Goal: Task Accomplishment & Management: Complete application form

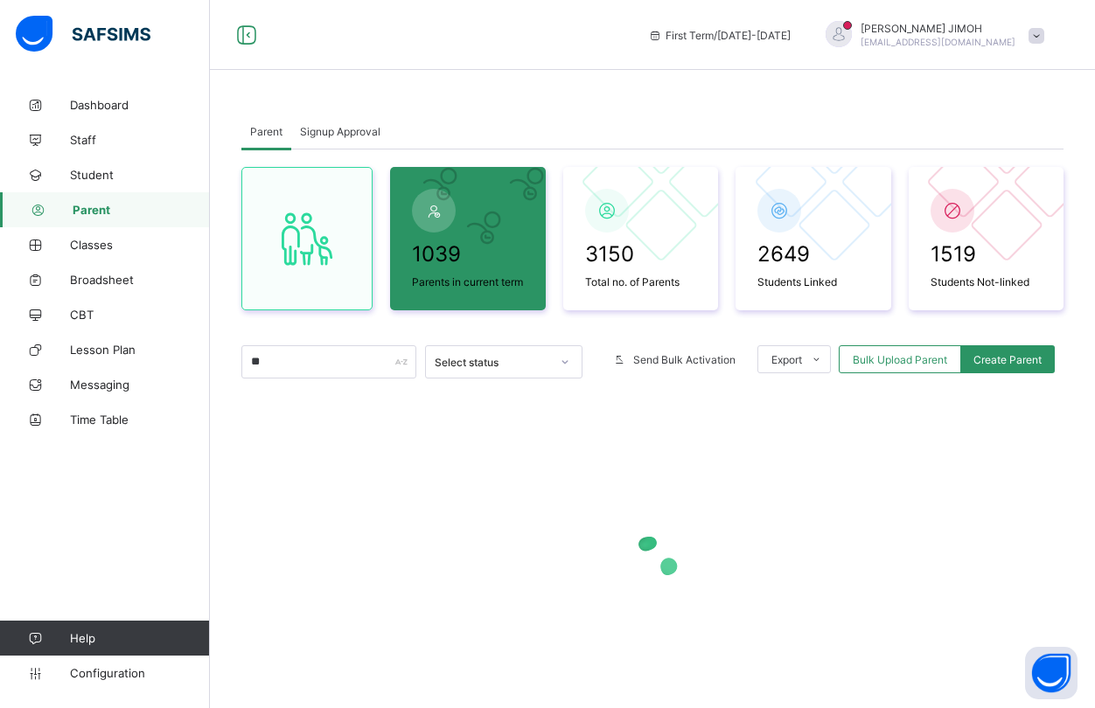
type input "*"
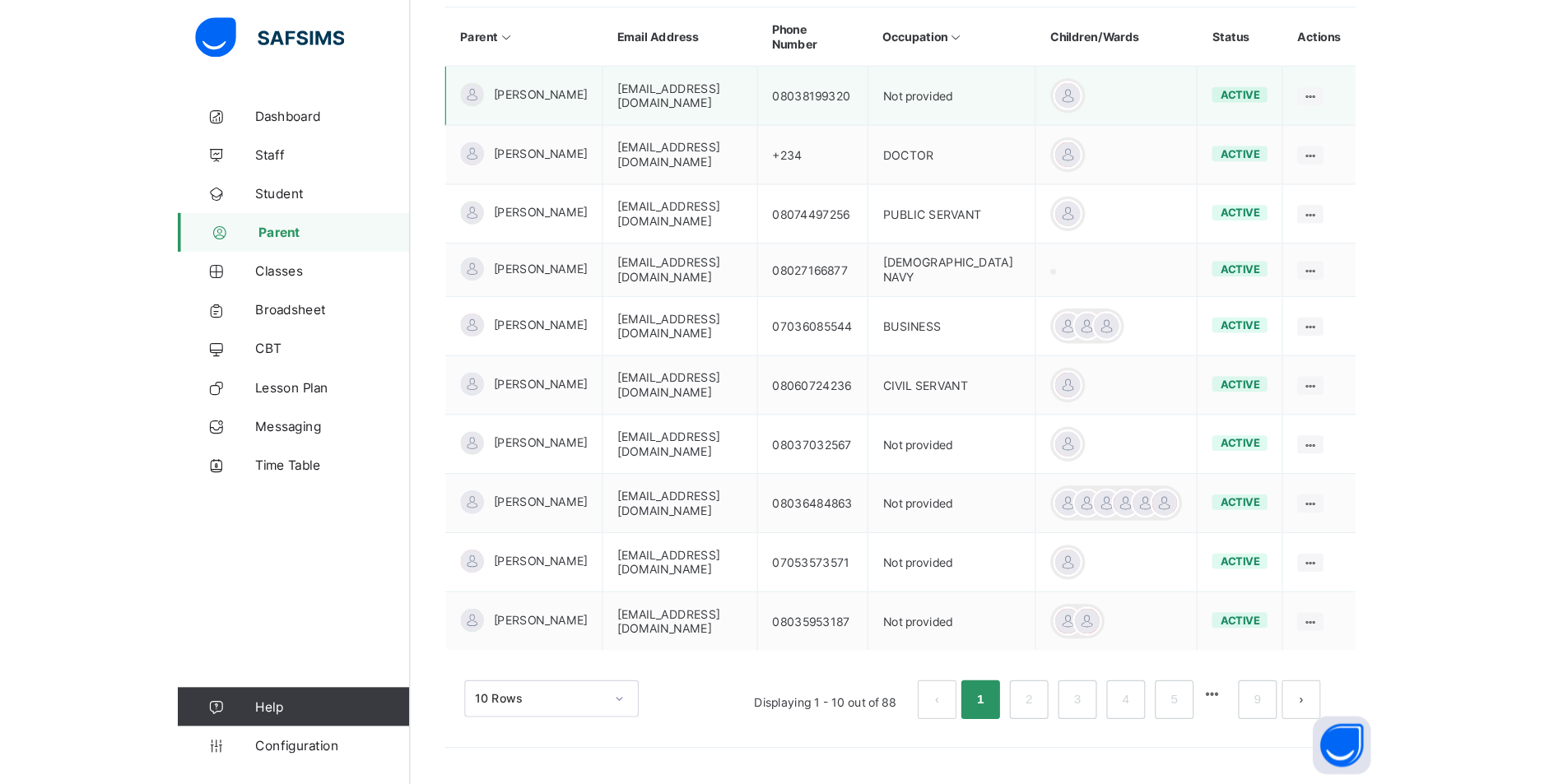
scroll to position [237, 0]
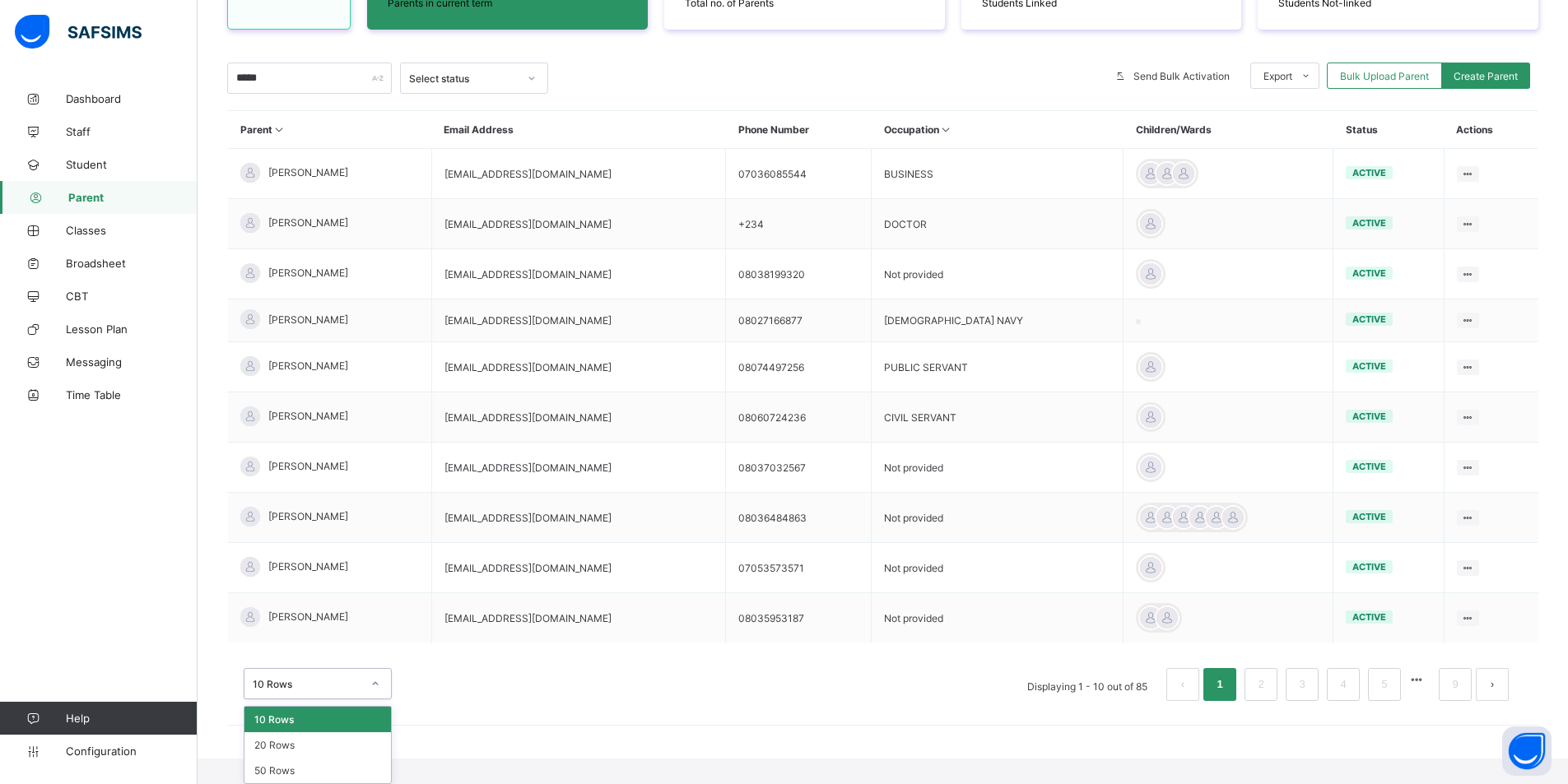
click at [376, 666] on div "option 10 Rows focused, 1 of 3. 3 results available. Use Up and Down to choose …" at bounding box center [317, 683] width 148 height 31
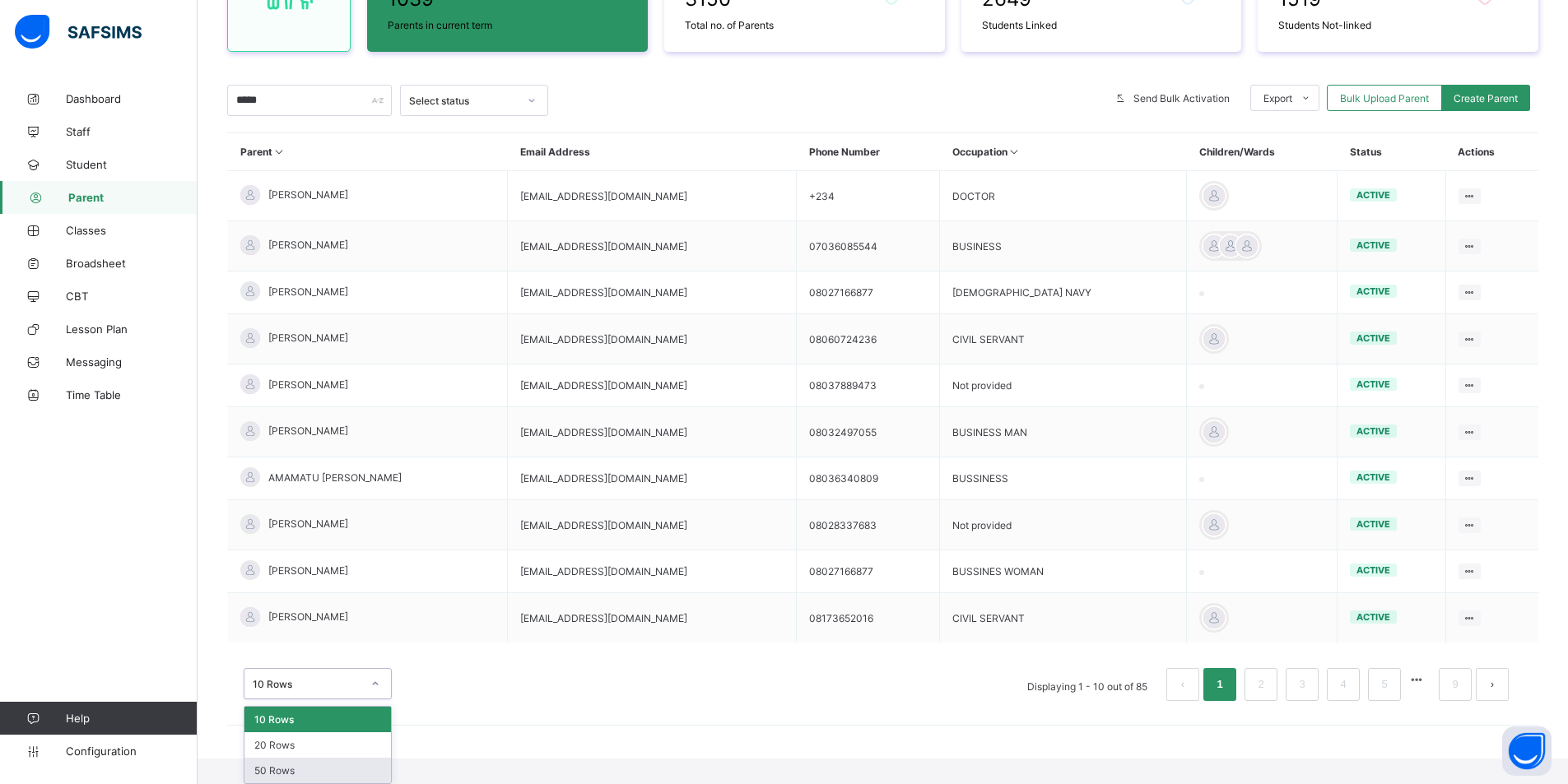
click at [337, 666] on div "50 Rows" at bounding box center [318, 770] width 147 height 25
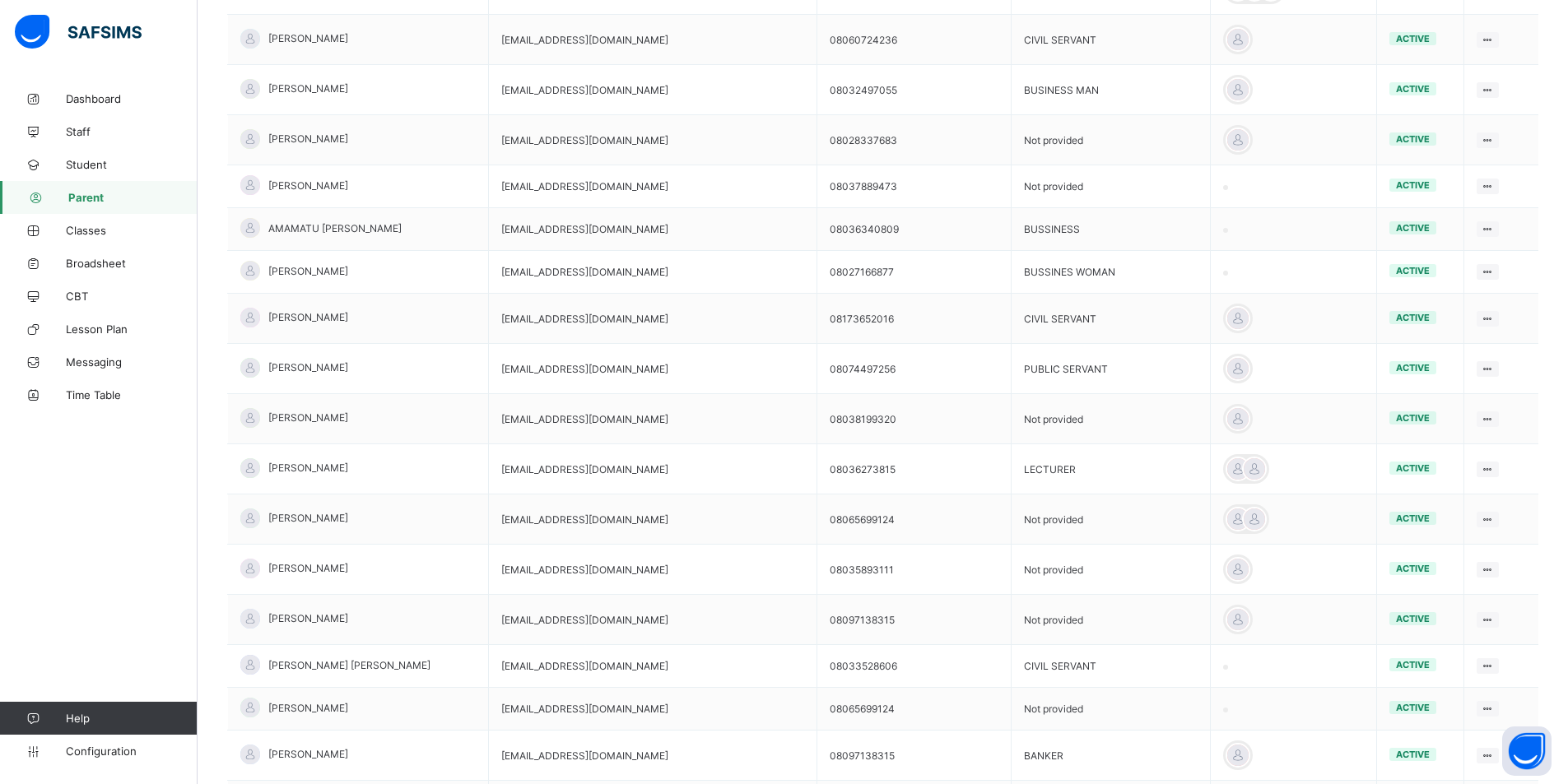
scroll to position [128, 0]
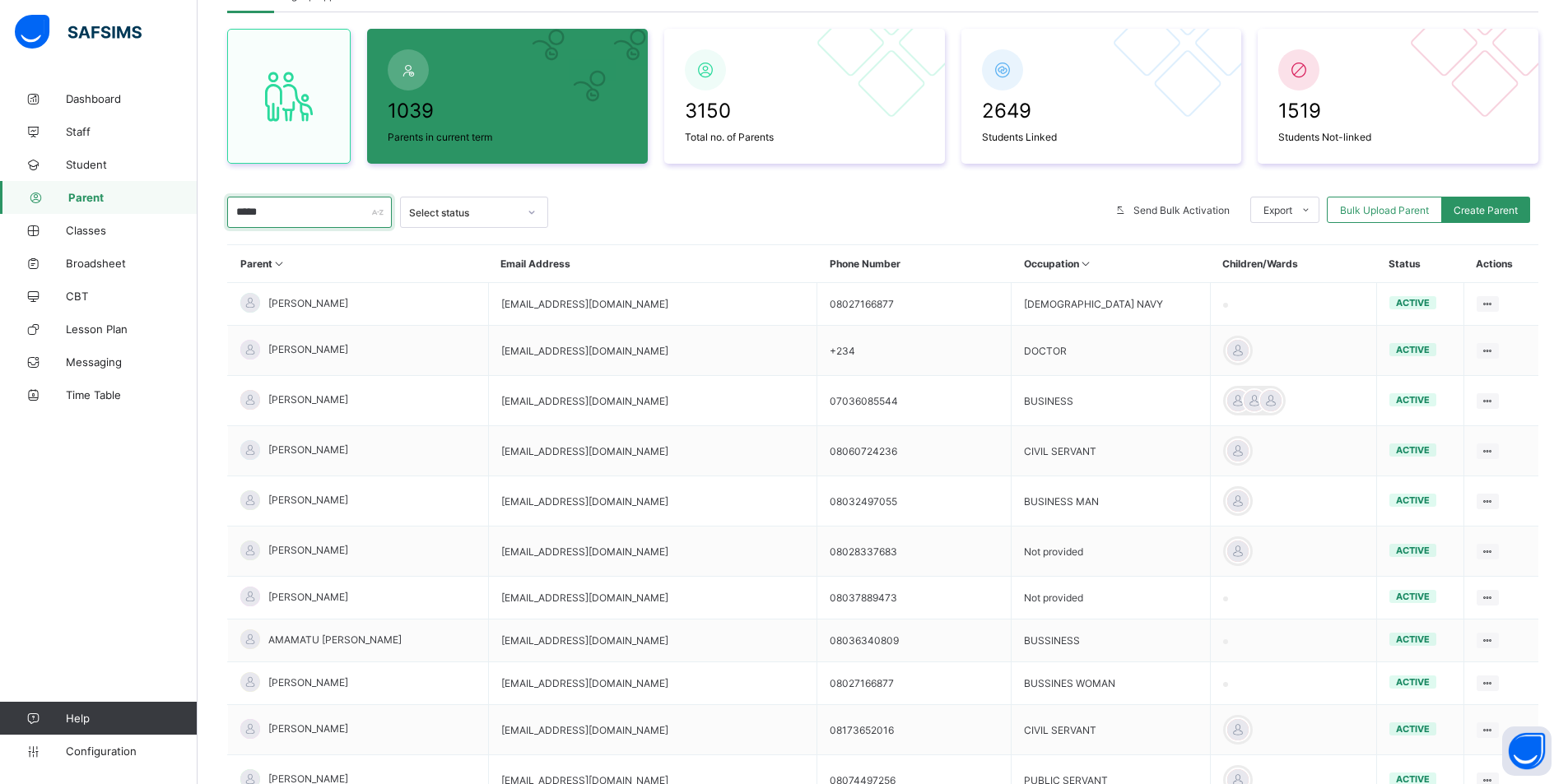
drag, startPoint x: 246, startPoint y: 213, endPoint x: 214, endPoint y: 214, distance: 32.0
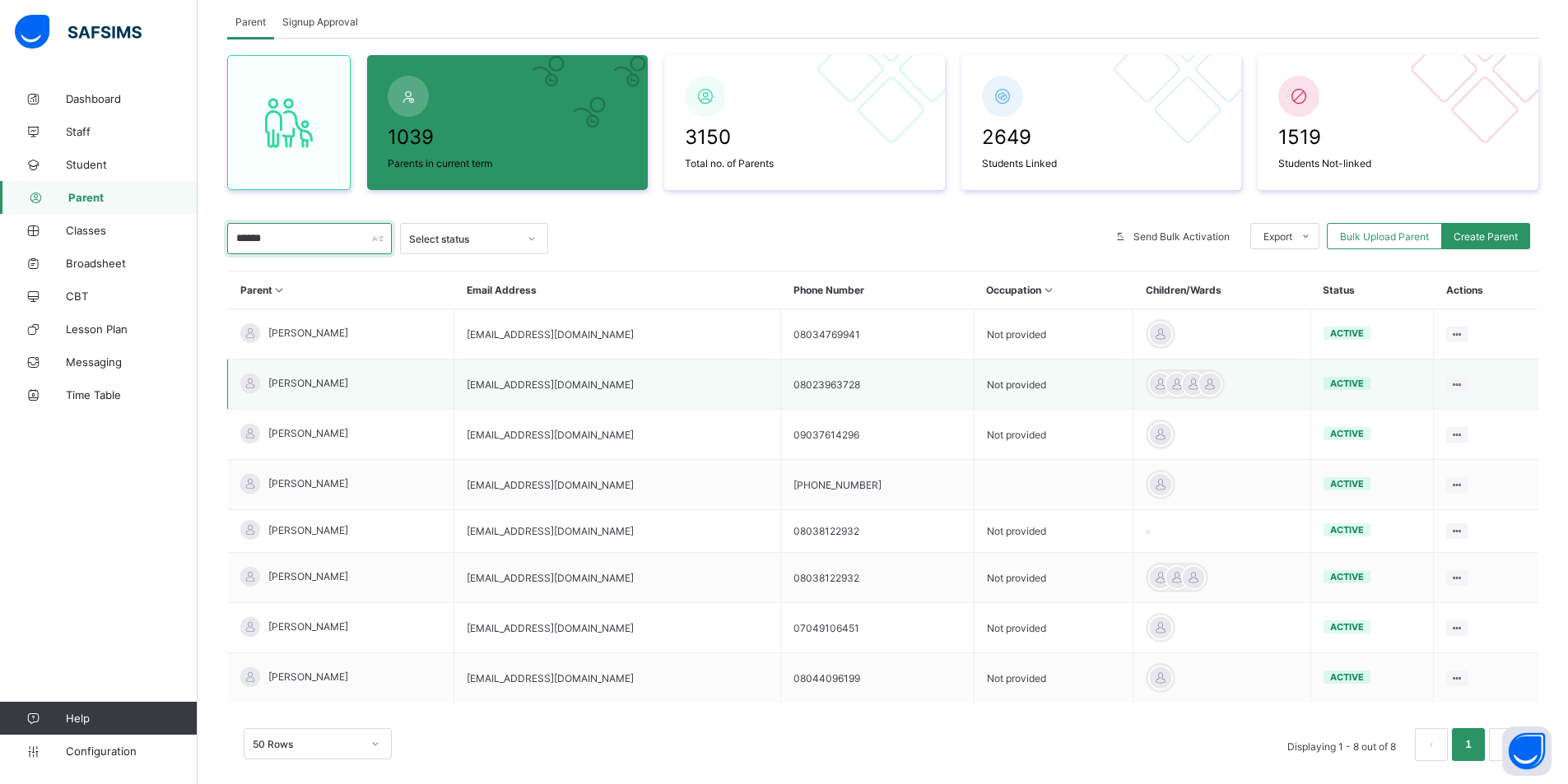
scroll to position [136, 0]
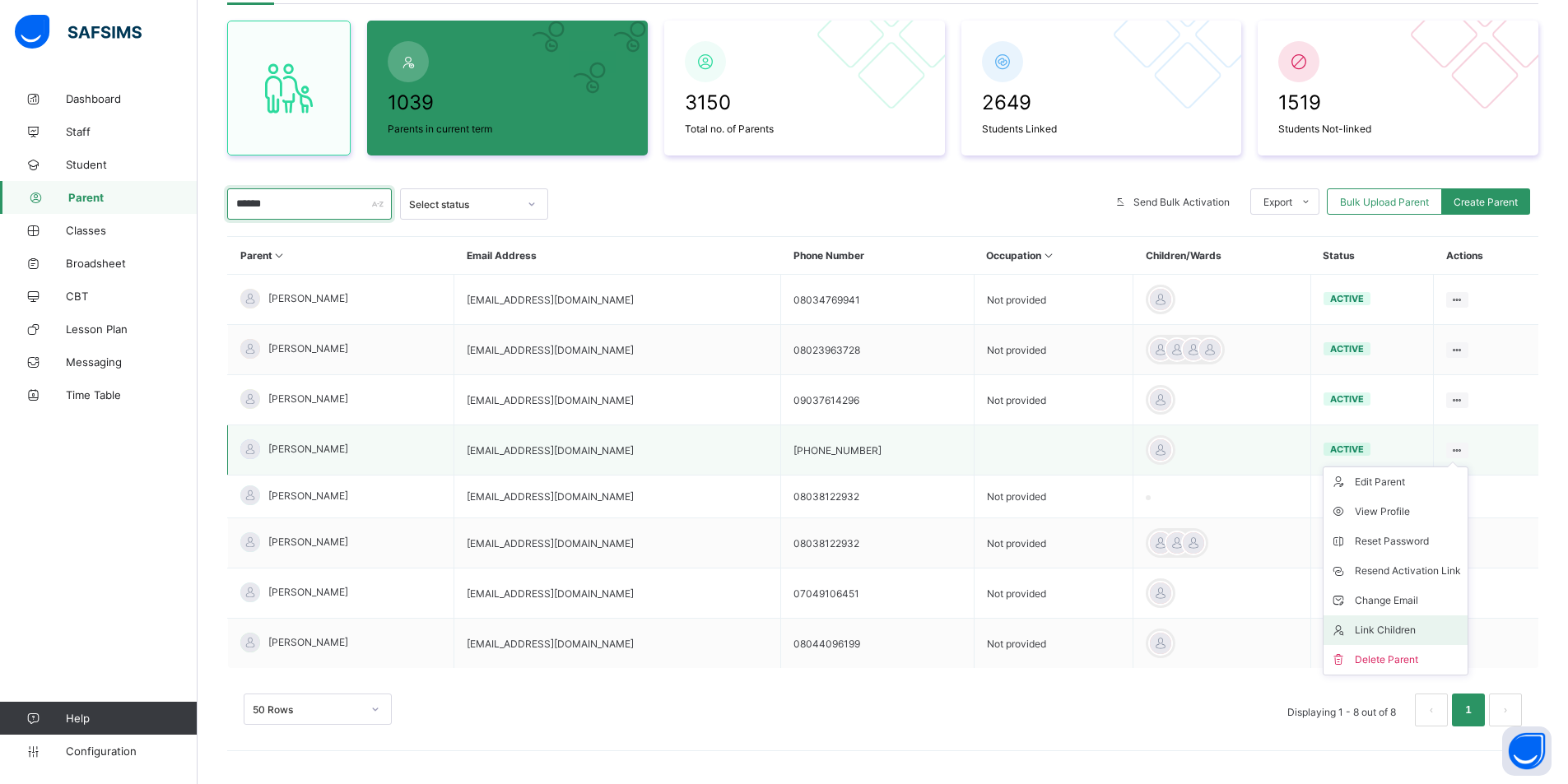
type input "******"
click at [1030, 631] on div "Link Children" at bounding box center [1408, 630] width 106 height 16
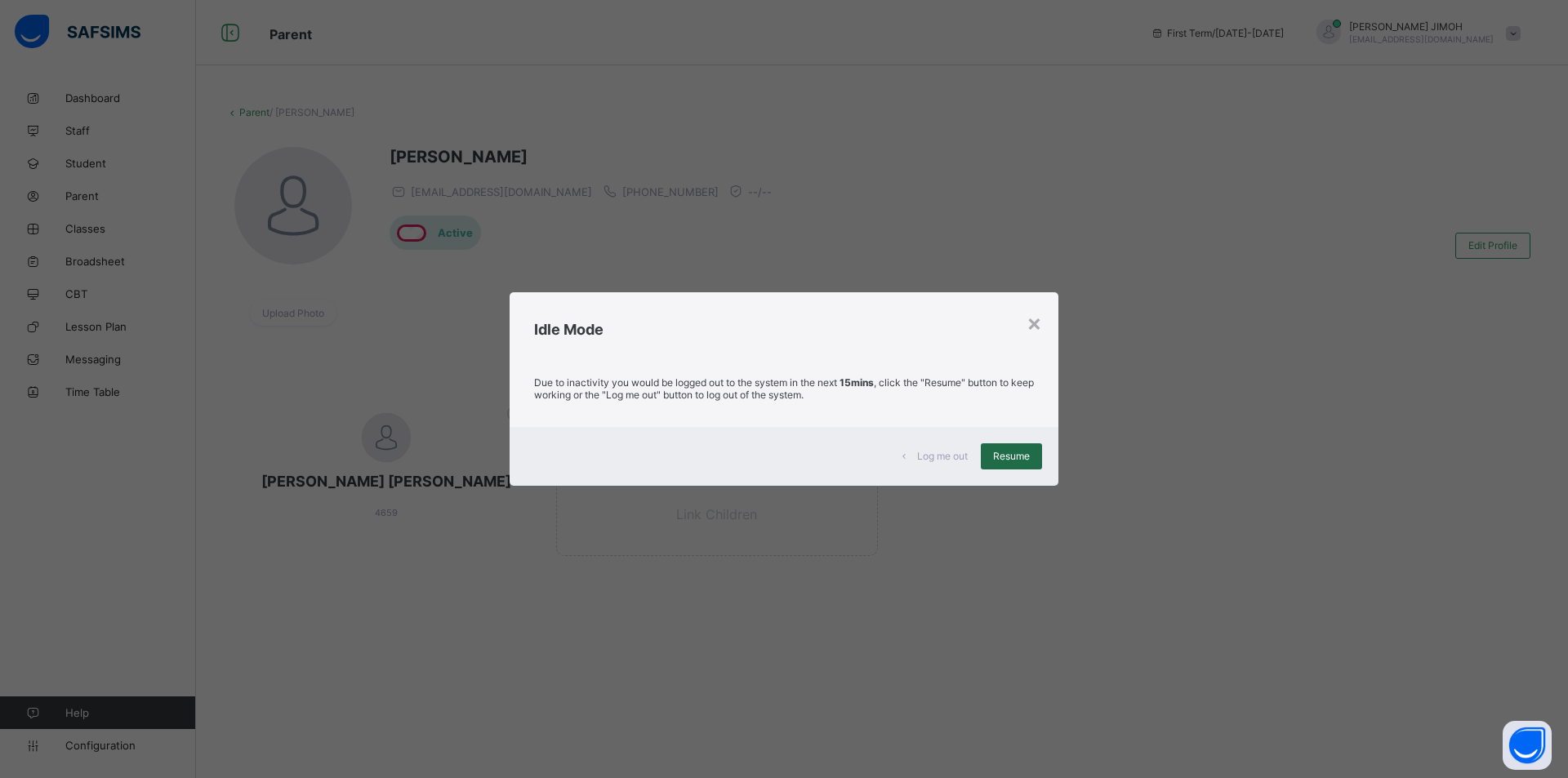
click at [1014, 450] on span "Resume" at bounding box center [1010, 456] width 36 height 12
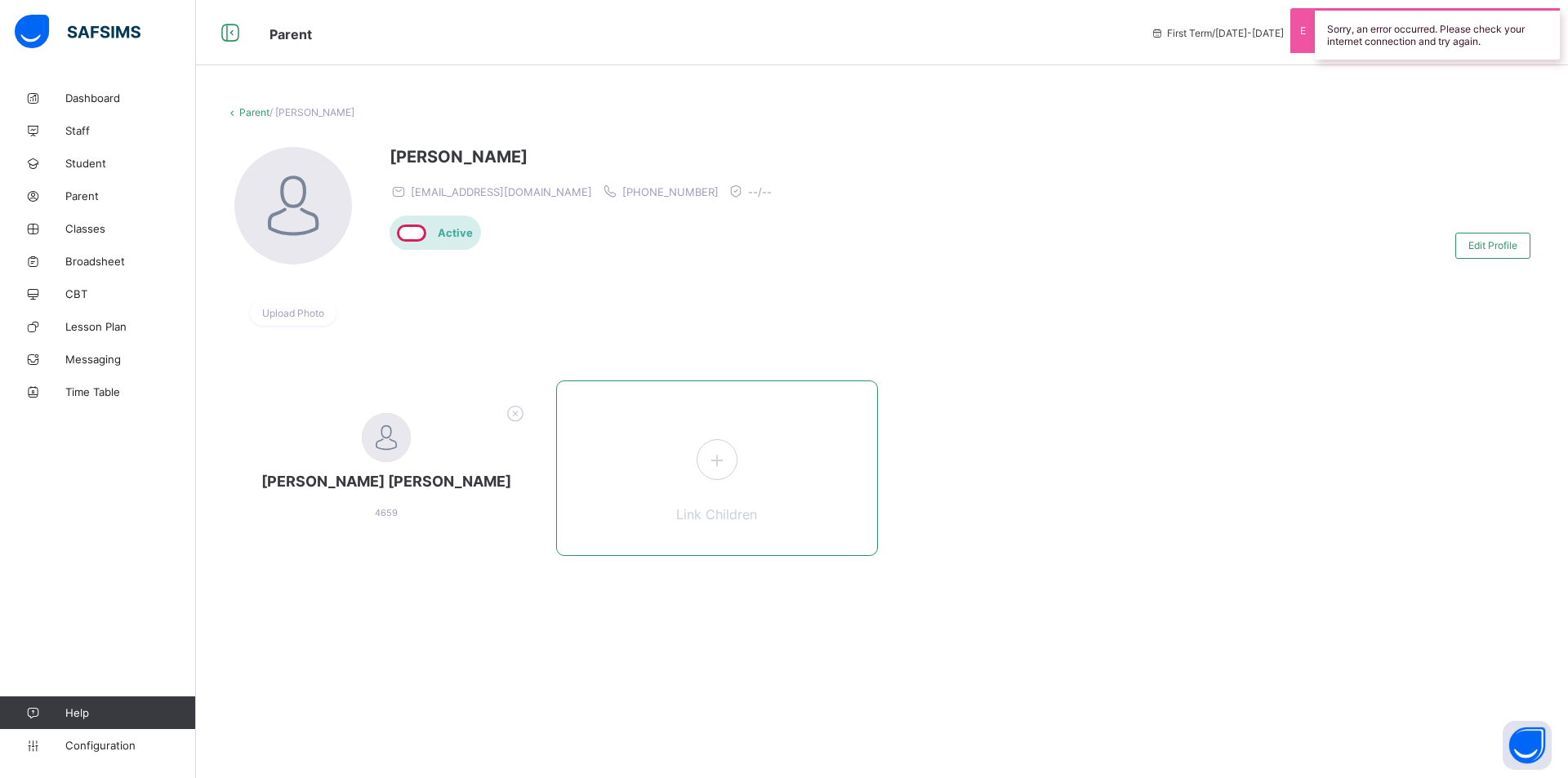
click at [719, 447] on icon at bounding box center [716, 460] width 29 height 25
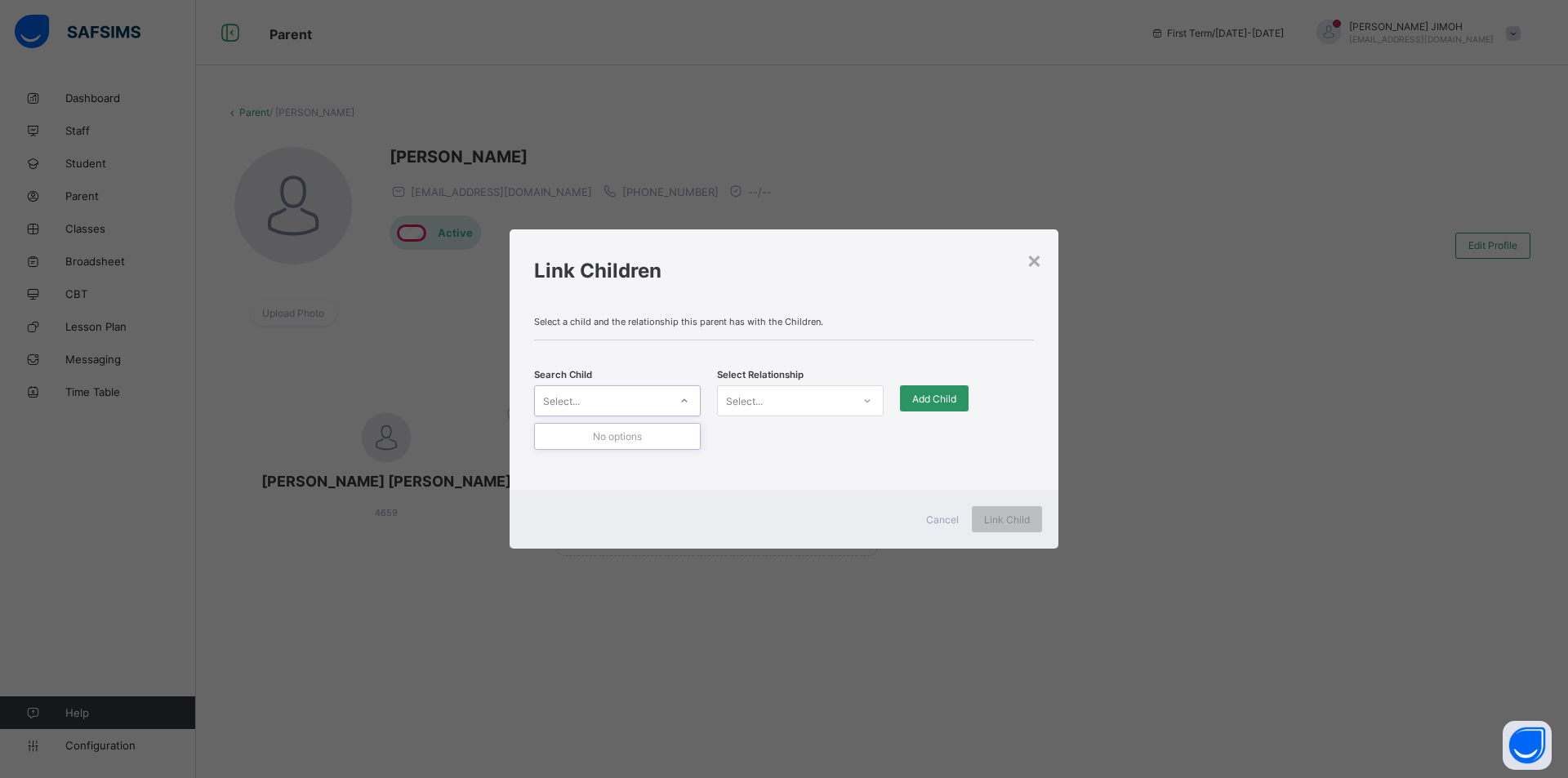
click at [682, 400] on icon at bounding box center [685, 401] width 9 height 16
type input "*****"
click at [784, 391] on div "Select..." at bounding box center [784, 401] width 134 height 22
click at [683, 394] on div at bounding box center [685, 401] width 28 height 26
type input "*****"
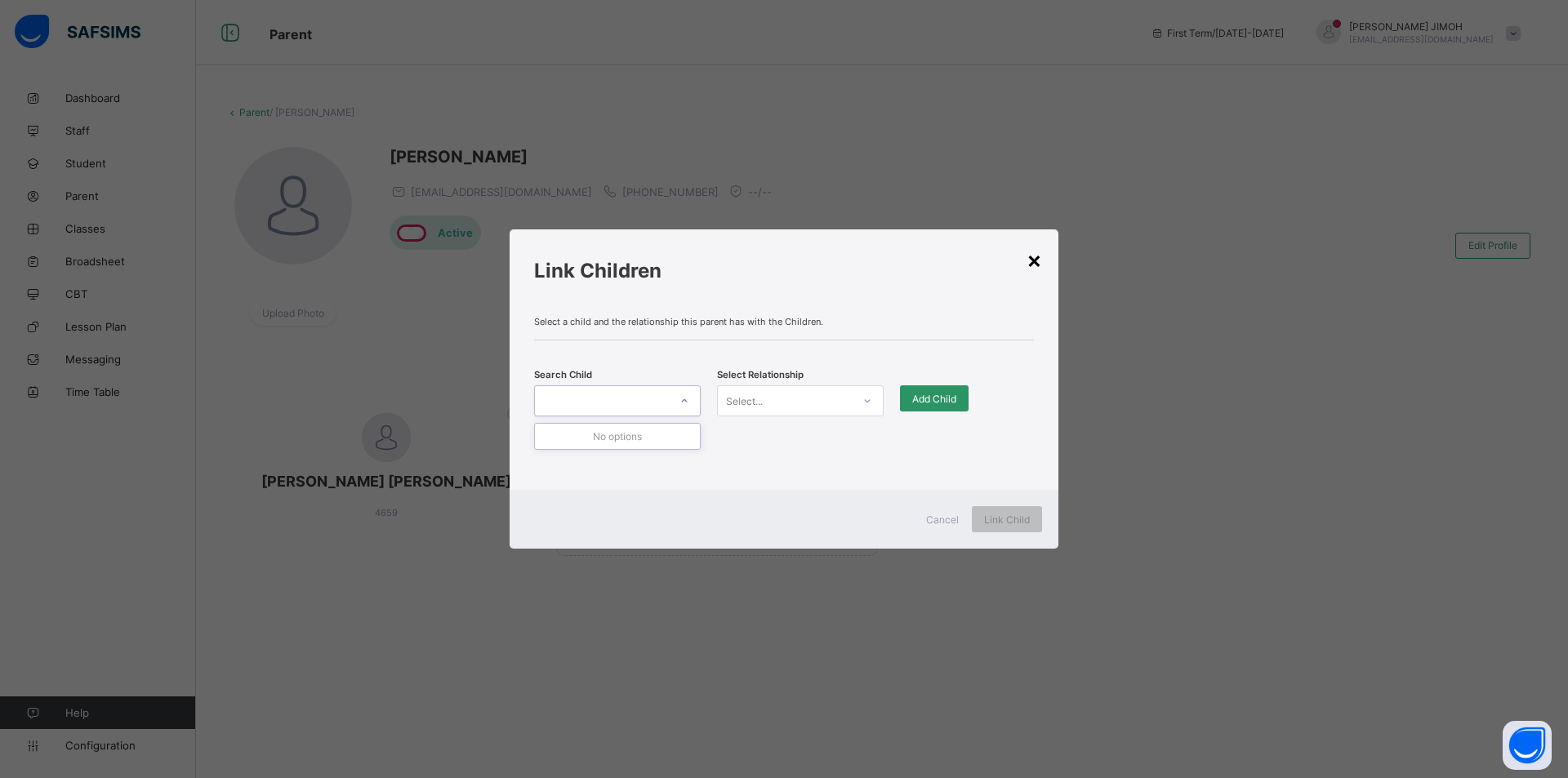
click at [1022, 262] on div "×" at bounding box center [1034, 260] width 16 height 28
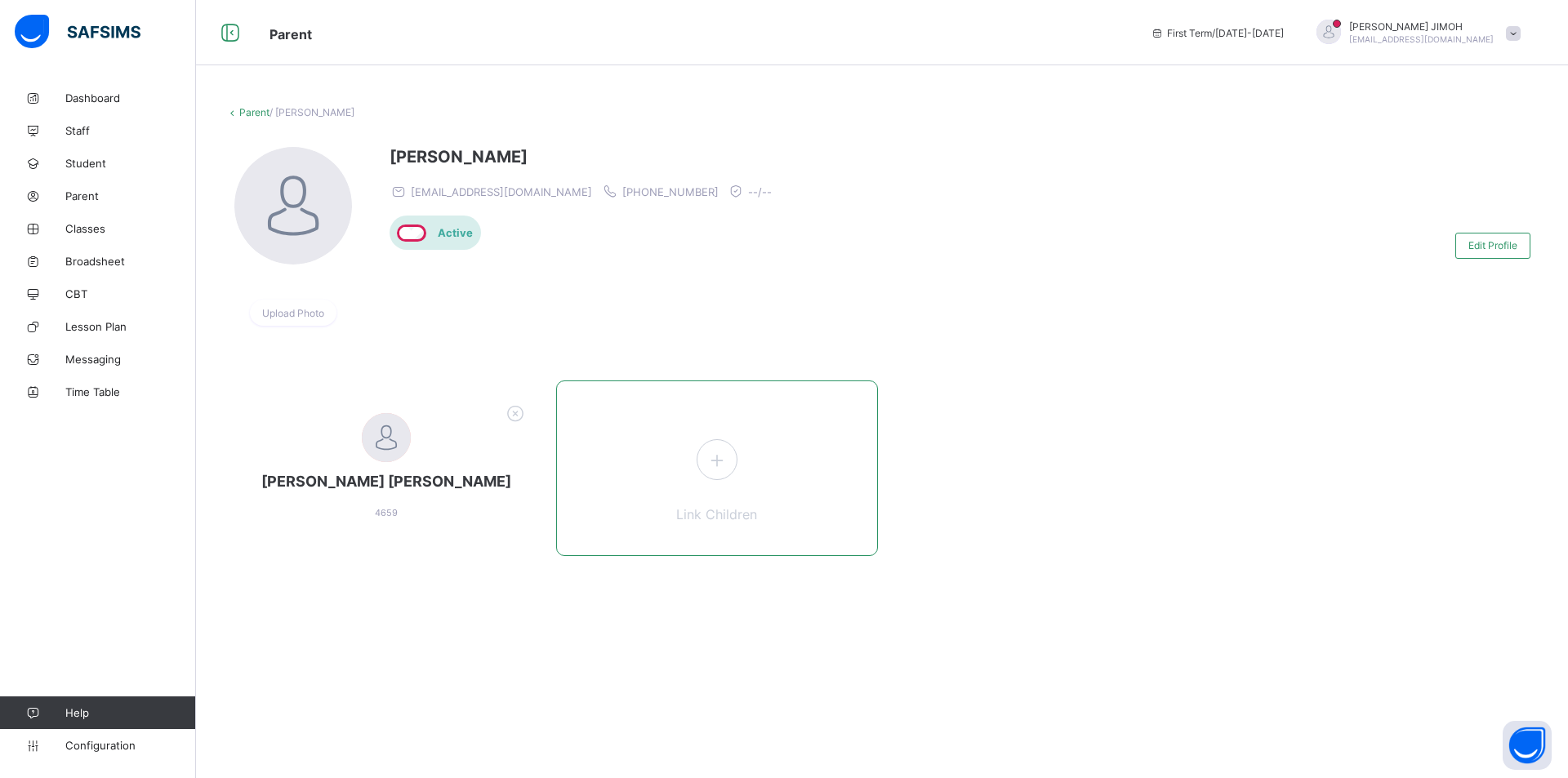
click at [717, 456] on icon at bounding box center [716, 460] width 29 height 25
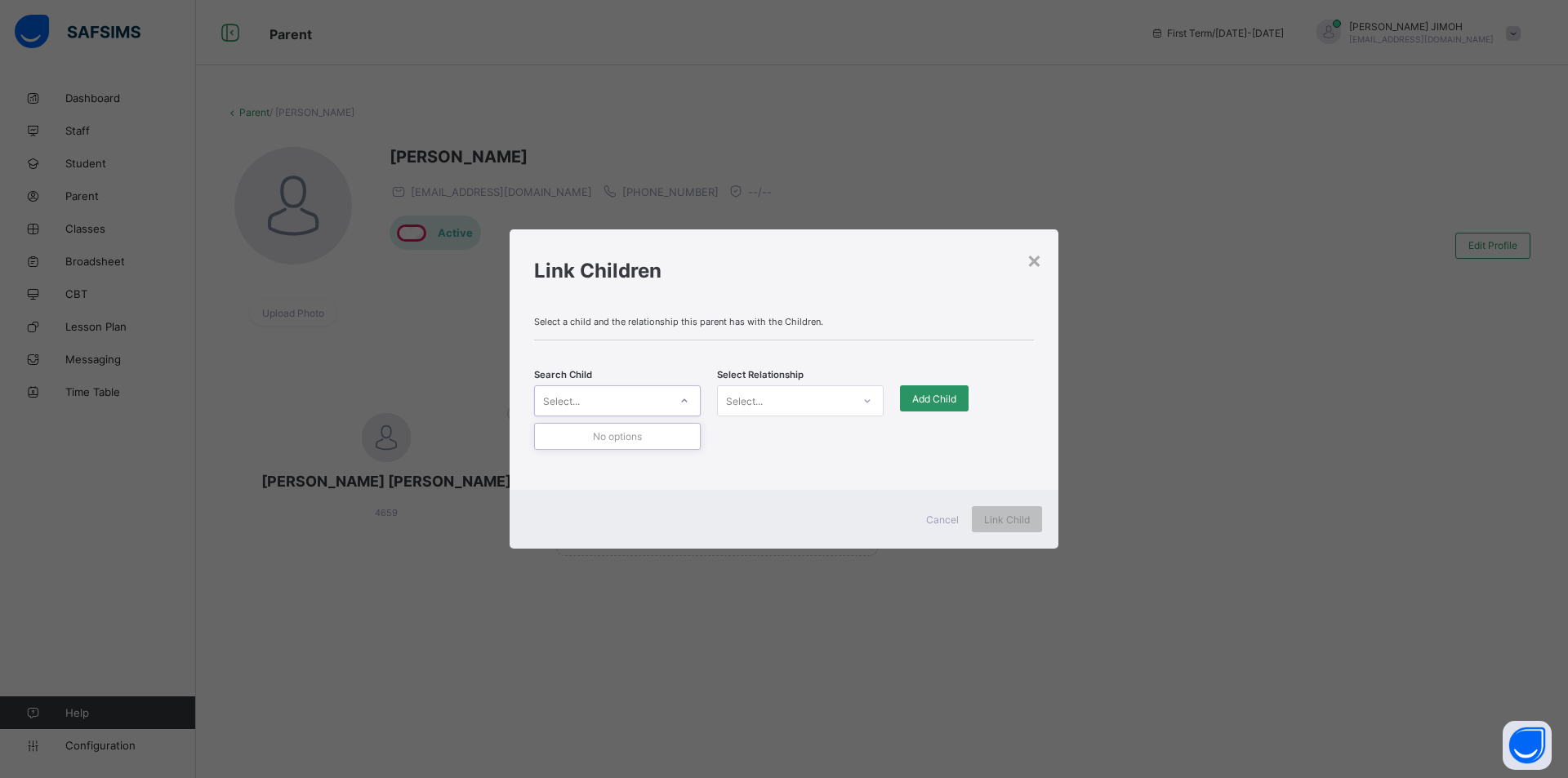
click at [684, 397] on icon at bounding box center [685, 401] width 9 height 16
type input "*****"
drag, startPoint x: 593, startPoint y: 403, endPoint x: 890, endPoint y: 369, distance: 298.9
click at [890, 369] on div "Search Child Select... Select Relationship Select... Add Child" at bounding box center [784, 401] width 500 height 72
click at [1022, 262] on div "×" at bounding box center [1034, 260] width 16 height 28
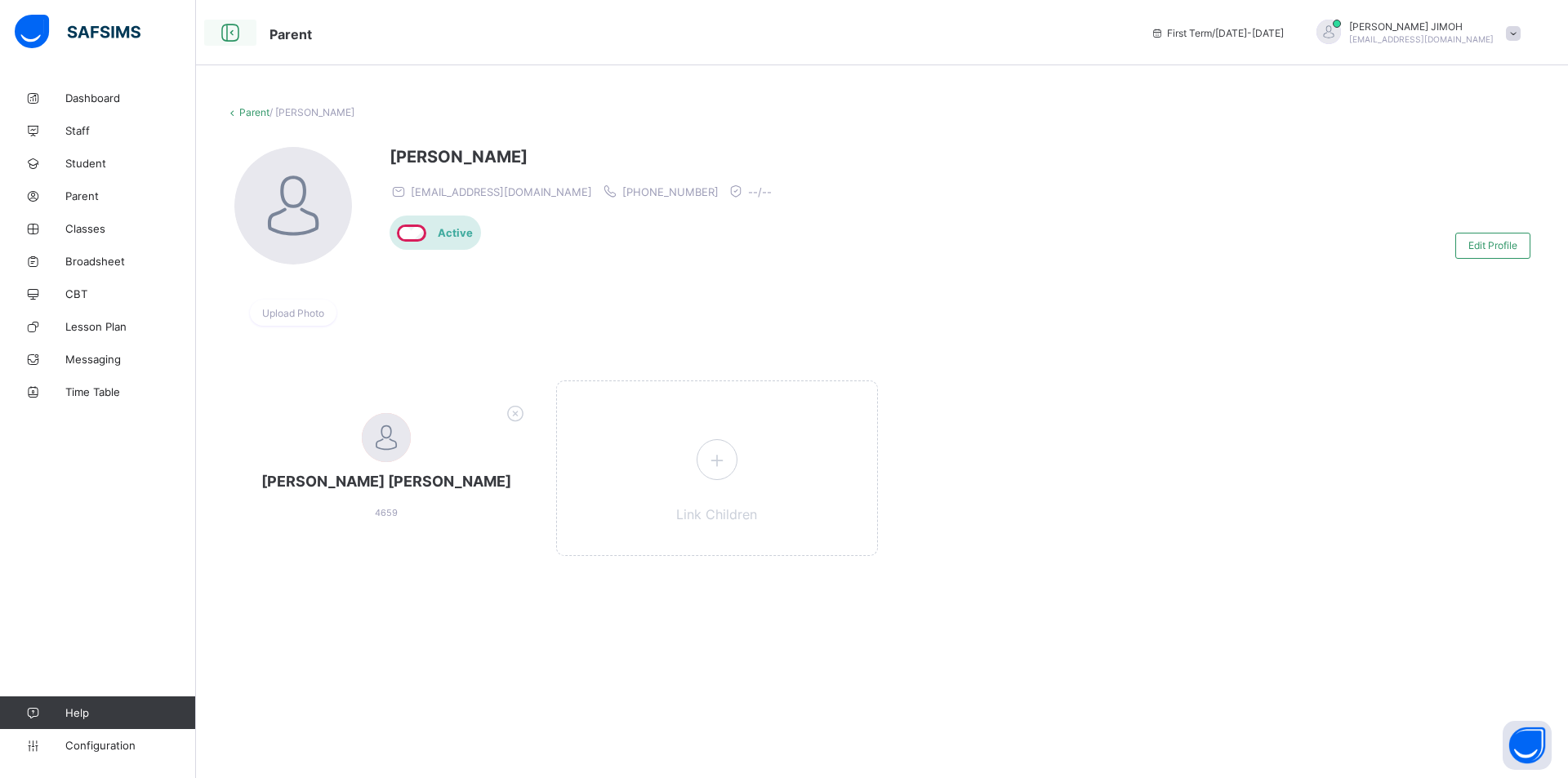
click at [233, 32] on icon at bounding box center [231, 33] width 28 height 23
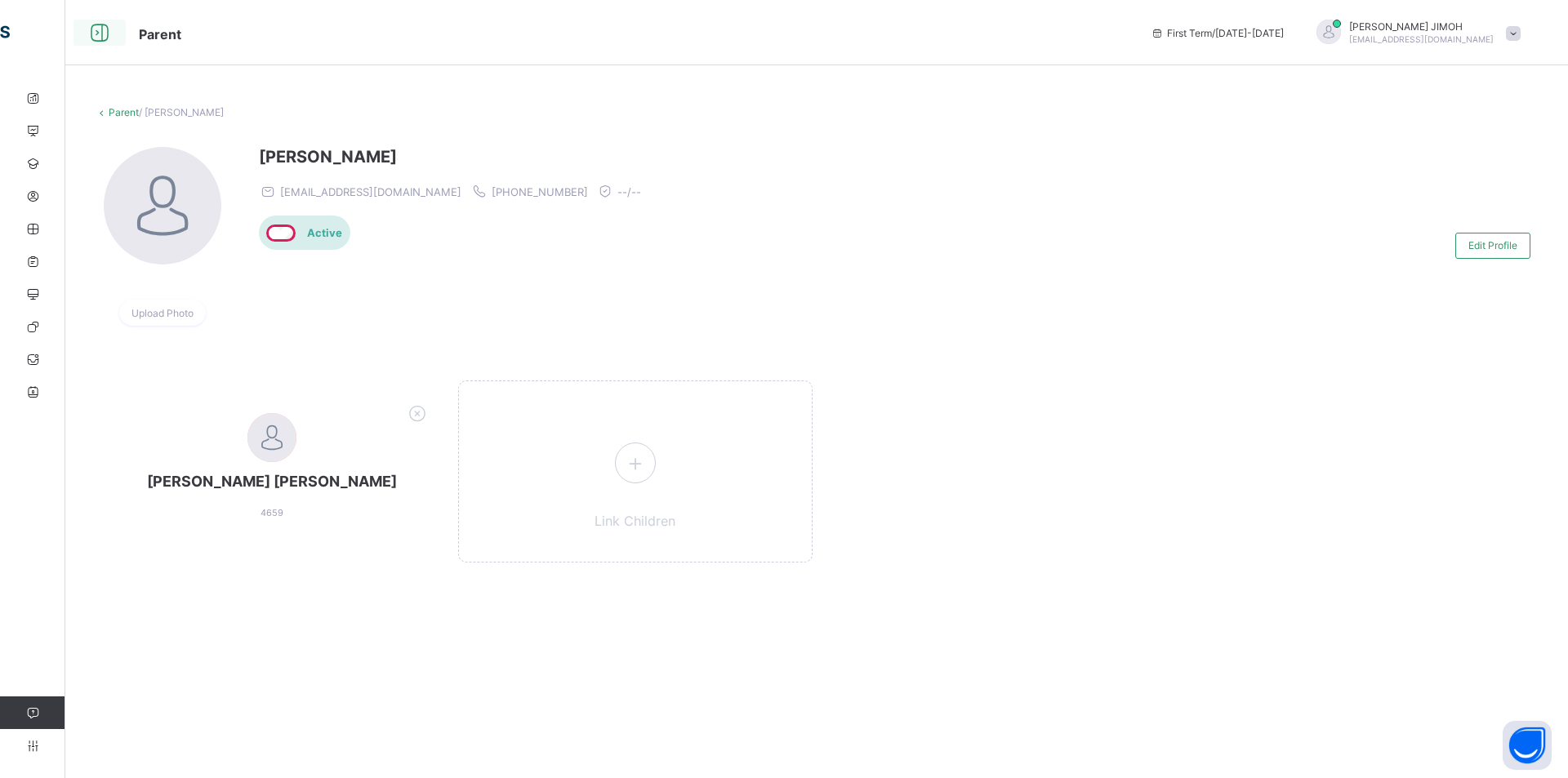
click at [106, 34] on icon at bounding box center [100, 33] width 28 height 23
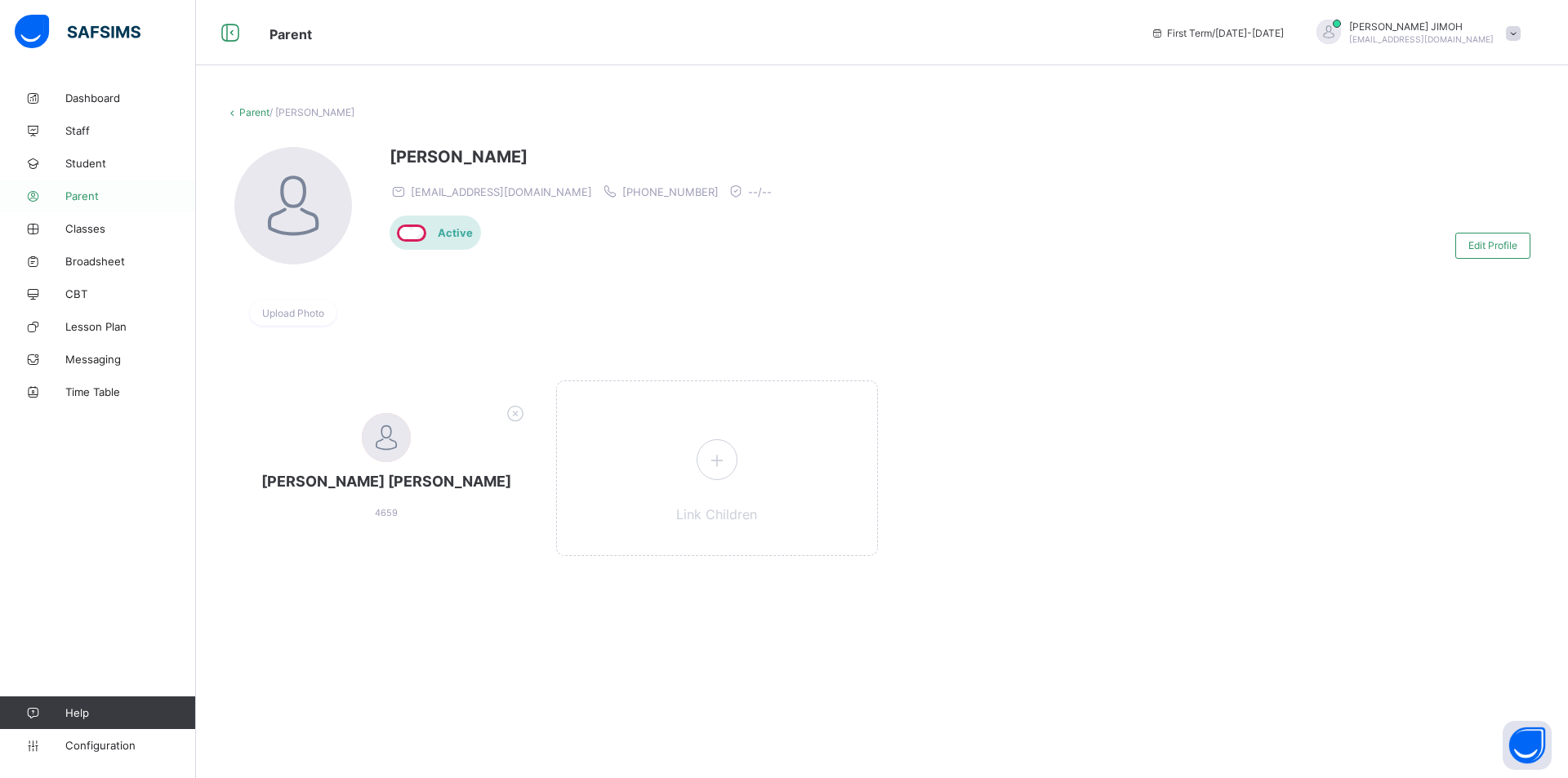
click at [93, 196] on span "Parent" at bounding box center [131, 196] width 131 height 13
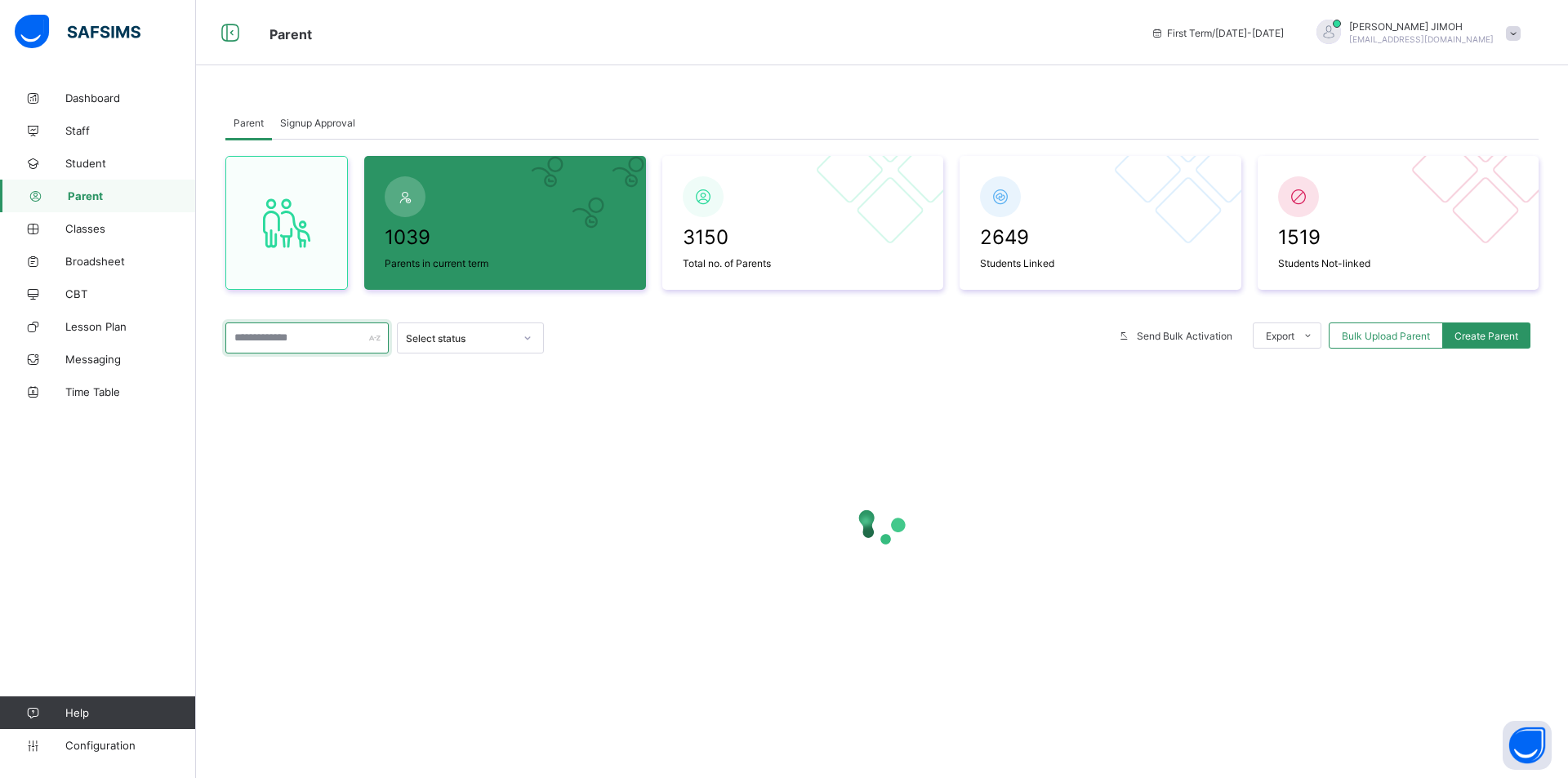
click at [251, 335] on input "text" at bounding box center [306, 337] width 163 height 31
type input "******"
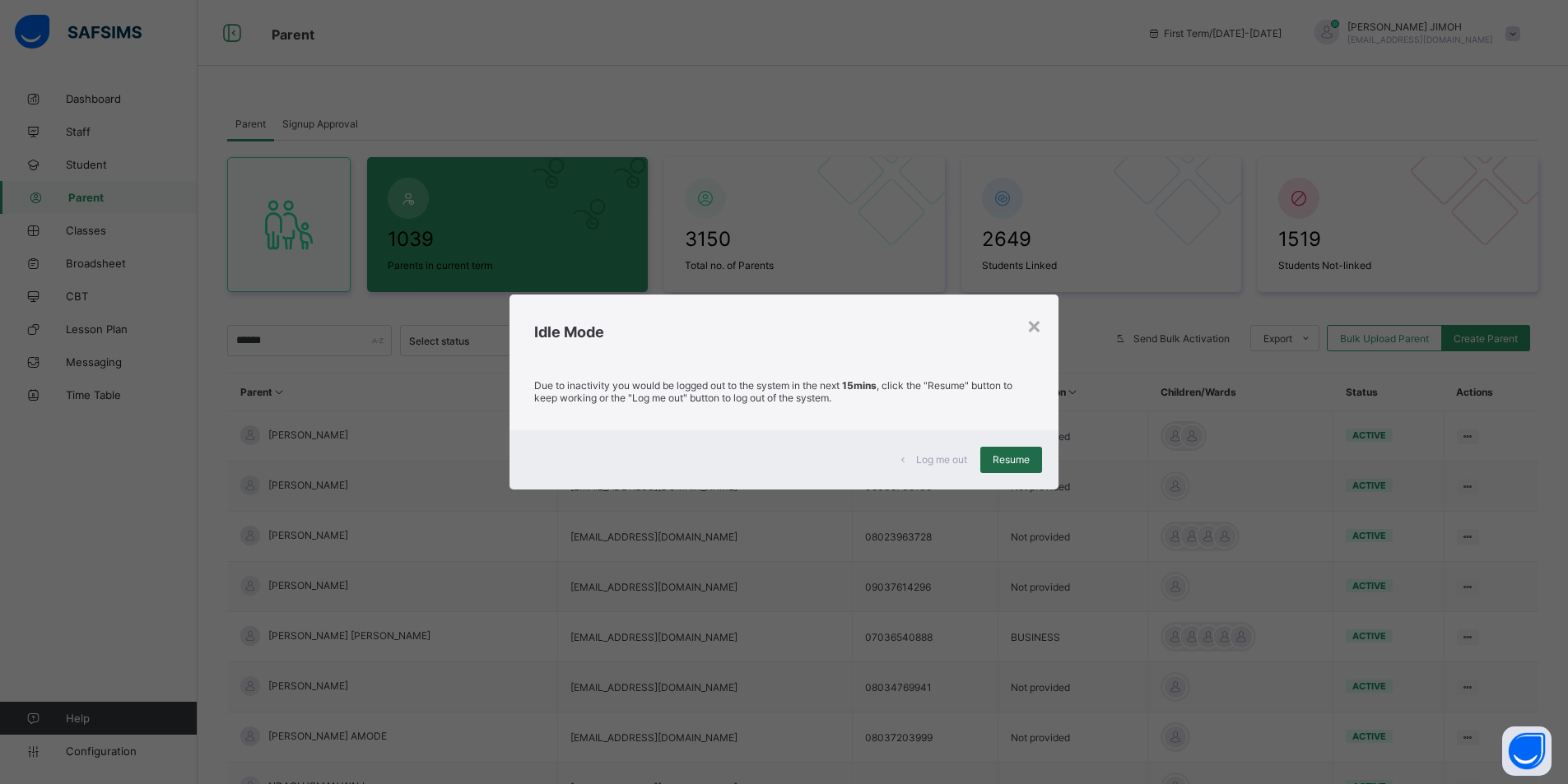
click at [1016, 462] on span "Resume" at bounding box center [1011, 459] width 37 height 12
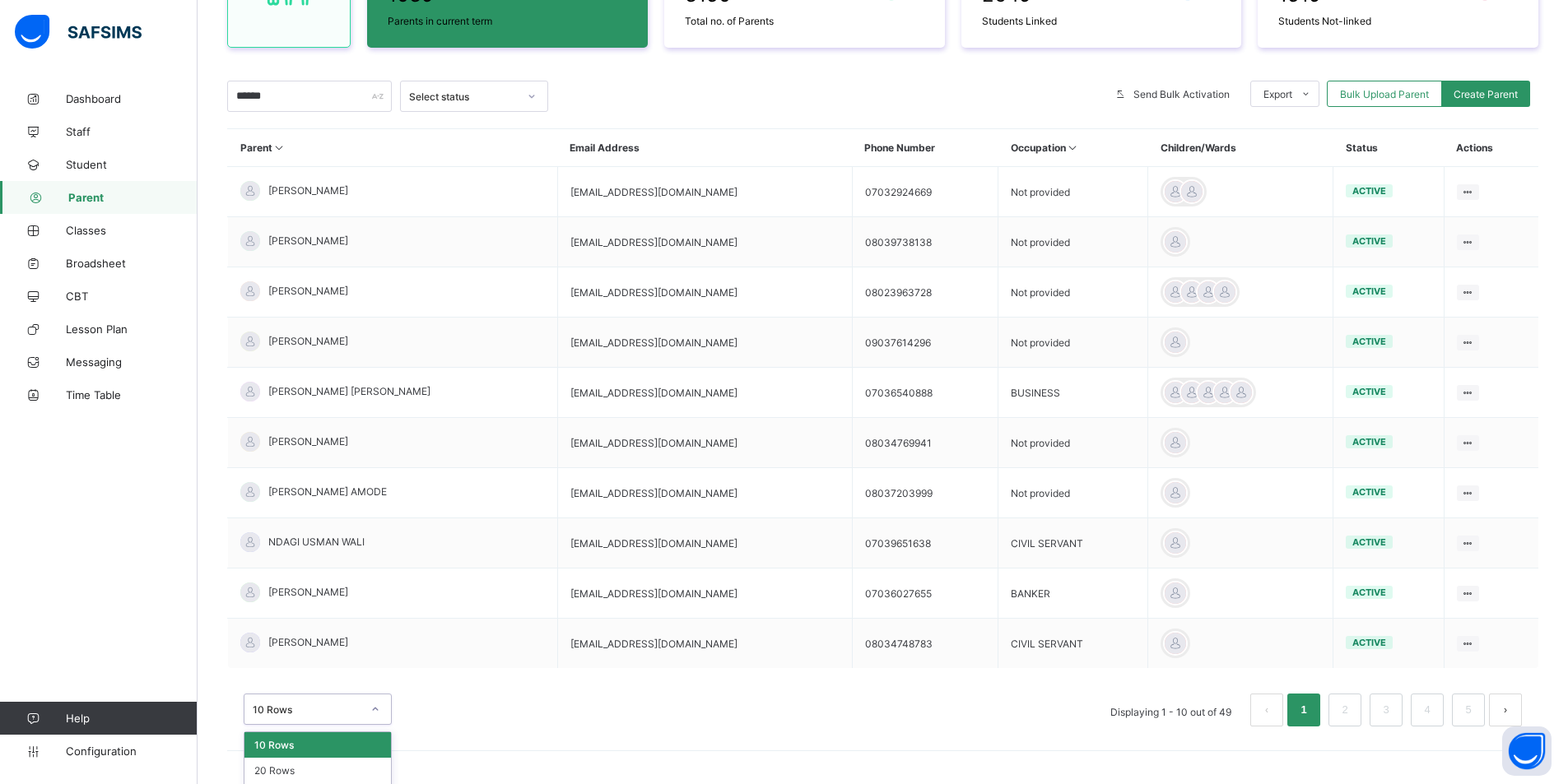
scroll to position [270, 0]
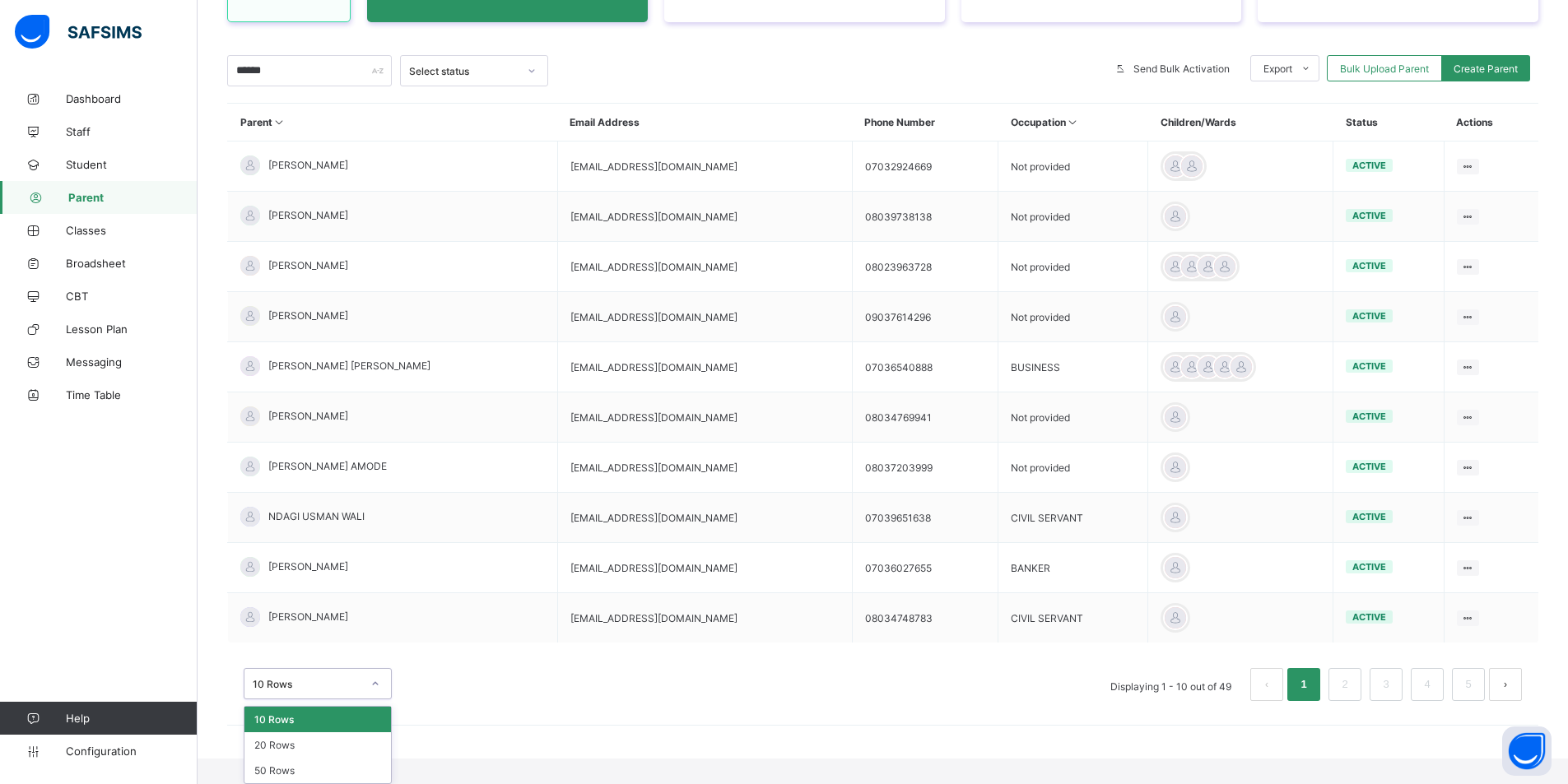
click at [375, 666] on div "option 10 Rows focused, 1 of 3. 3 results available. Use Up and Down to choose …" at bounding box center [317, 683] width 148 height 31
click at [297, 666] on div "50 Rows" at bounding box center [318, 770] width 147 height 25
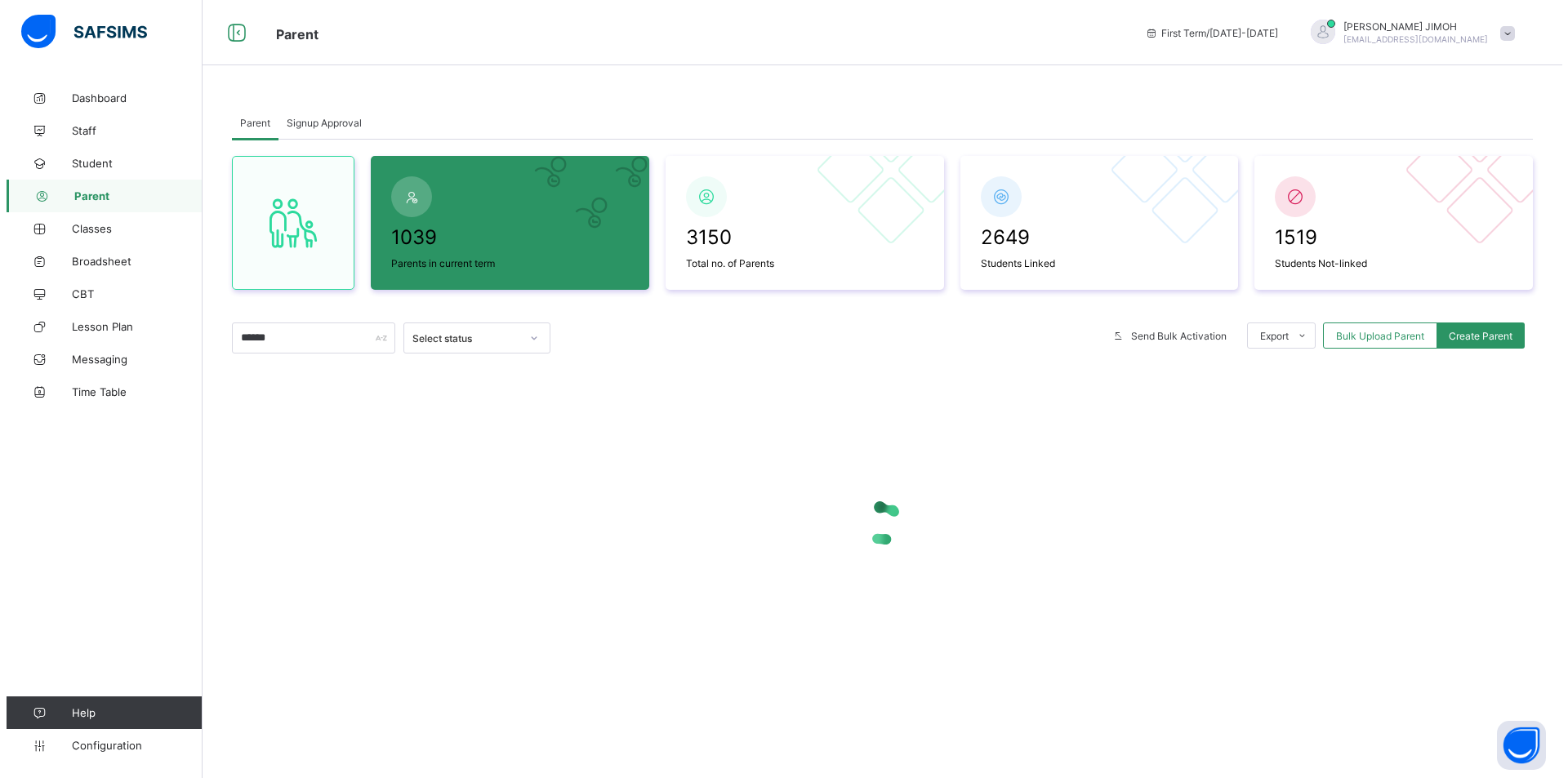
scroll to position [0, 0]
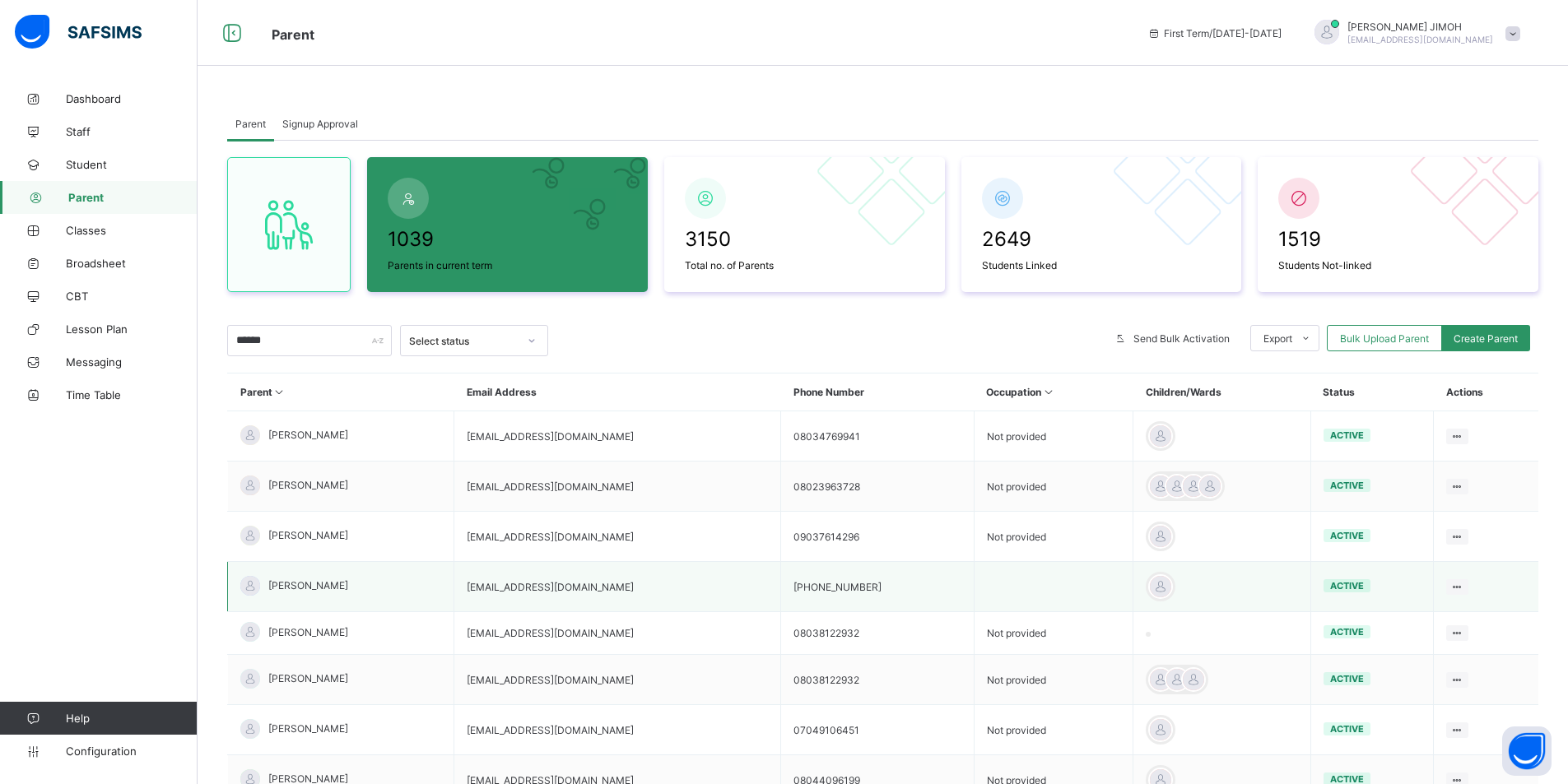
click at [318, 584] on span "[PERSON_NAME]" at bounding box center [308, 585] width 80 height 12
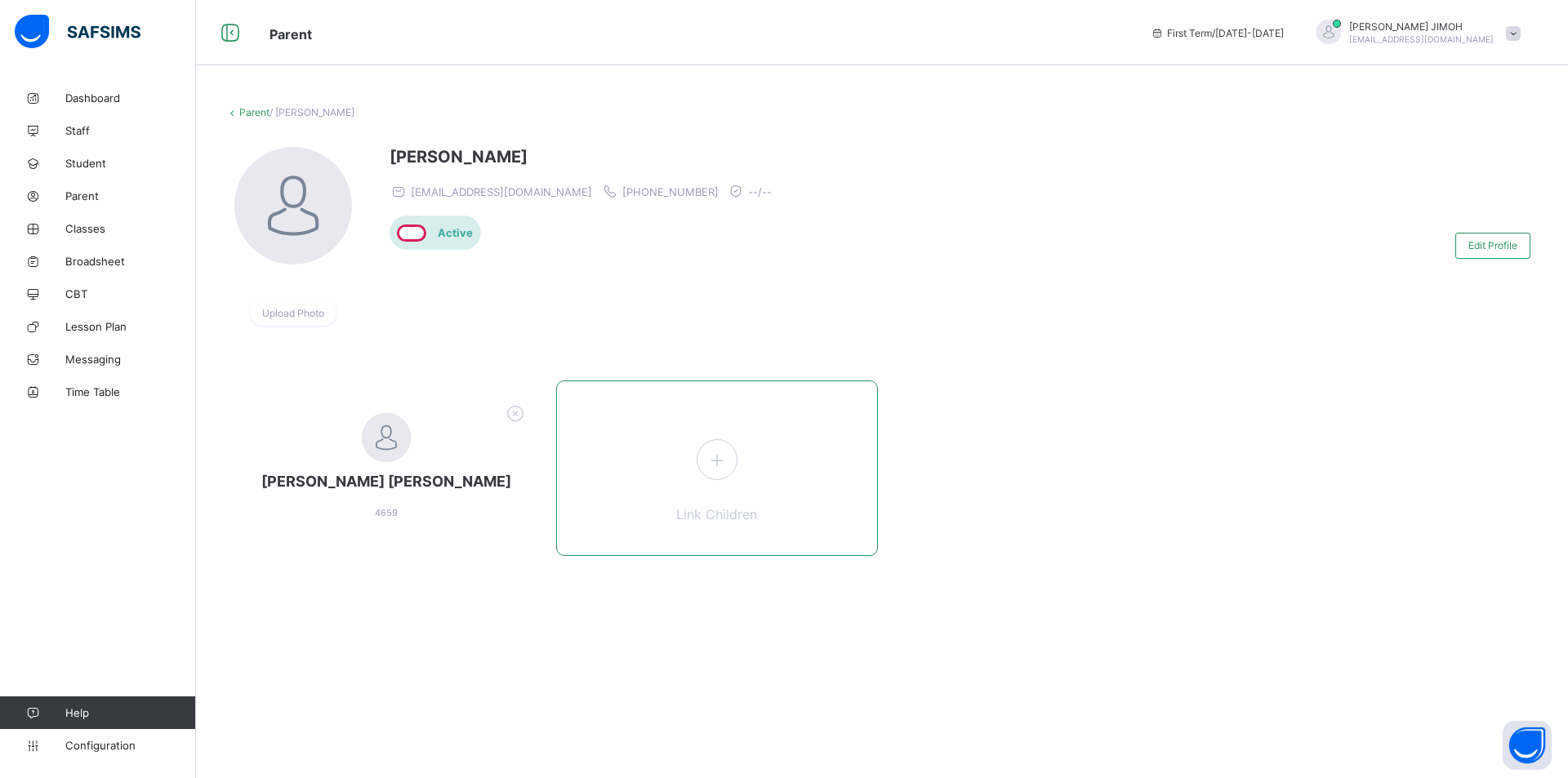
click at [728, 465] on icon at bounding box center [716, 460] width 29 height 25
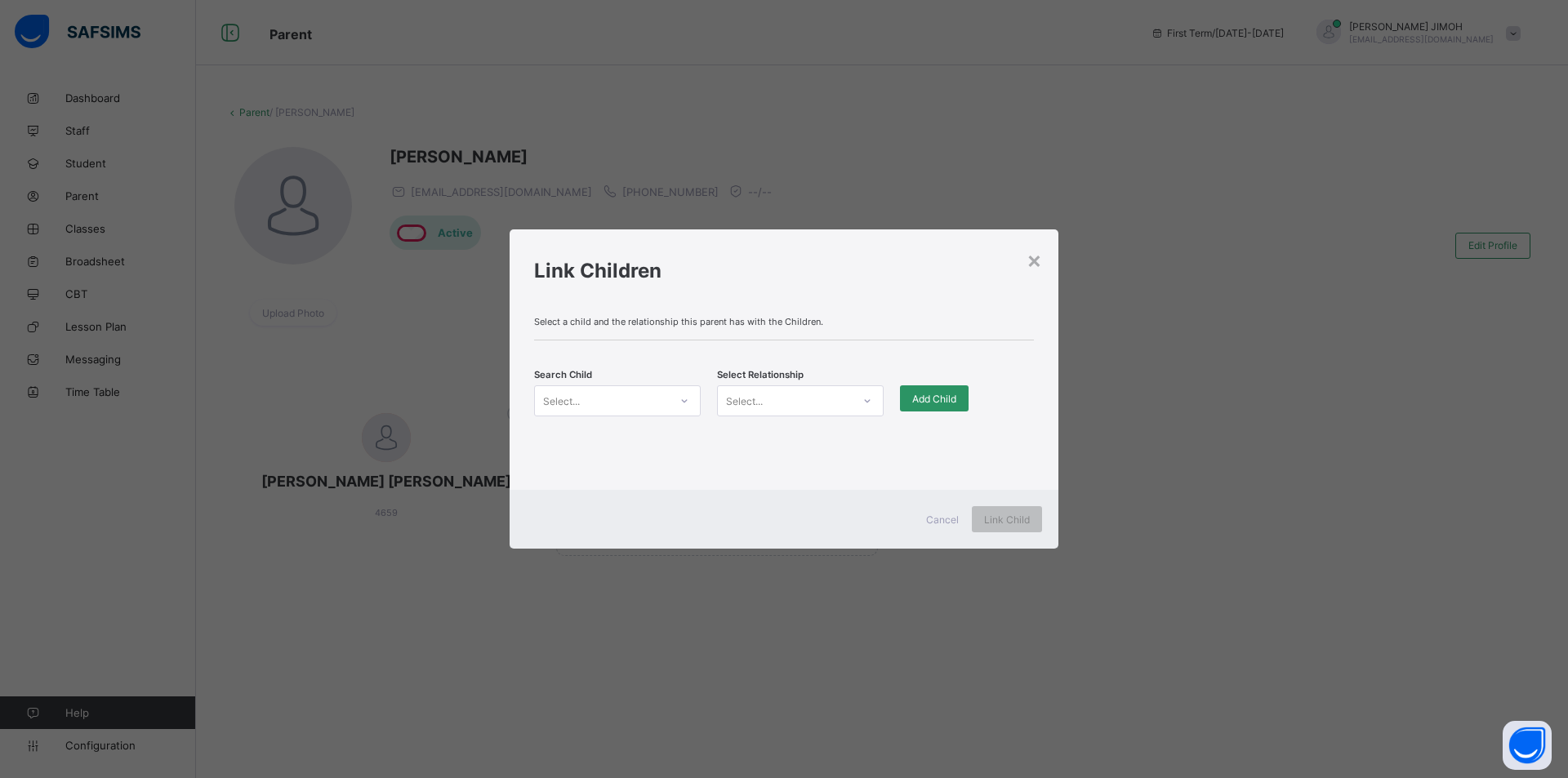
click at [676, 394] on div at bounding box center [685, 401] width 28 height 26
type input "*****"
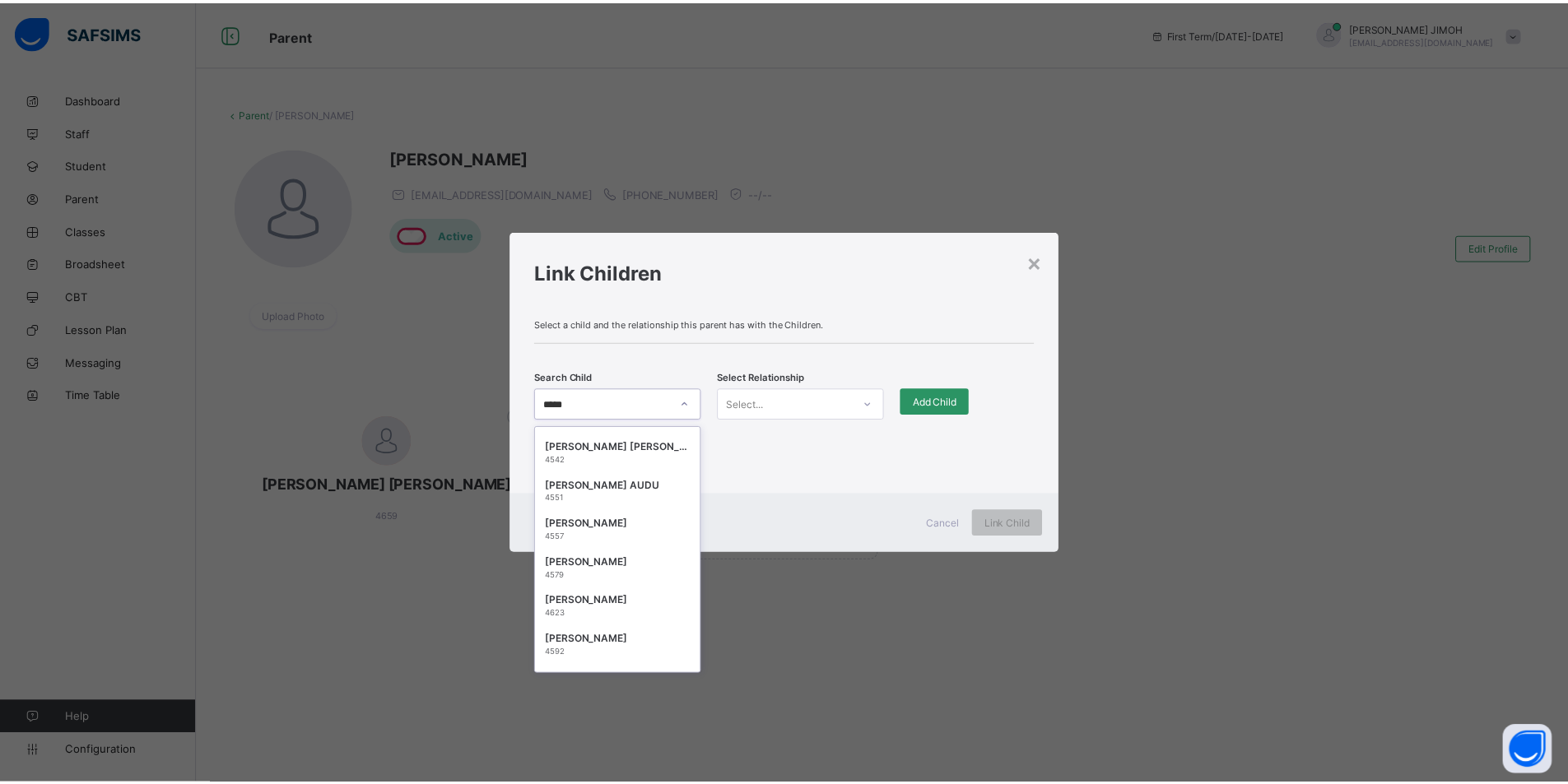
scroll to position [3429, 0]
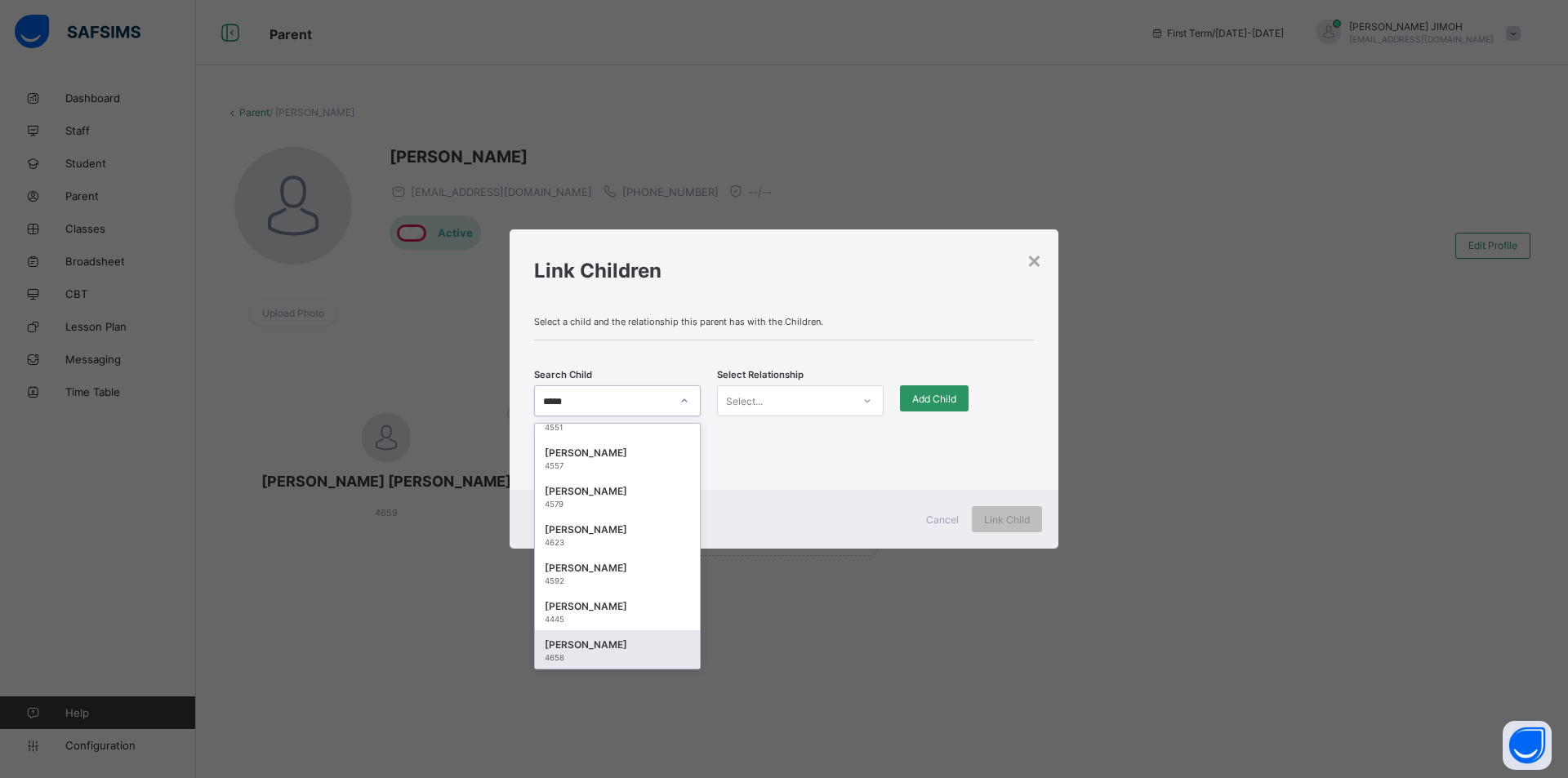
click at [604, 636] on div "[PERSON_NAME] 4658" at bounding box center [617, 649] width 165 height 38
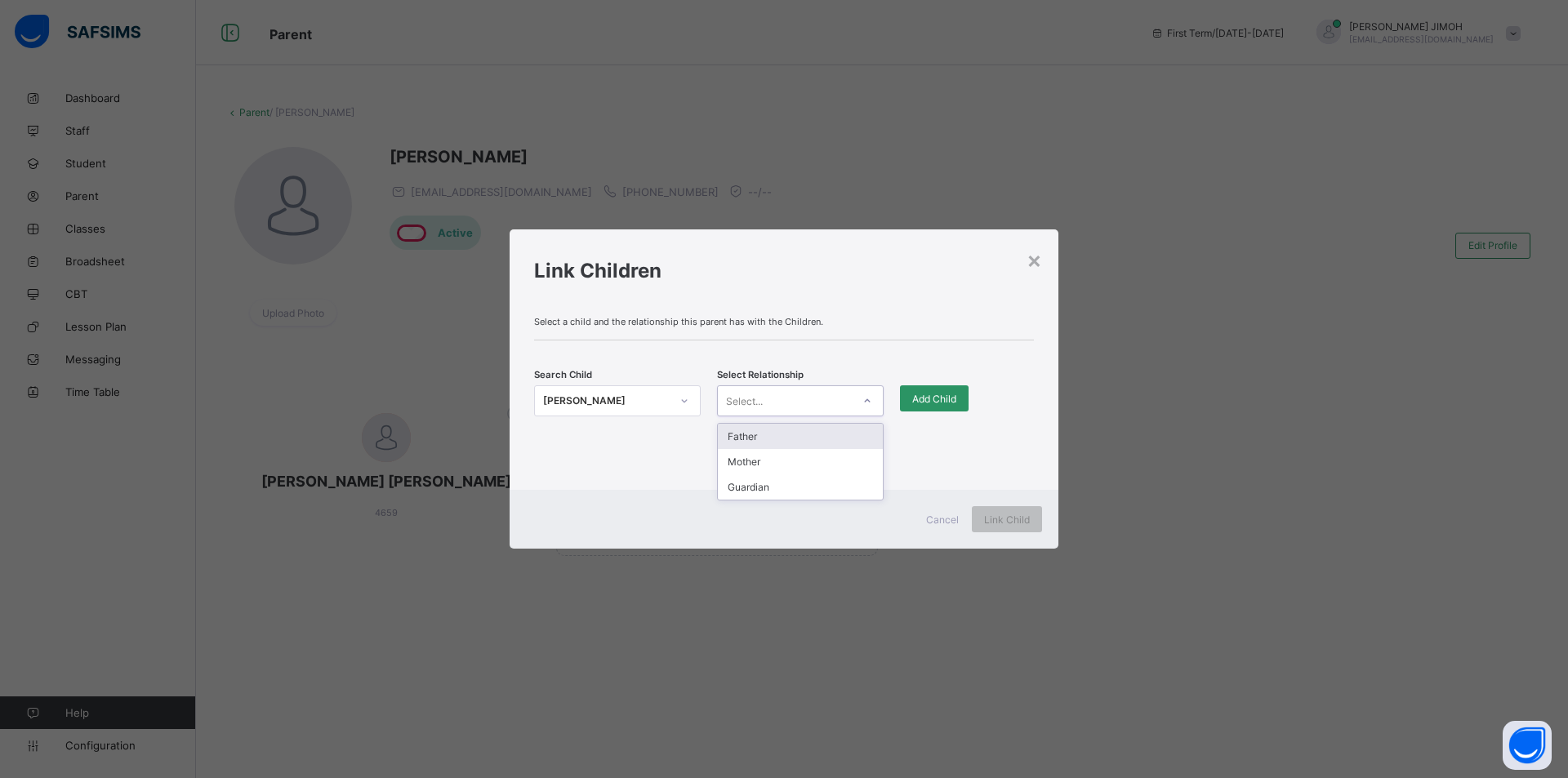
click at [866, 394] on div at bounding box center [868, 401] width 28 height 26
click at [765, 465] on div "Mother" at bounding box center [800, 461] width 165 height 25
click at [947, 393] on span "Add Child" at bounding box center [934, 399] width 44 height 12
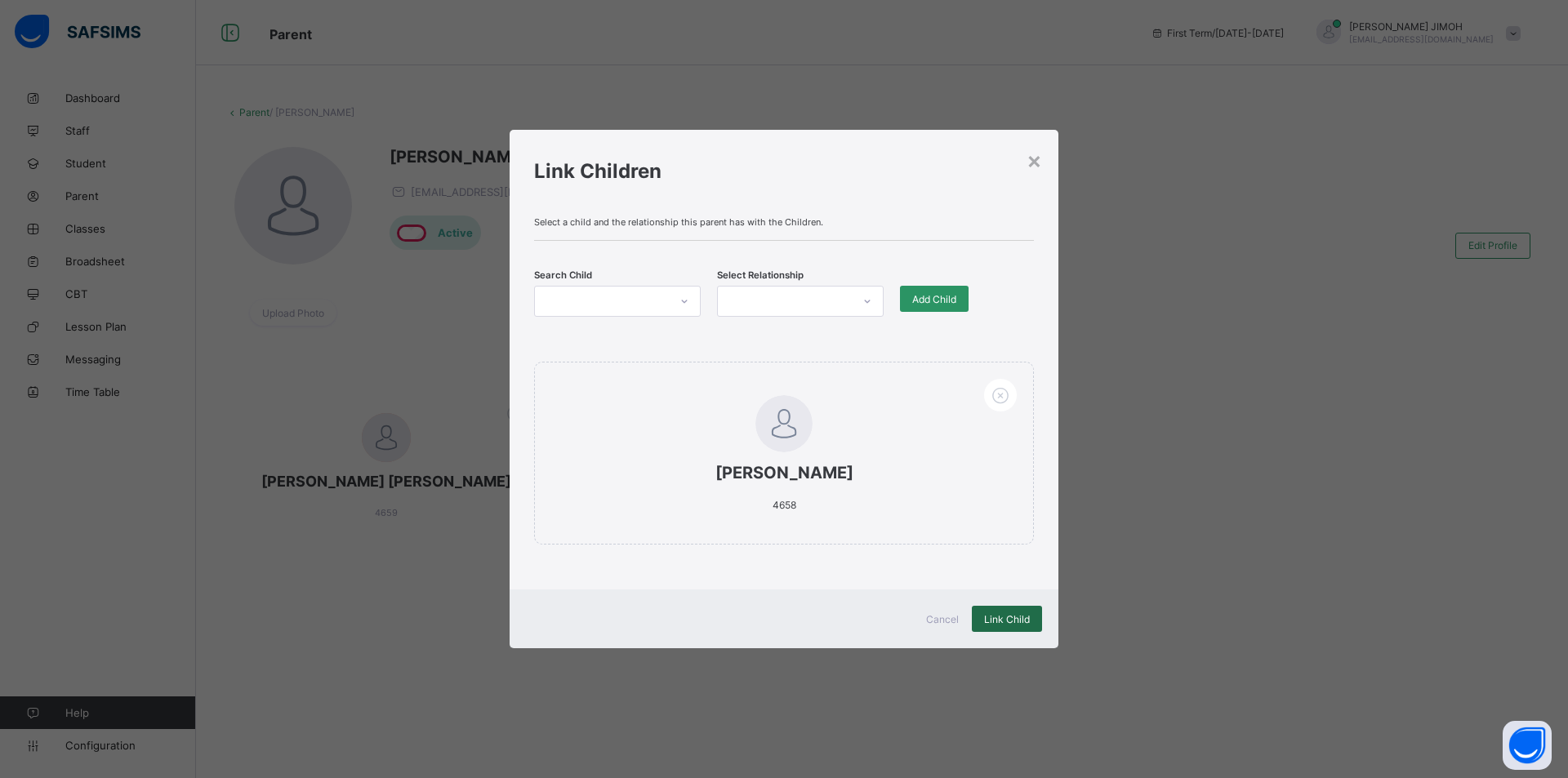
click at [996, 617] on span "Link Child" at bounding box center [1007, 619] width 46 height 12
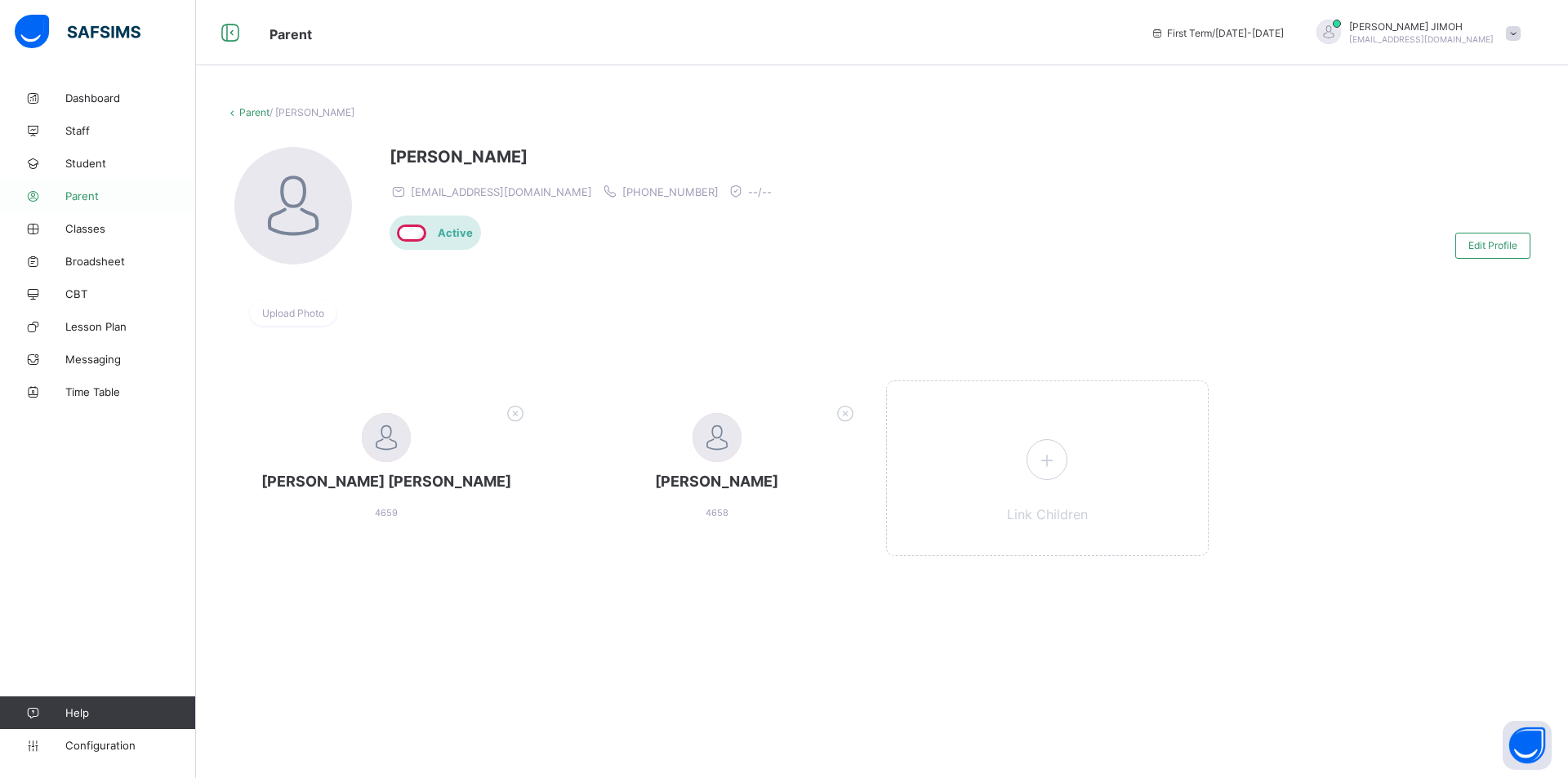
click at [91, 194] on span "Parent" at bounding box center [131, 196] width 131 height 13
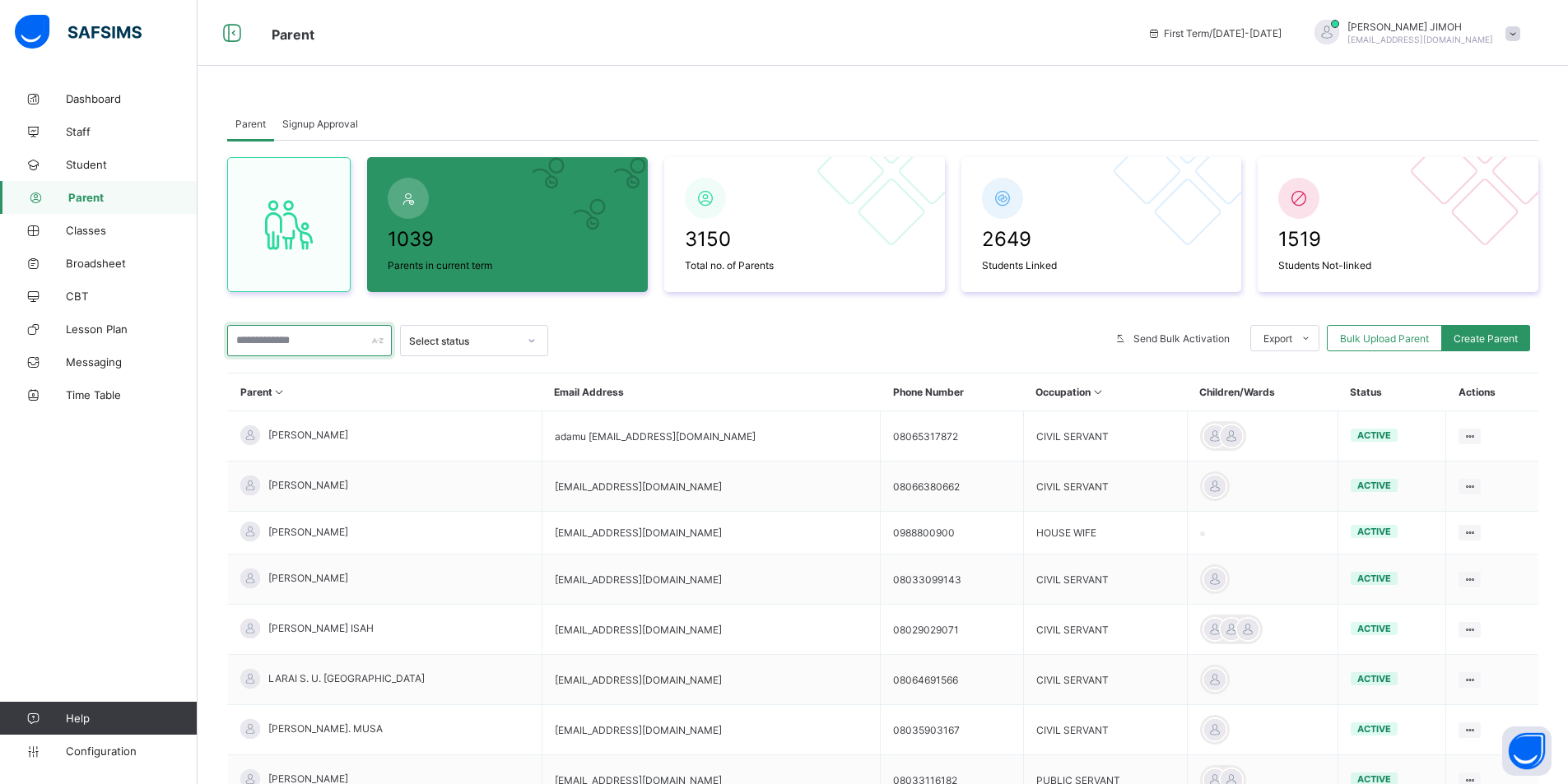
click at [310, 337] on input "text" at bounding box center [309, 340] width 165 height 31
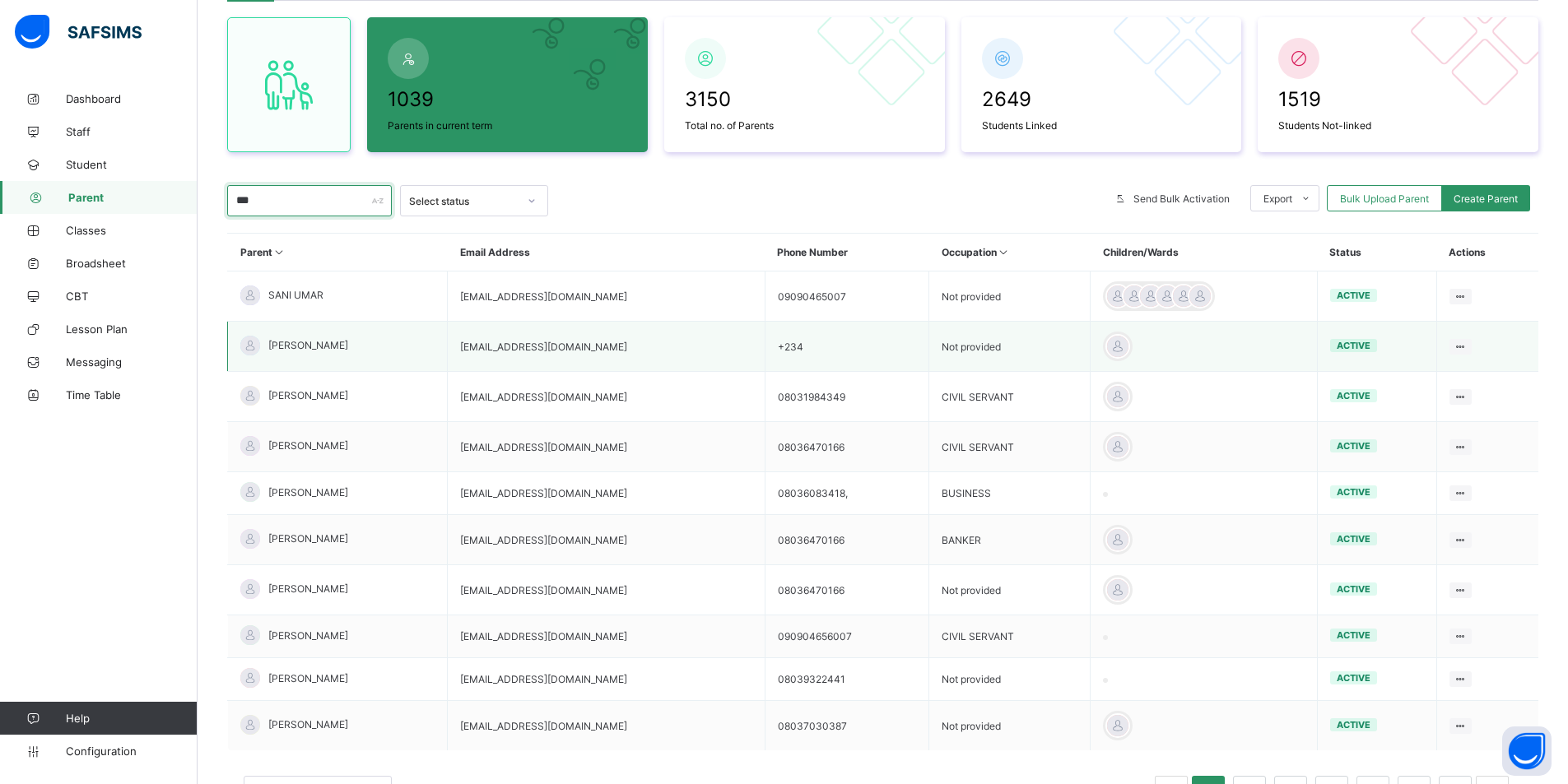
scroll to position [222, 0]
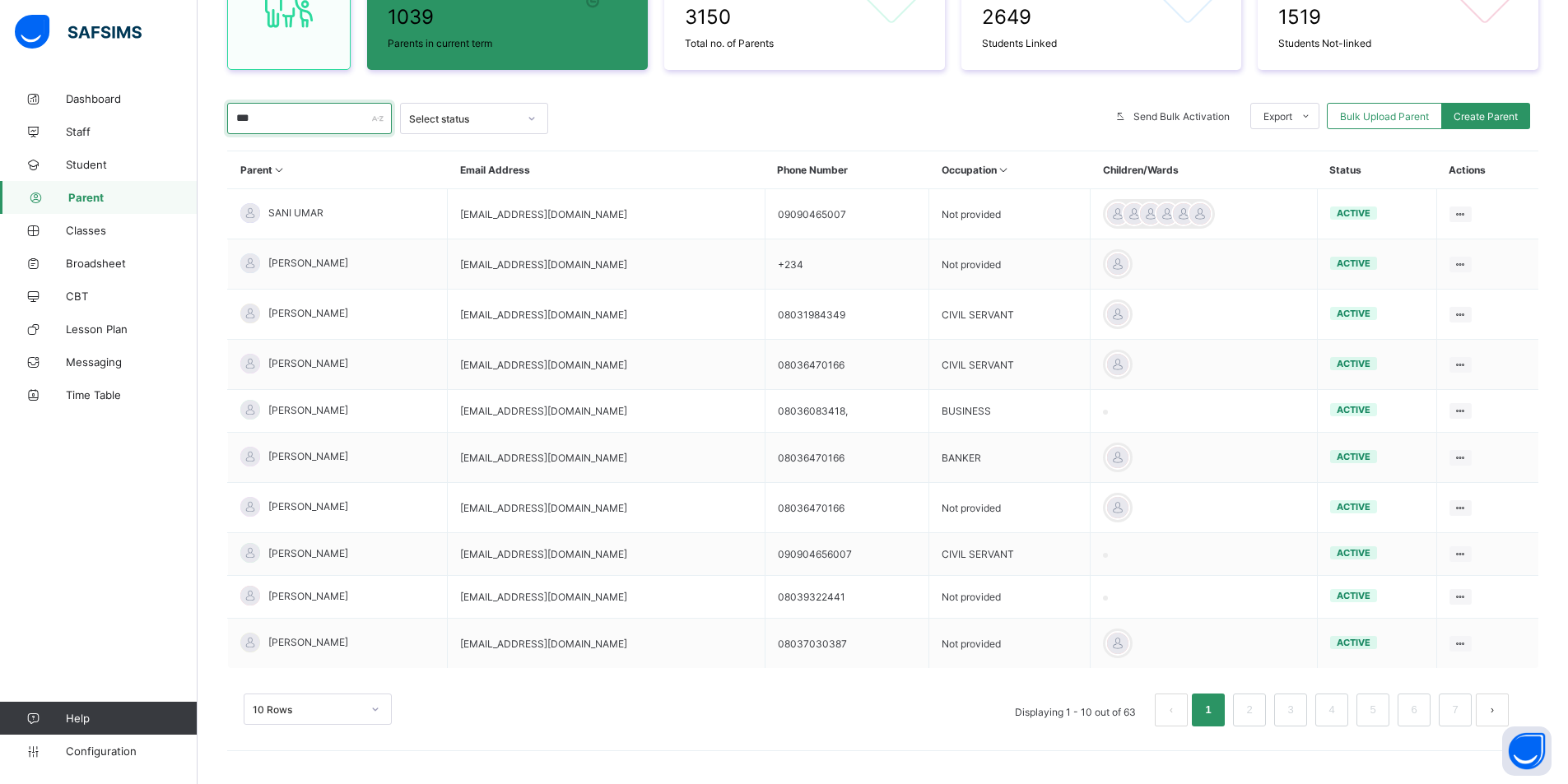
type input "***"
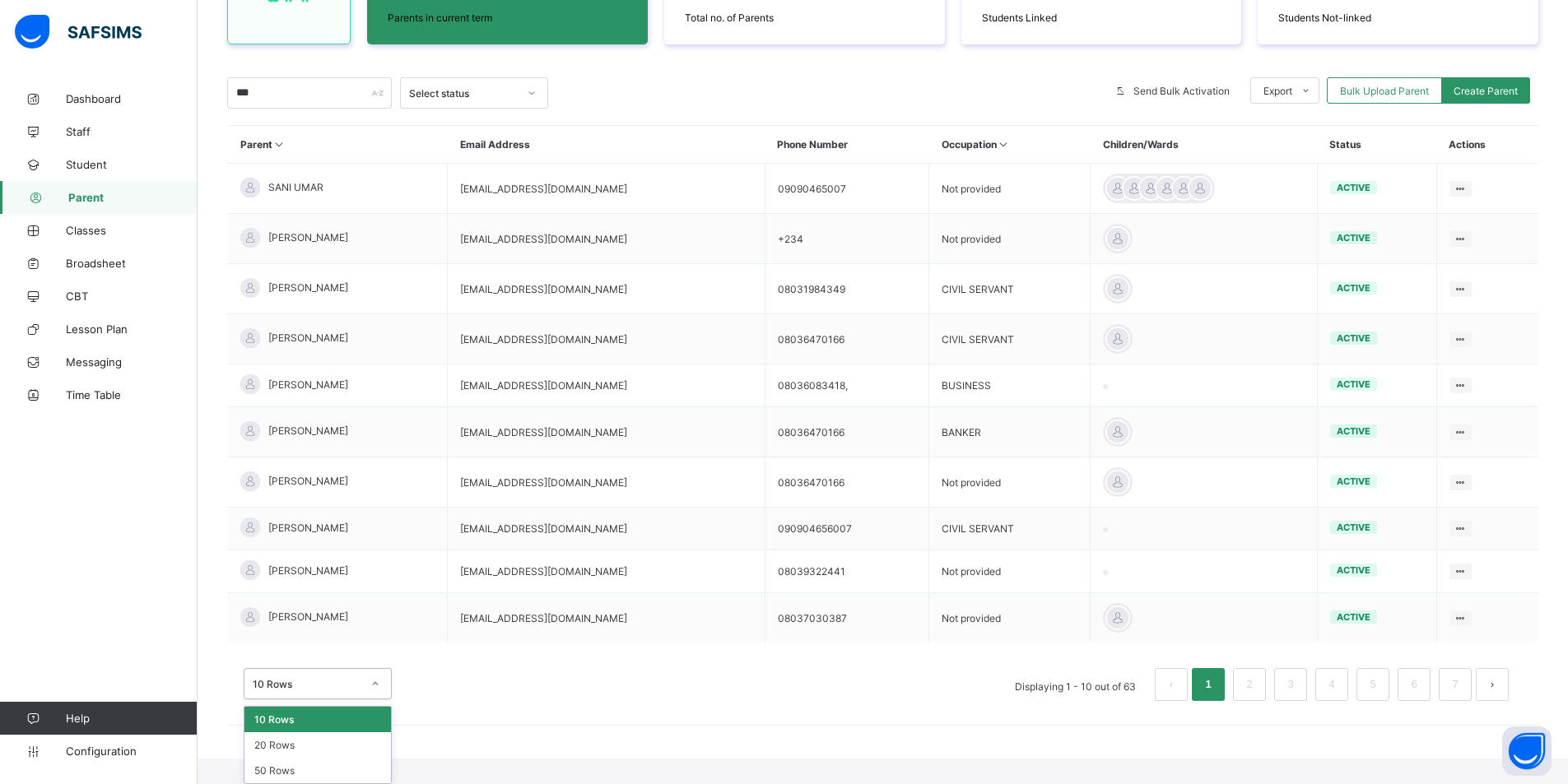
click at [371, 666] on div "option 10 Rows focused, 1 of 3. 3 results available. Use Up and Down to choose …" at bounding box center [317, 683] width 148 height 31
click at [310, 666] on div "50 Rows" at bounding box center [318, 770] width 147 height 25
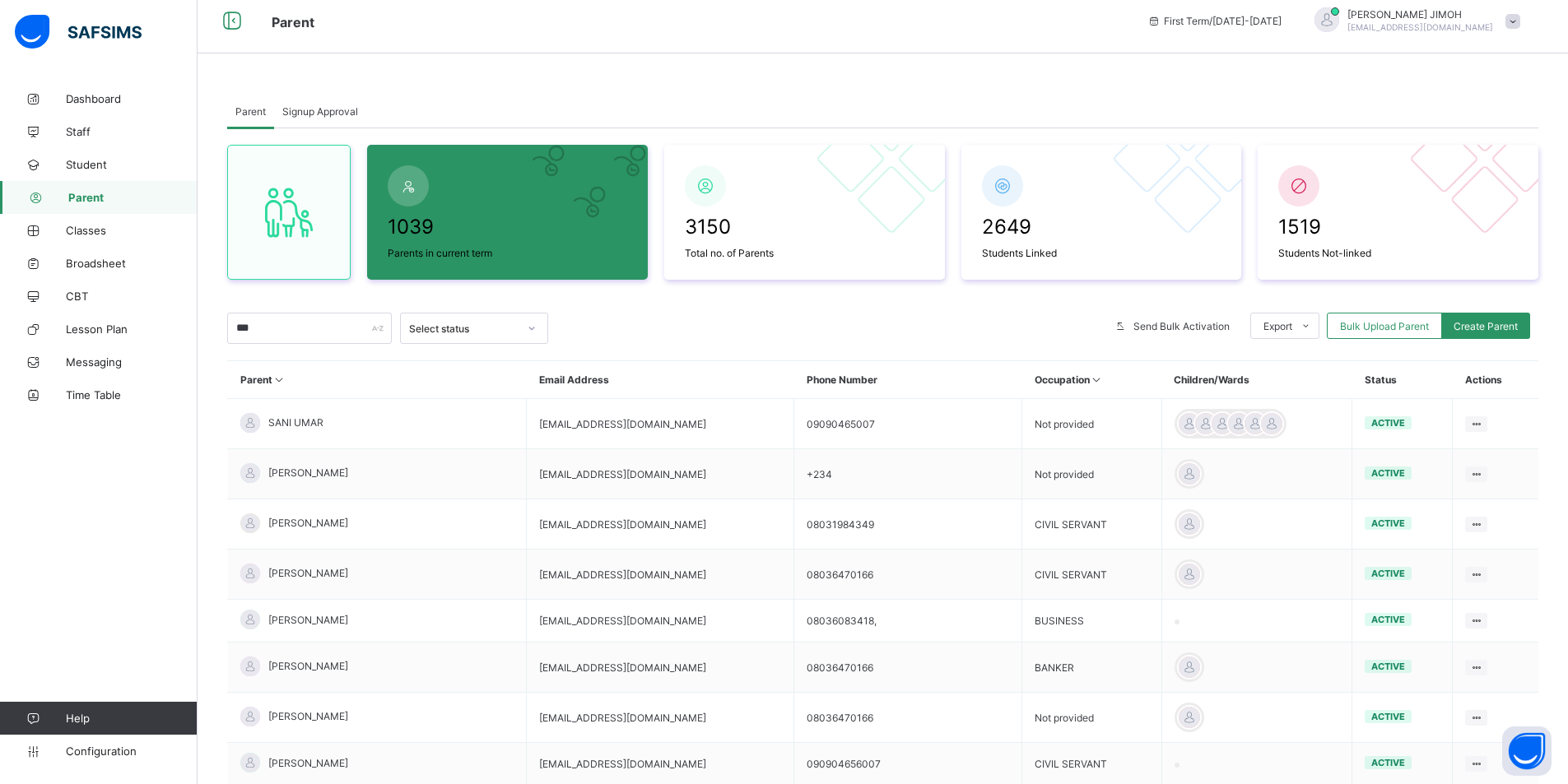
scroll to position [0, 0]
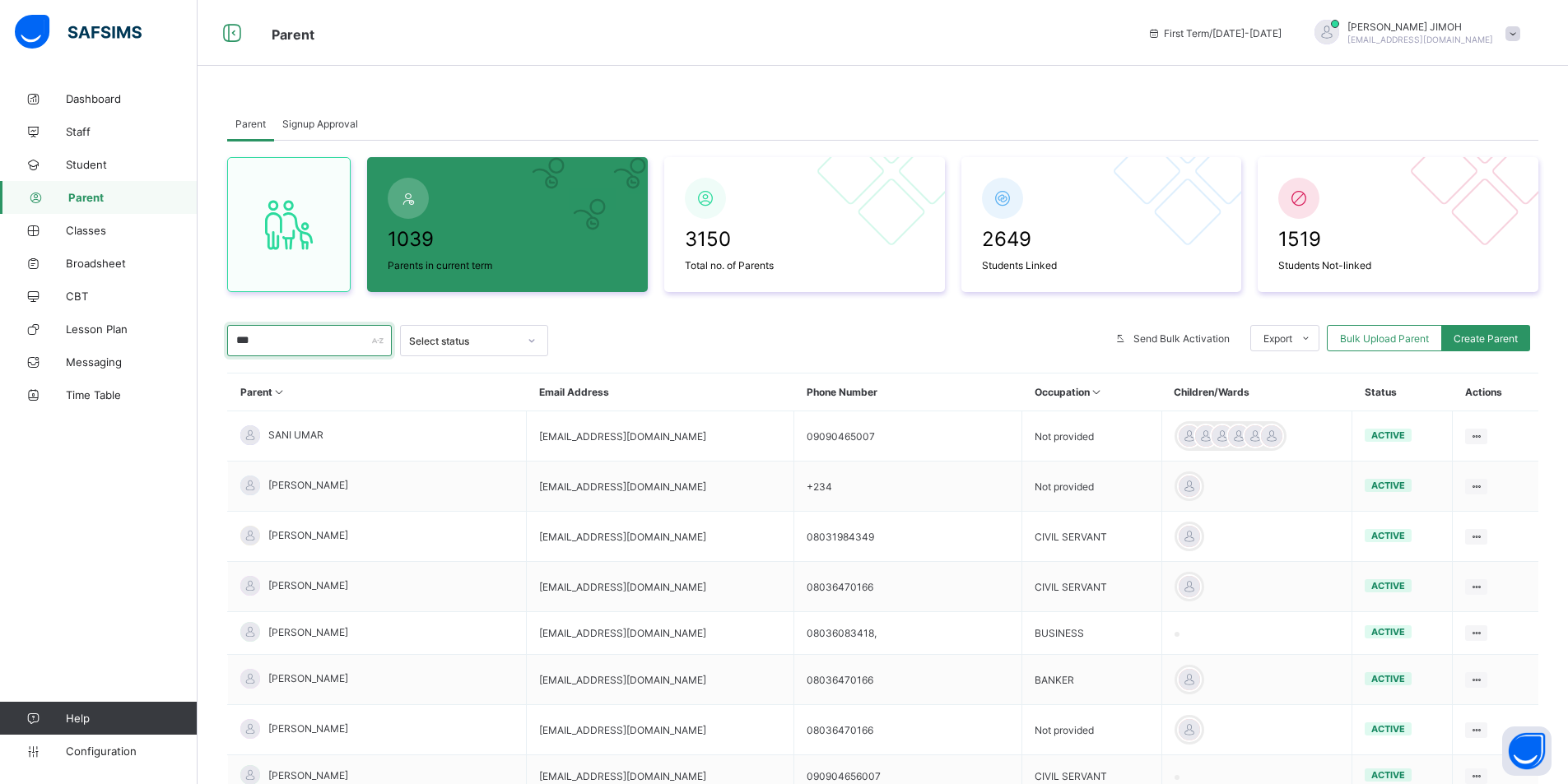
drag, startPoint x: 259, startPoint y: 340, endPoint x: 232, endPoint y: 345, distance: 27.5
click at [232, 345] on input "***" at bounding box center [309, 340] width 165 height 31
click at [1030, 339] on span "Create Parent" at bounding box center [1485, 338] width 64 height 12
select select "**"
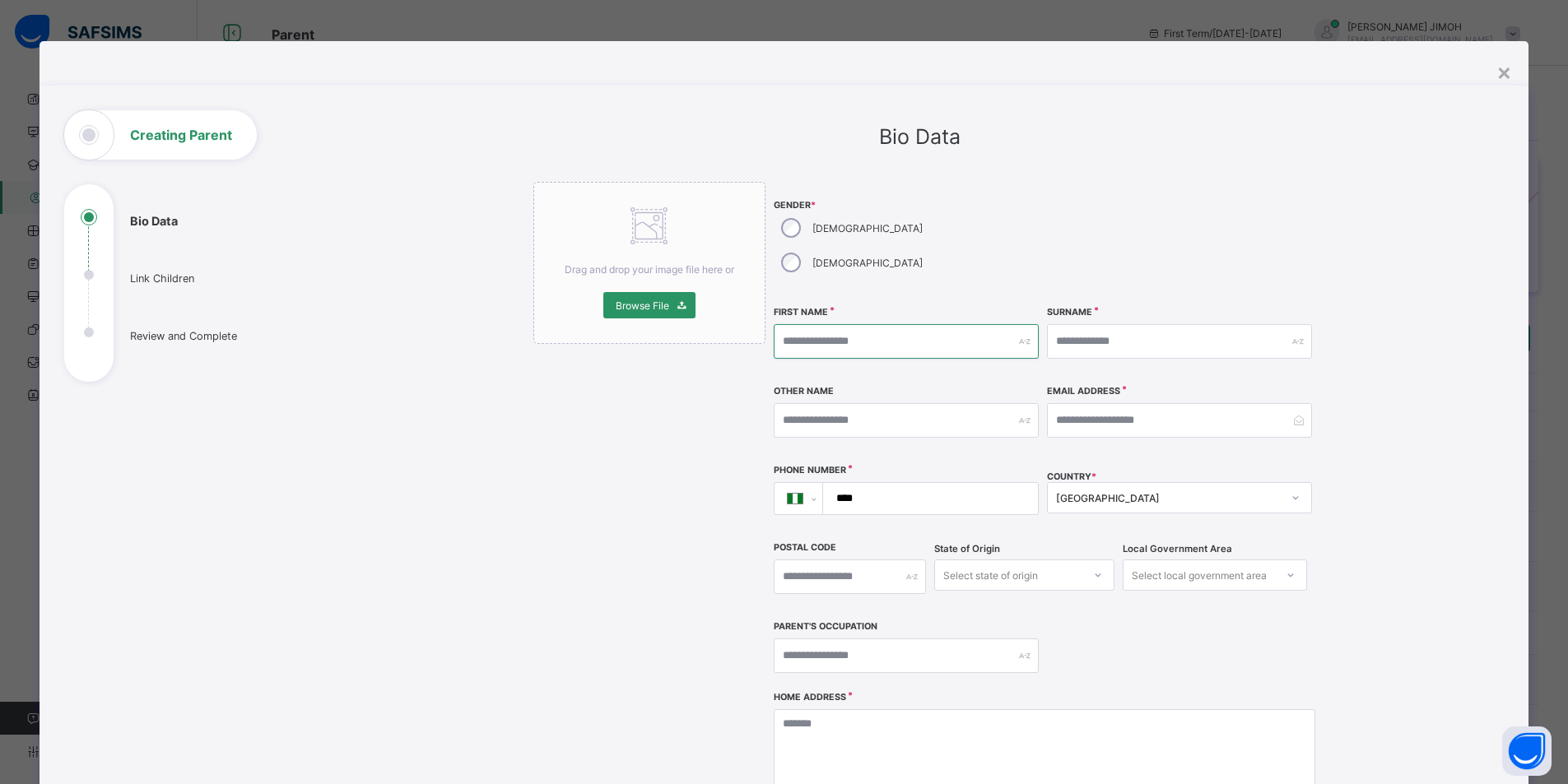
click at [976, 325] on input "text" at bounding box center [906, 342] width 265 height 35
click at [916, 325] on input "text" at bounding box center [906, 342] width 265 height 35
type input "*"
type input "*****"
type input "***"
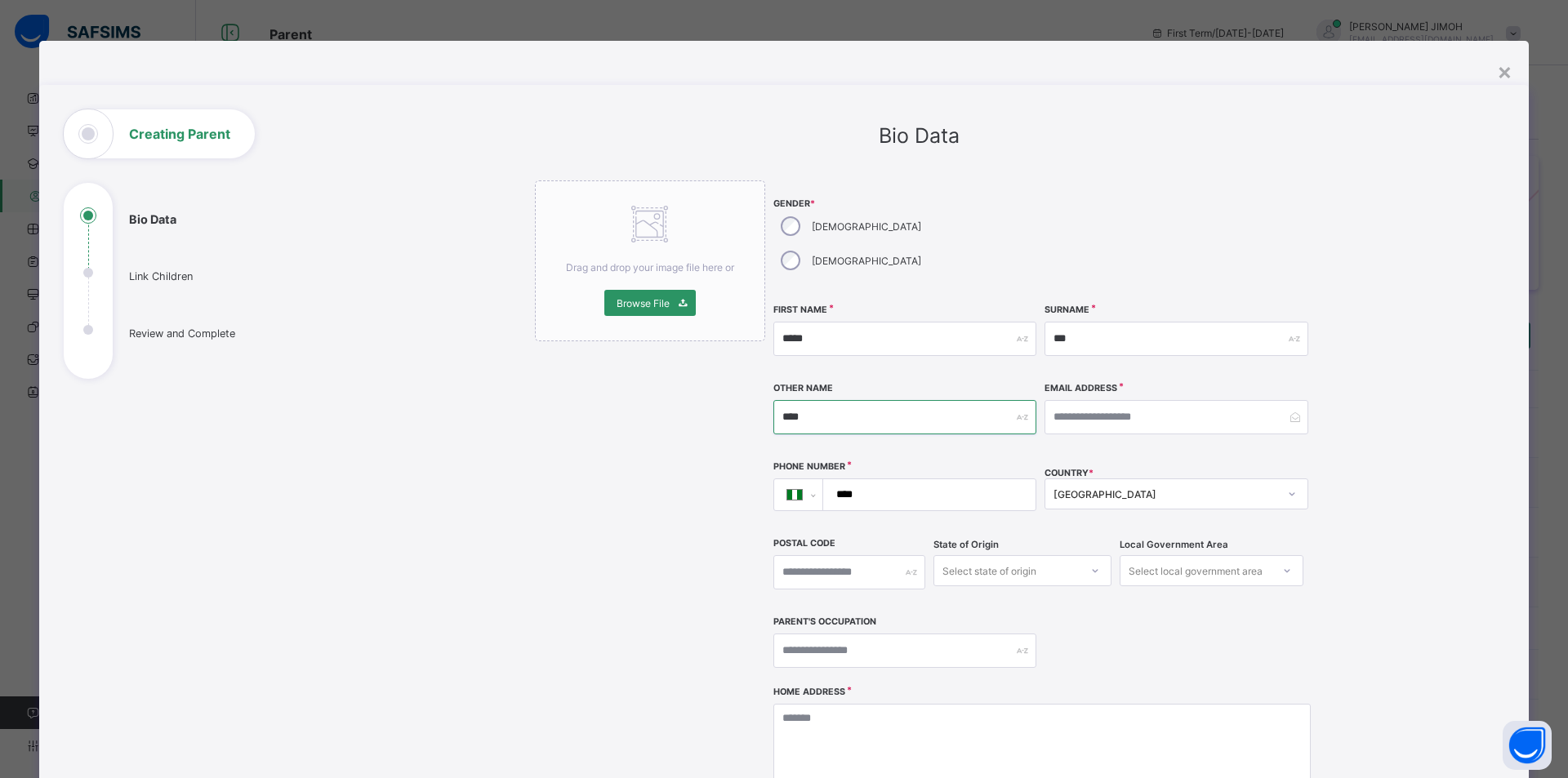
type input "****"
click at [1022, 72] on div "×" at bounding box center [1504, 71] width 16 height 28
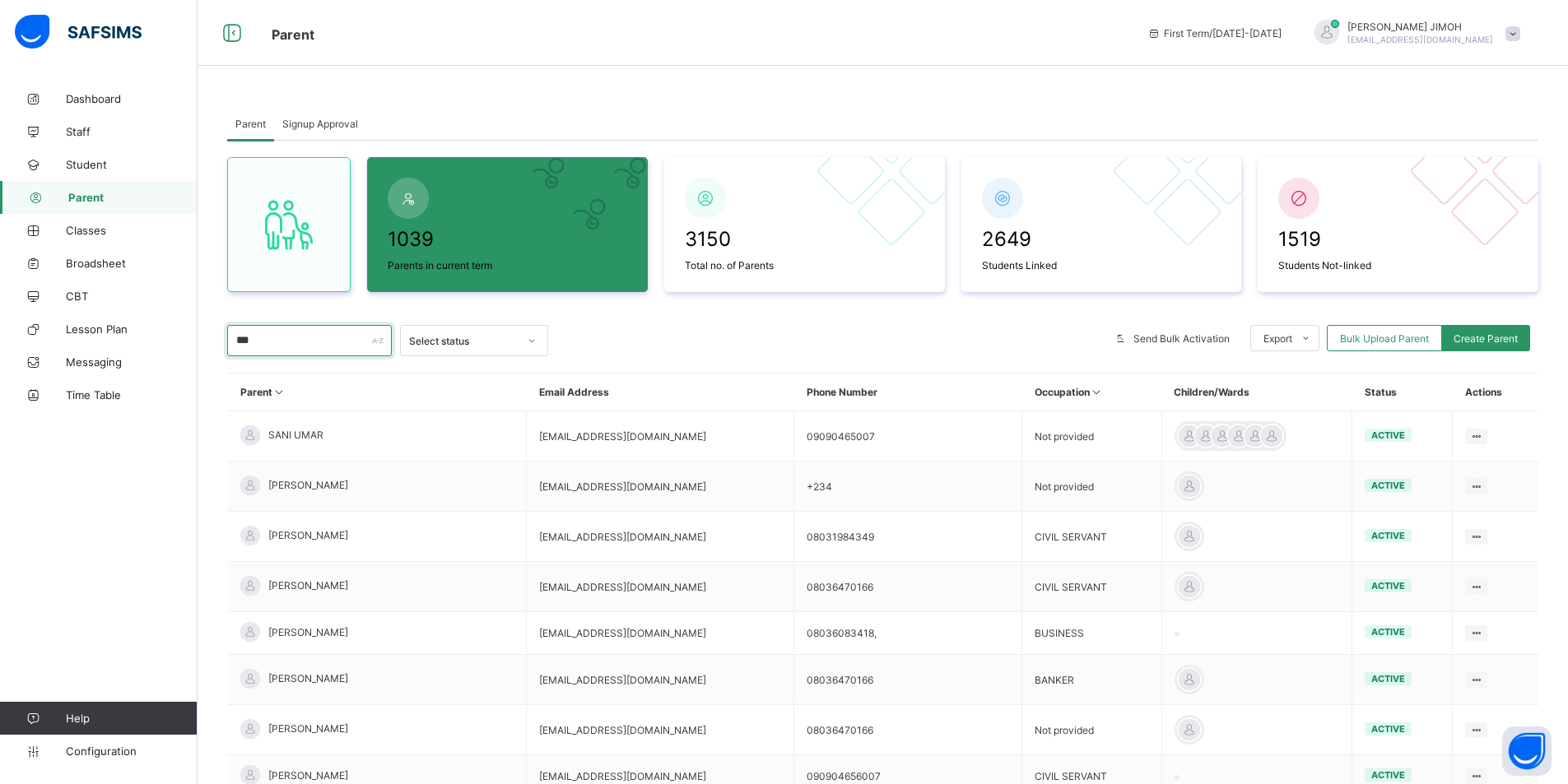
drag, startPoint x: 296, startPoint y: 342, endPoint x: 221, endPoint y: 348, distance: 75.2
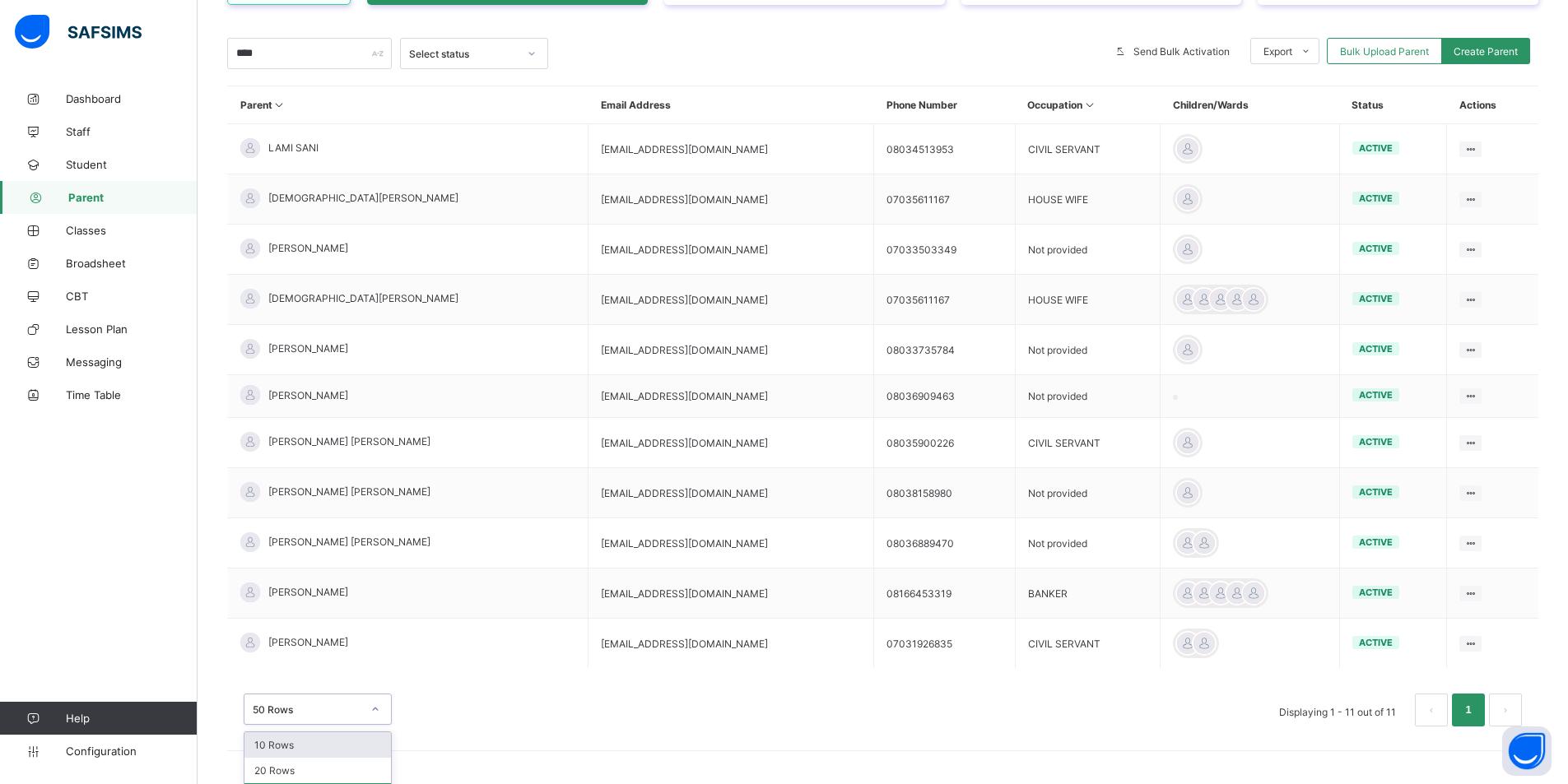
scroll to position [312, 0]
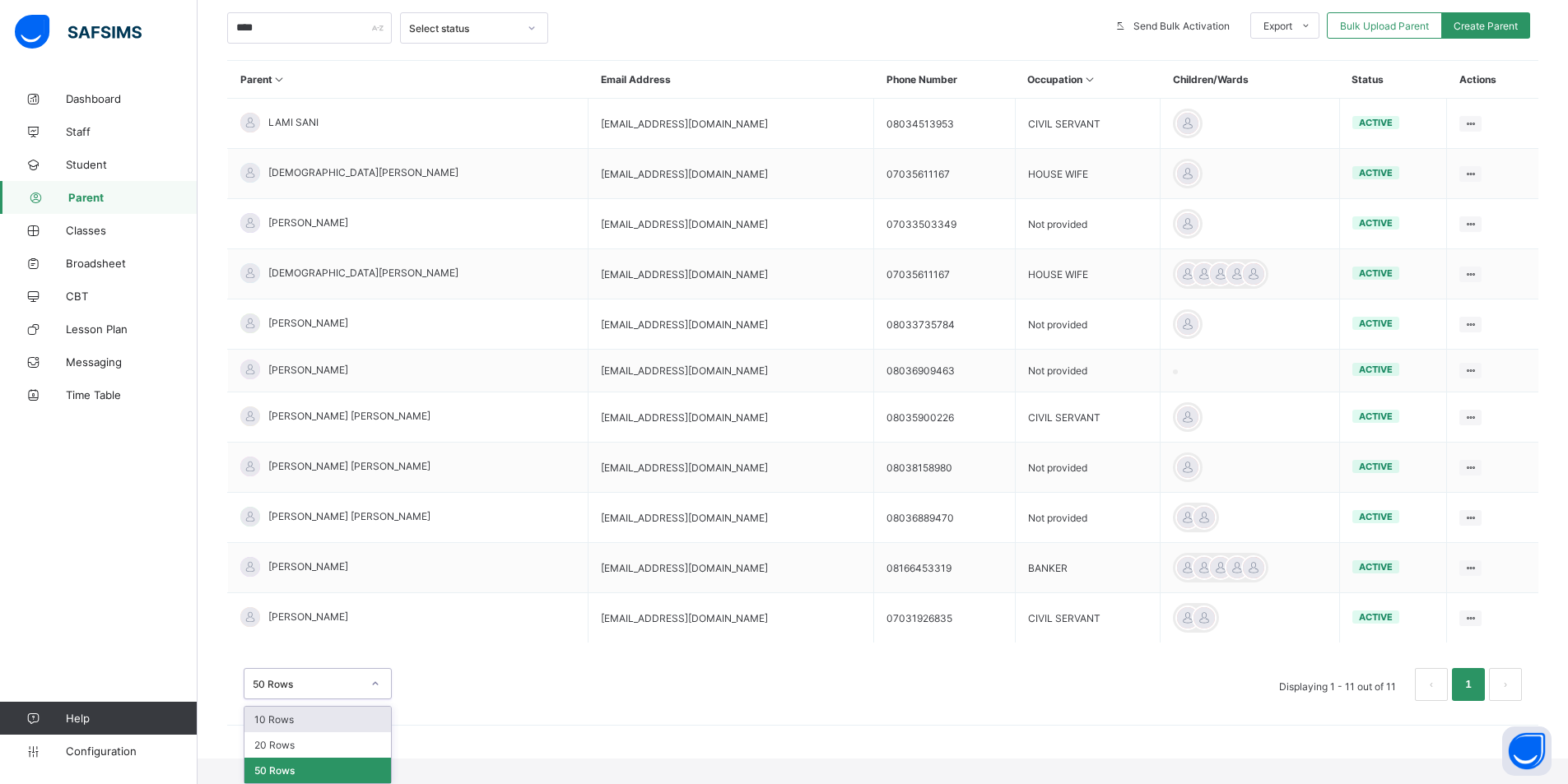
click at [377, 666] on div "option 10 Rows focused, 1 of 3. 3 results available. Use Up and Down to choose …" at bounding box center [317, 683] width 148 height 31
click at [292, 666] on div "50 Rows" at bounding box center [318, 770] width 147 height 25
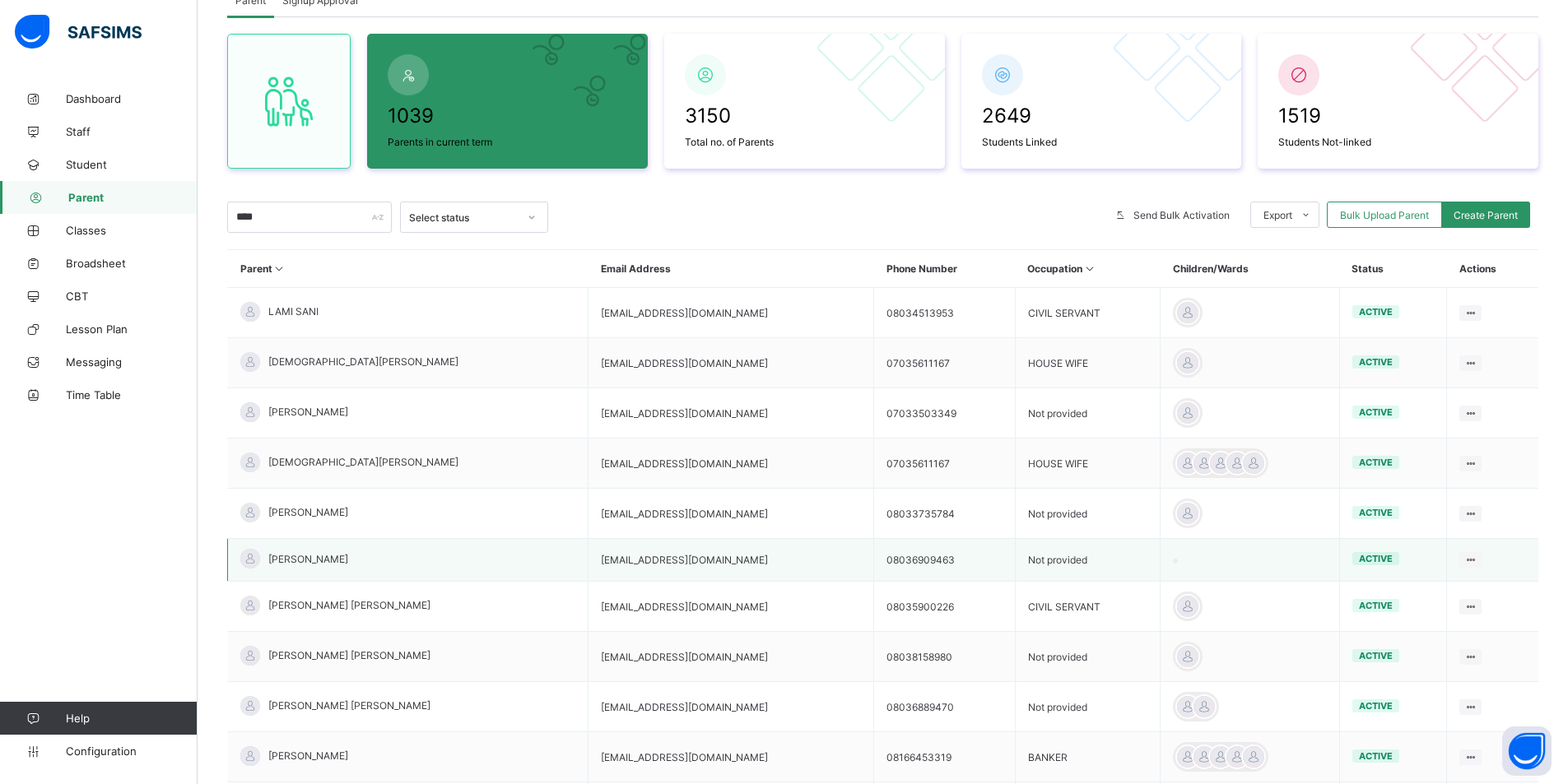
scroll to position [122, 0]
click at [248, 218] on input "****" at bounding box center [309, 217] width 165 height 31
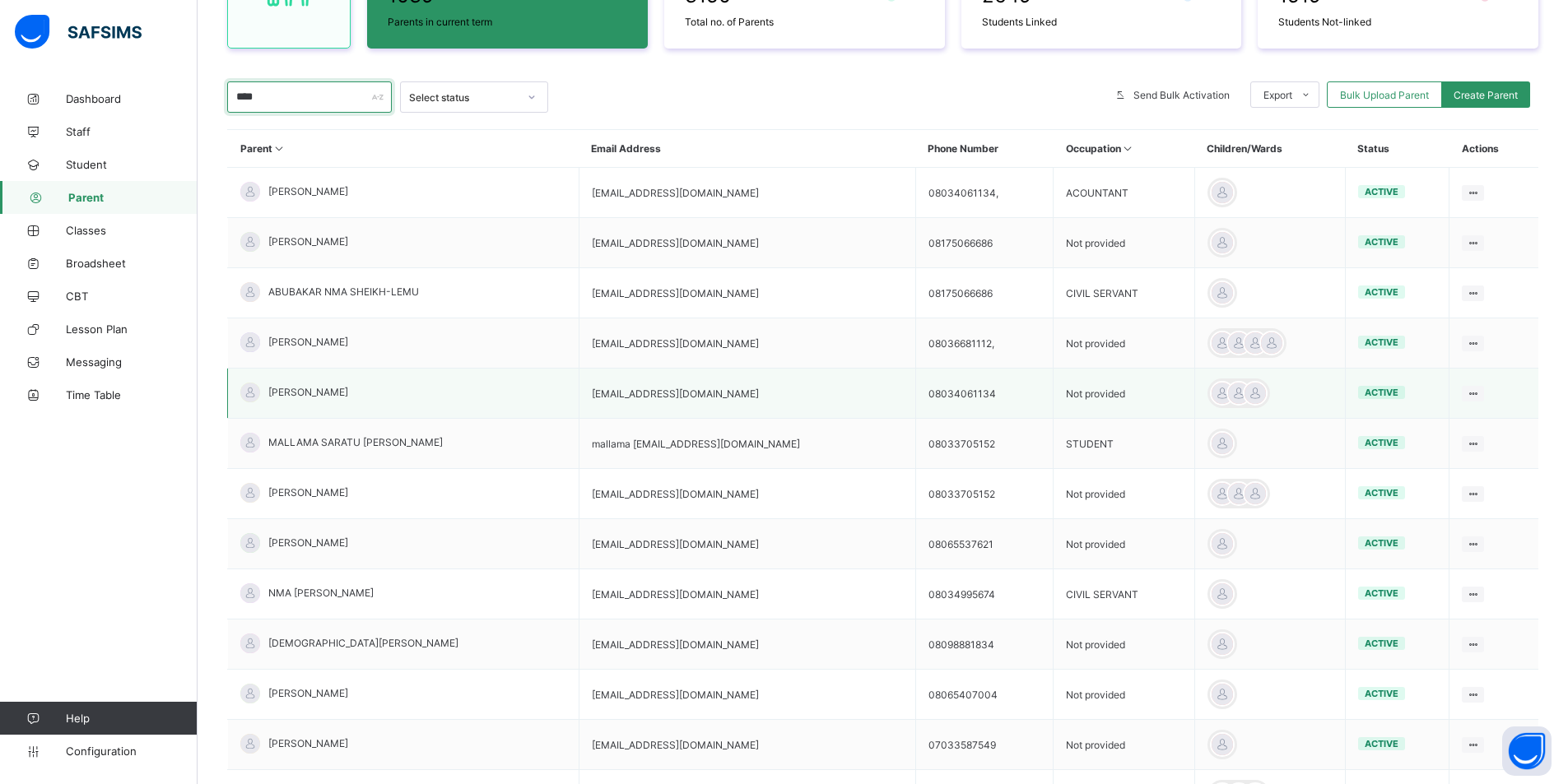
scroll to position [247, 0]
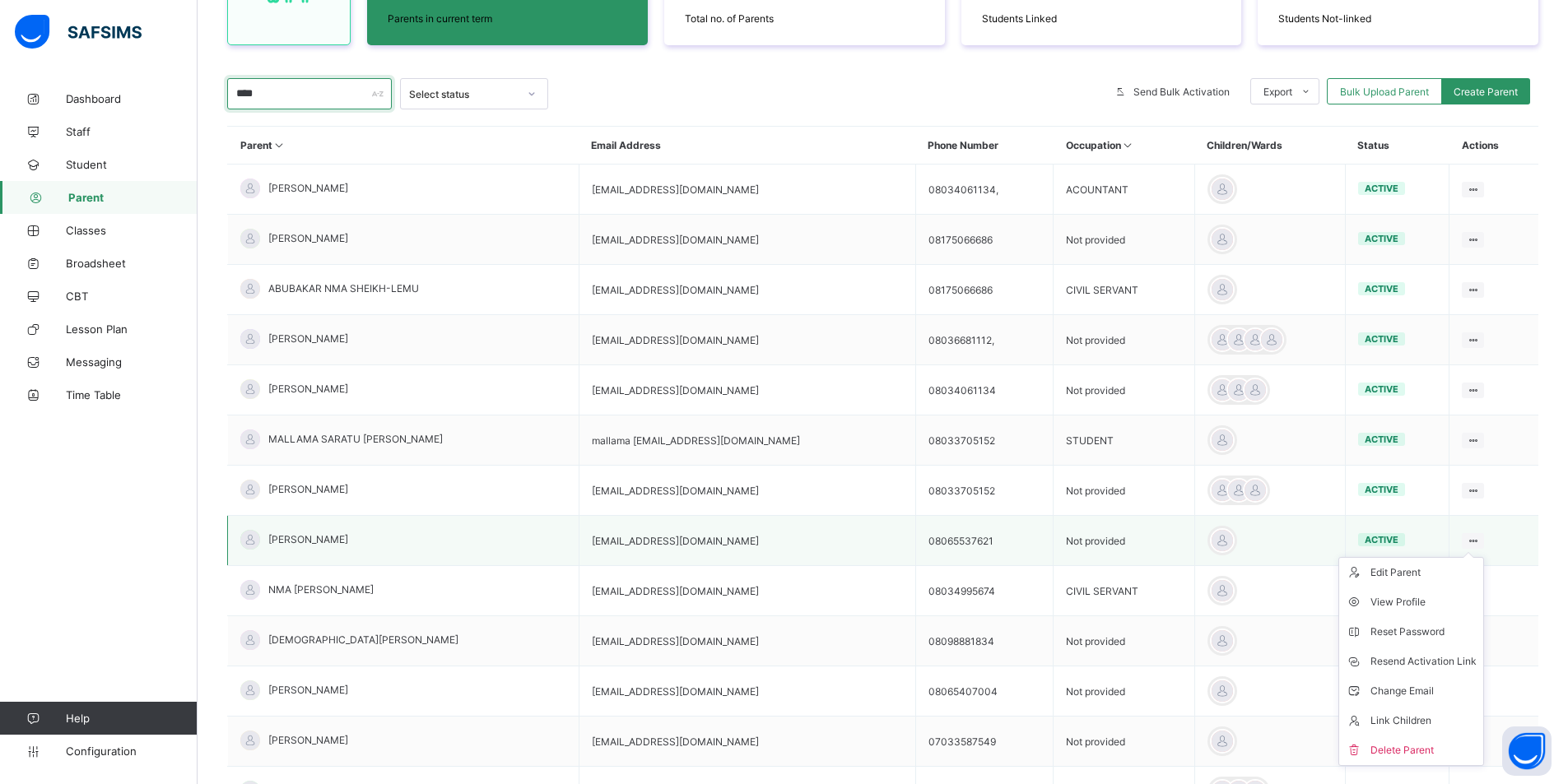
type input "****"
click at [1030, 557] on ul "Edit Parent View Profile Reset Password Resend Activation Link Change Email Lin…" at bounding box center [1411, 662] width 146 height 209
click at [1030, 666] on div "Link Children" at bounding box center [1423, 720] width 106 height 16
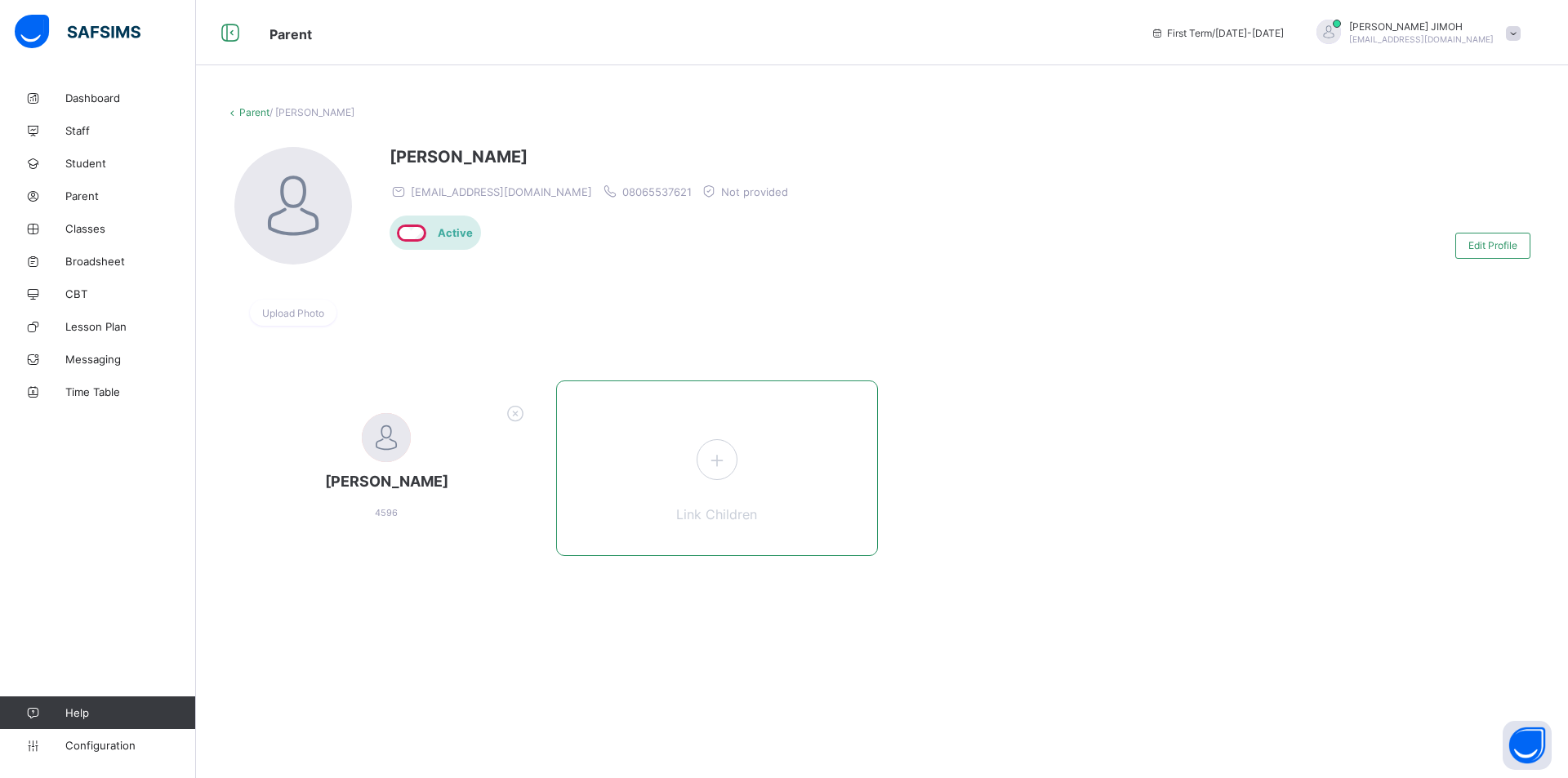
click at [723, 465] on icon at bounding box center [716, 460] width 29 height 25
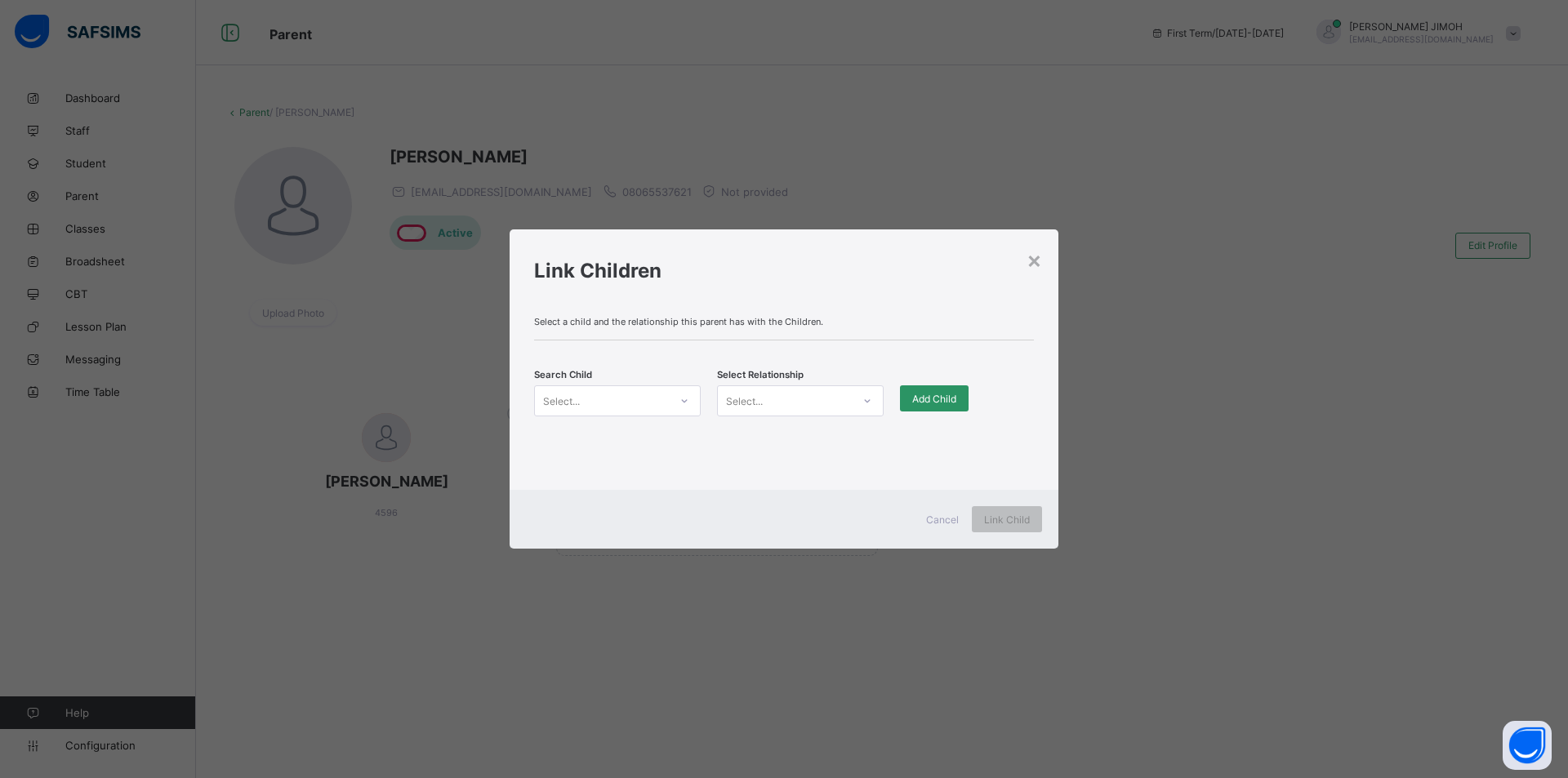
click at [635, 401] on div "Select..." at bounding box center [601, 401] width 134 height 22
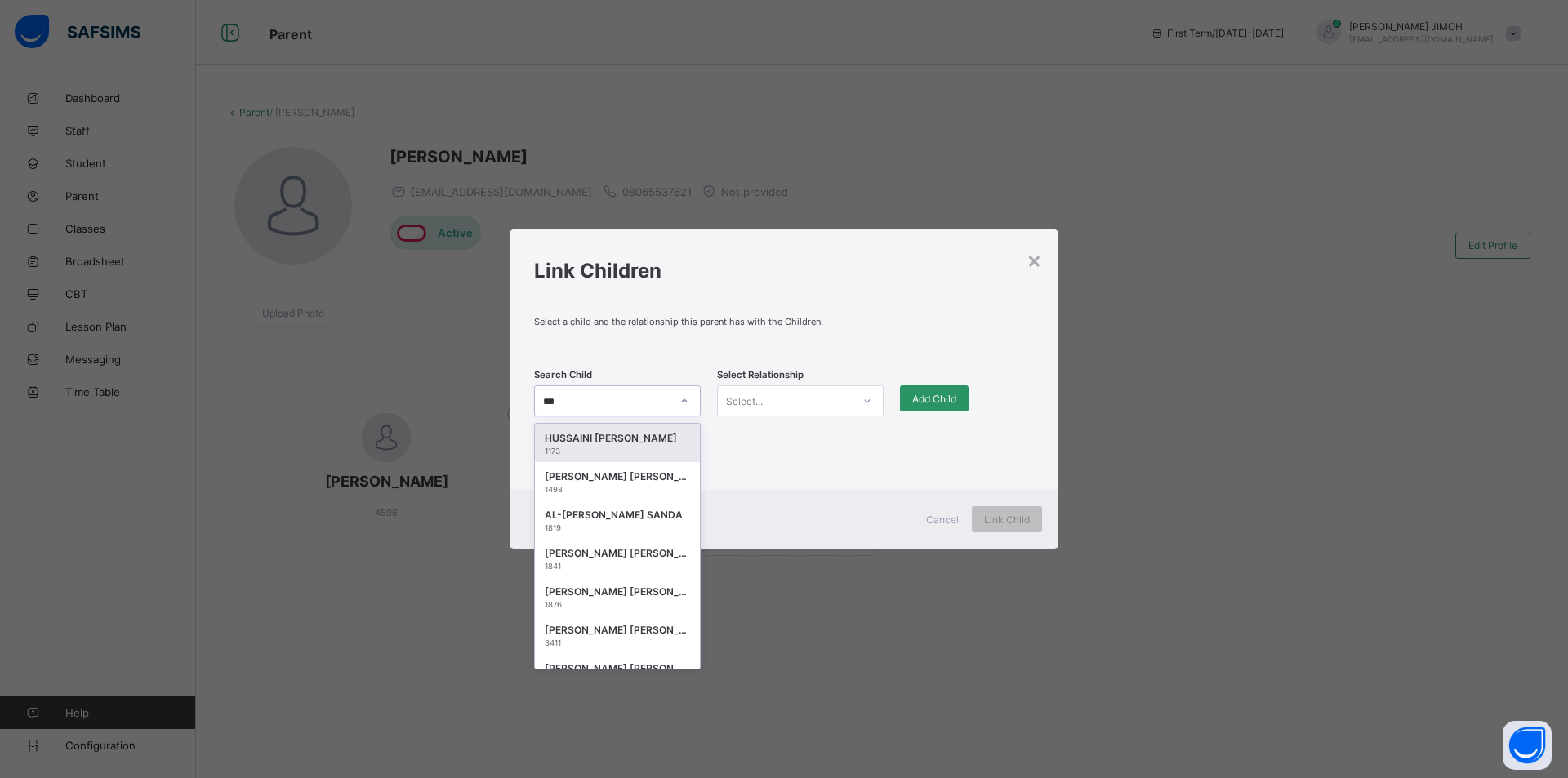
type input "****"
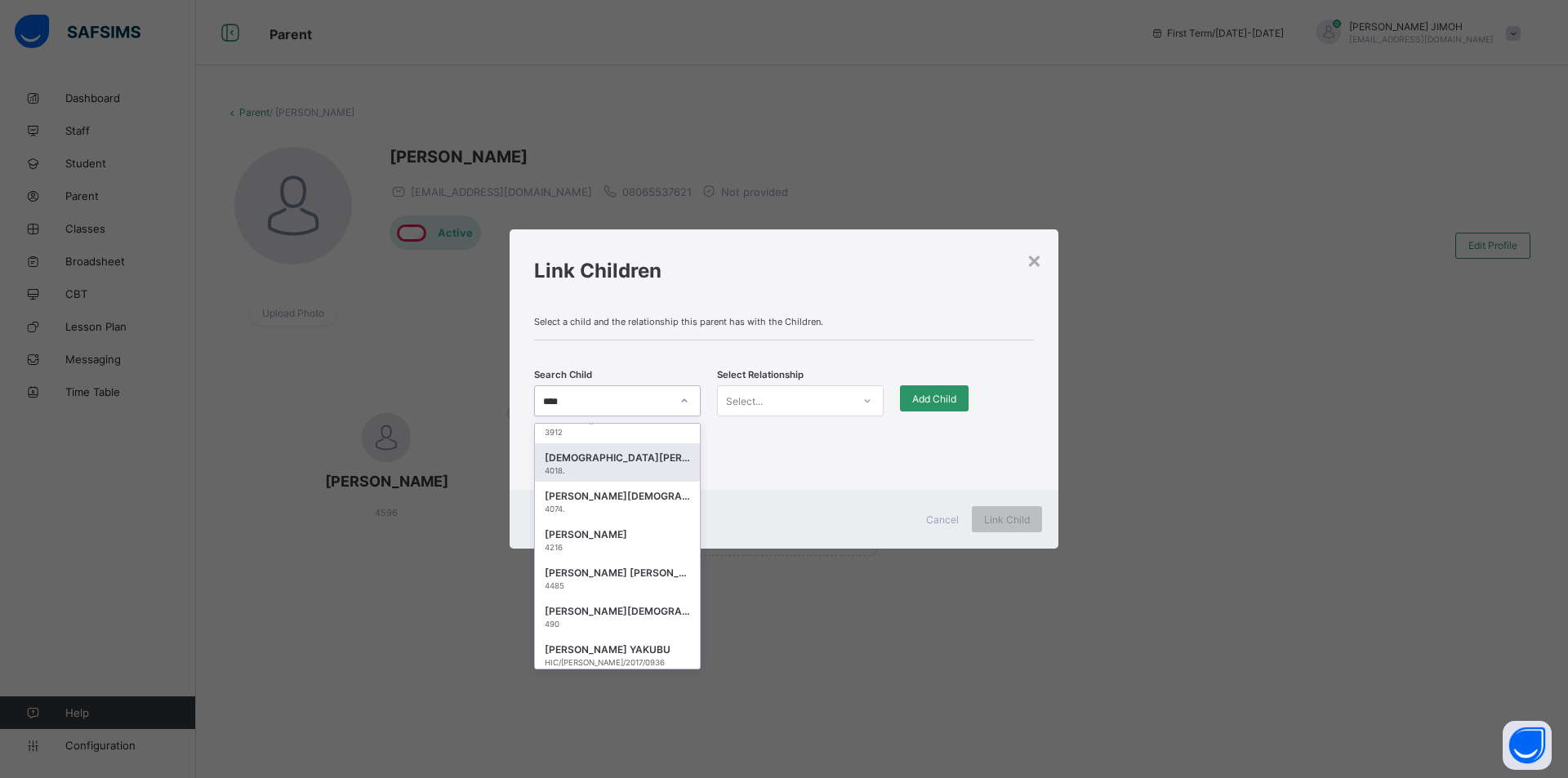
scroll to position [561, 0]
click at [614, 648] on div "[DEMOGRAPHIC_DATA][PERSON_NAME]" at bounding box center [617, 644] width 146 height 16
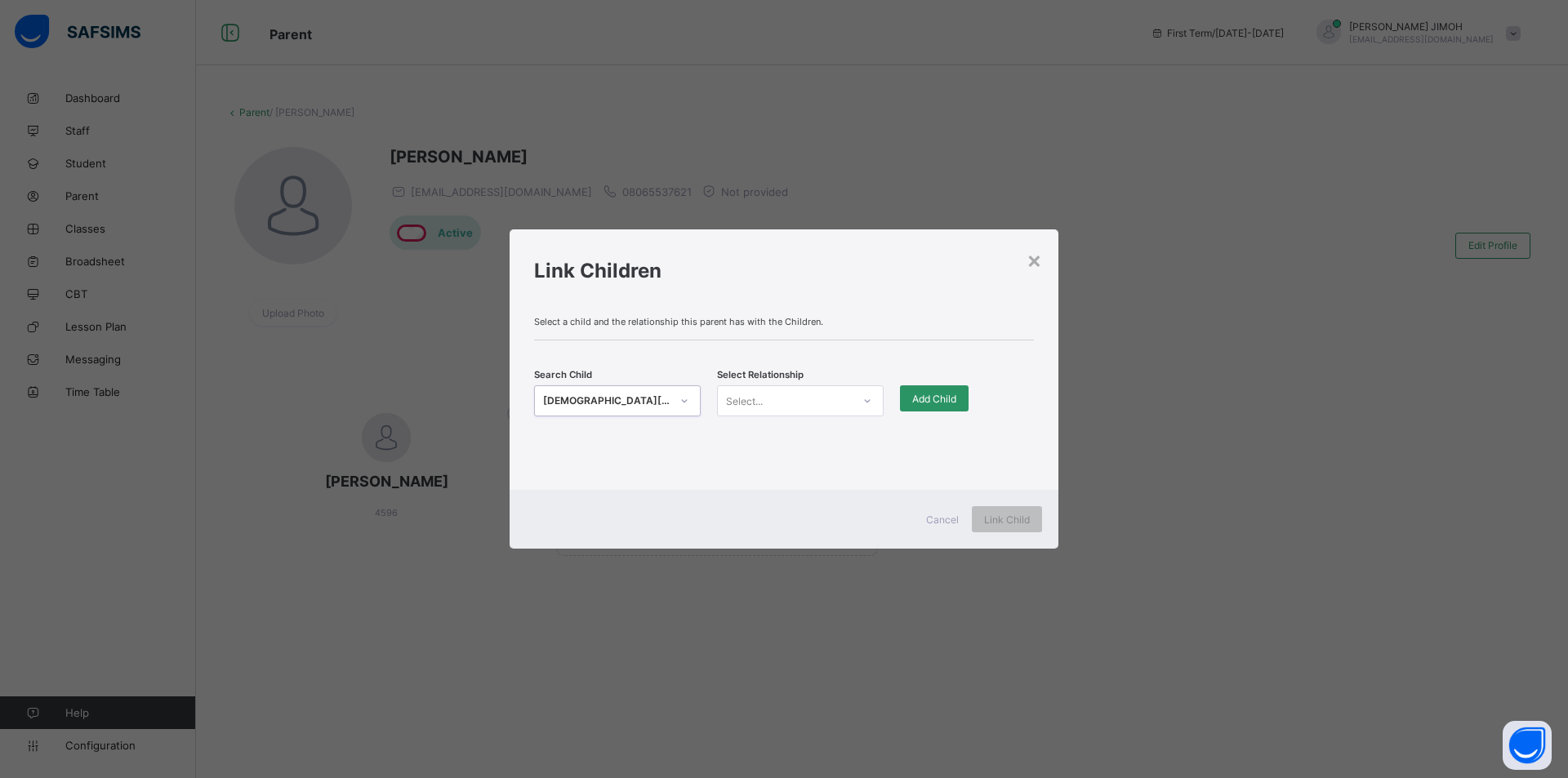
click at [869, 402] on icon at bounding box center [868, 401] width 6 height 3
click at [804, 435] on div "Father" at bounding box center [800, 436] width 165 height 25
click at [928, 393] on span "Add Child" at bounding box center [934, 399] width 44 height 12
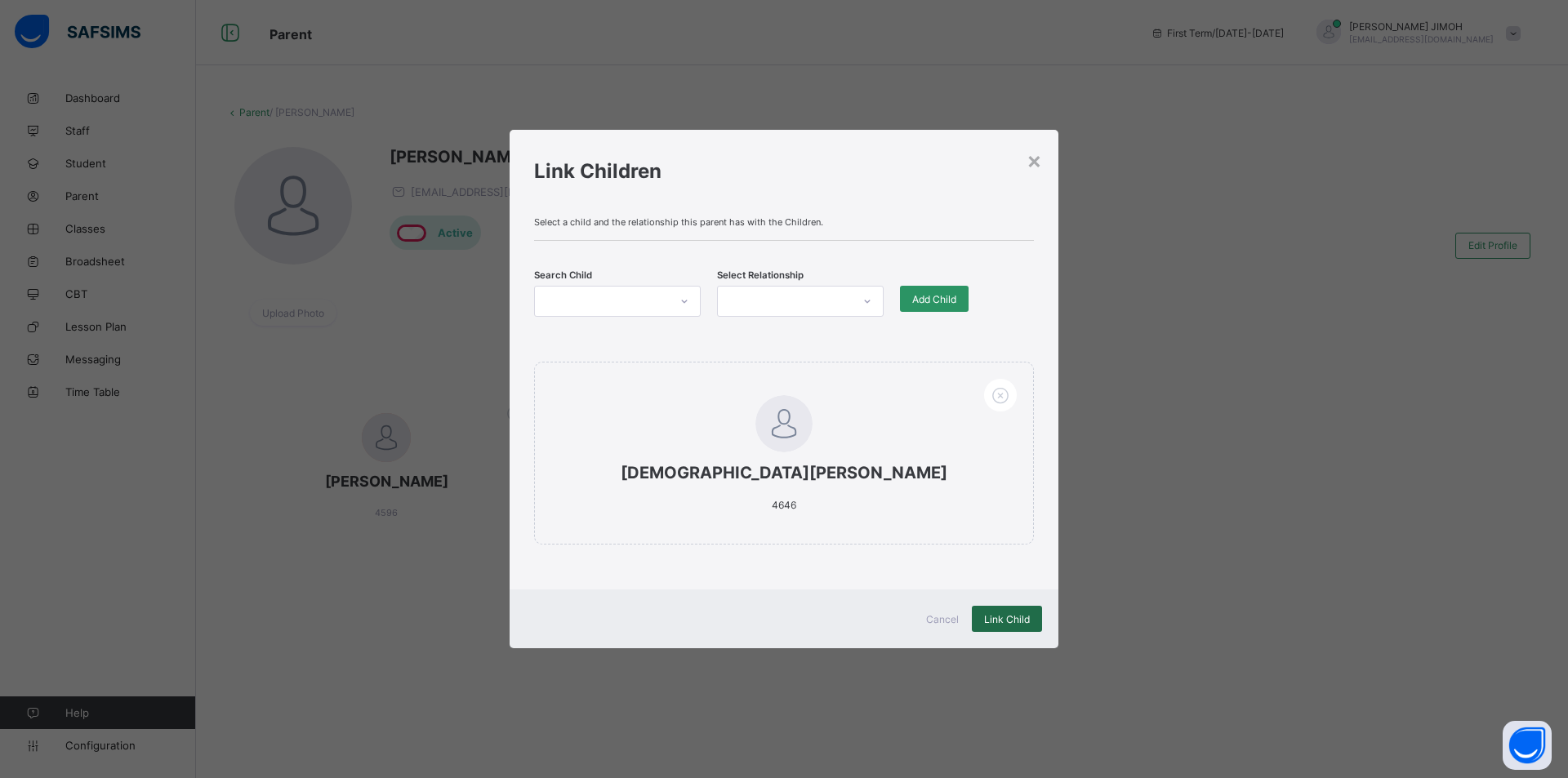
click at [998, 615] on span "Link Child" at bounding box center [1007, 619] width 46 height 12
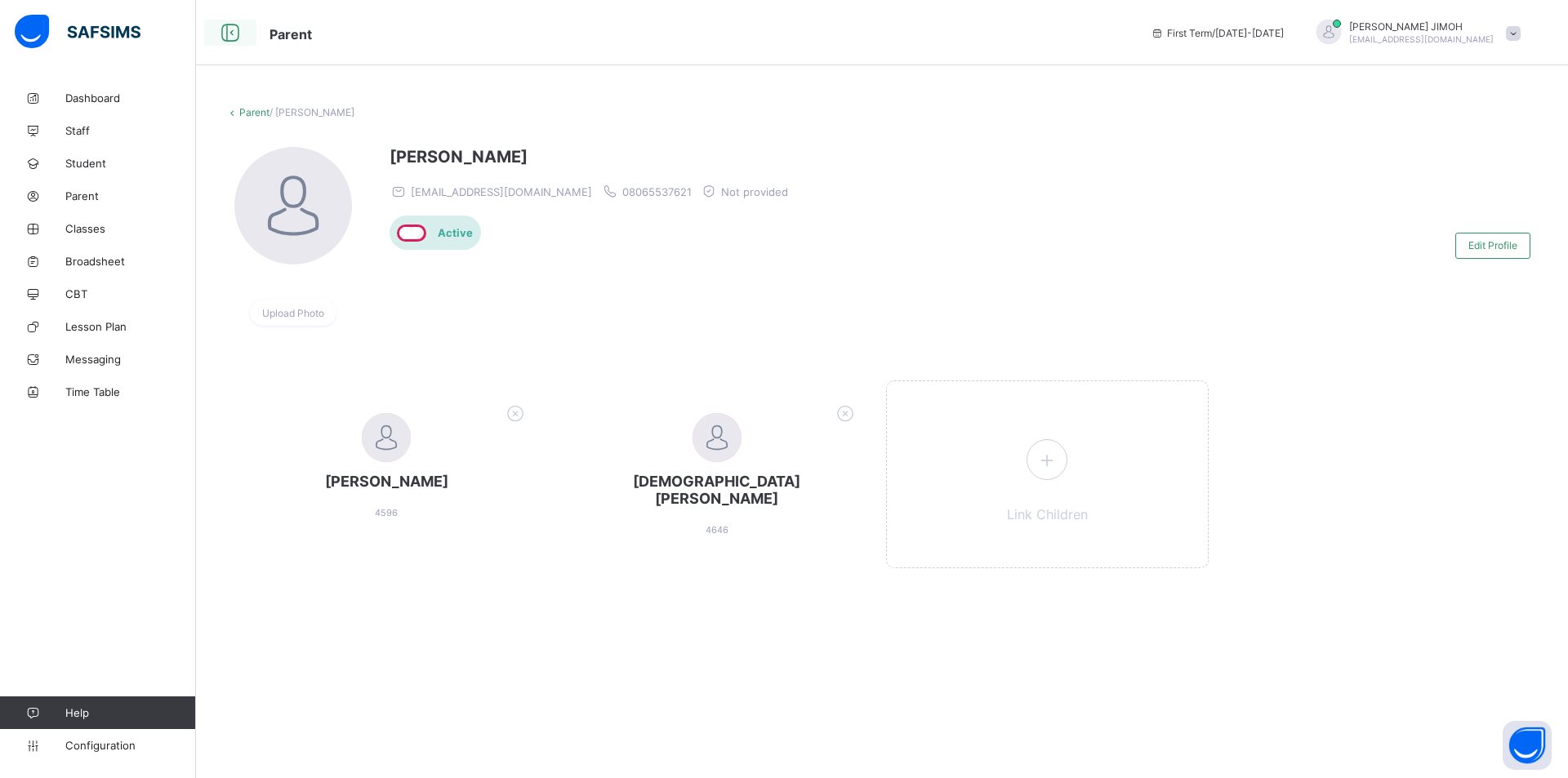
click at [233, 31] on icon at bounding box center [231, 33] width 28 height 23
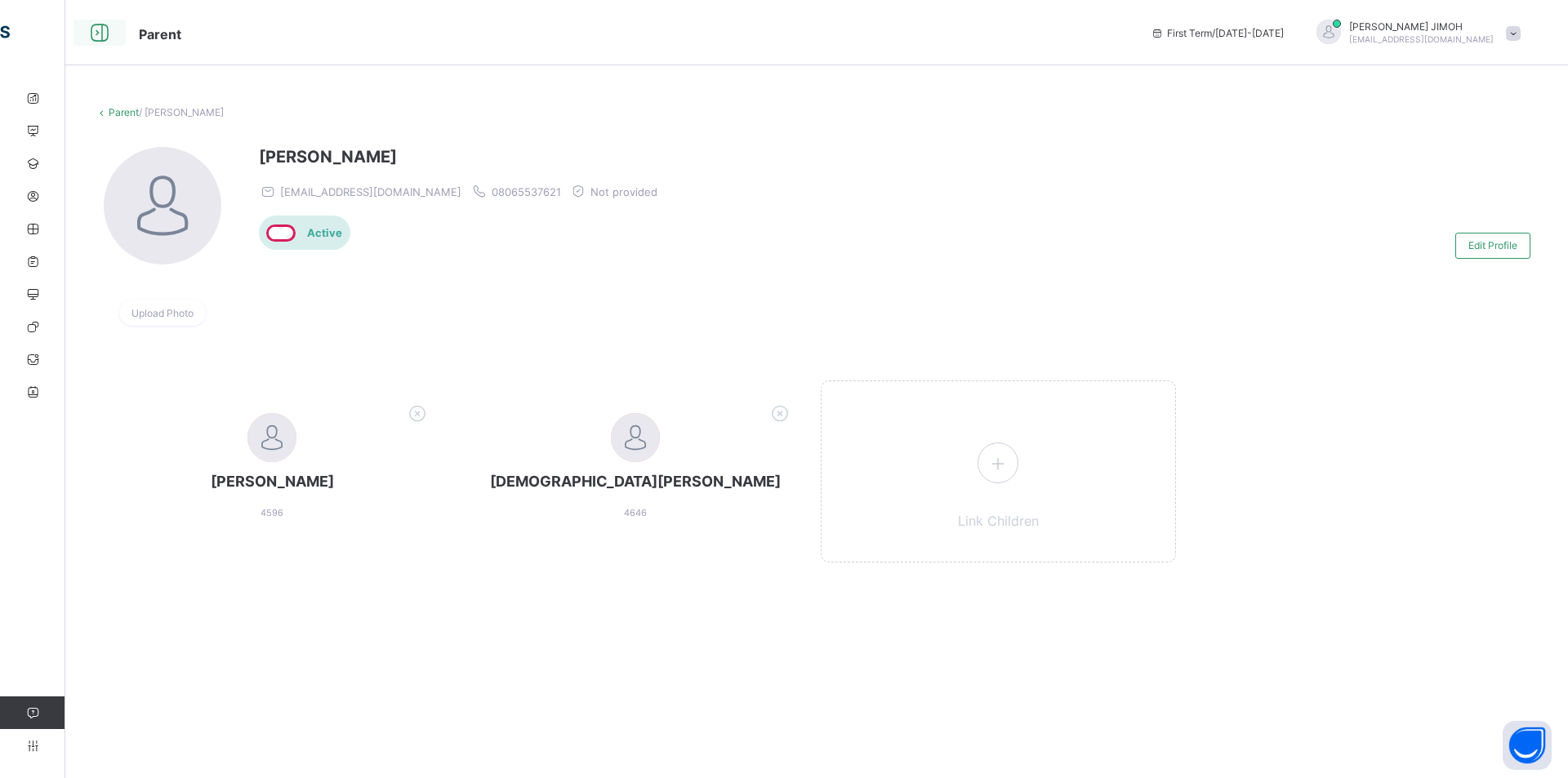
click at [100, 31] on icon at bounding box center [100, 33] width 28 height 23
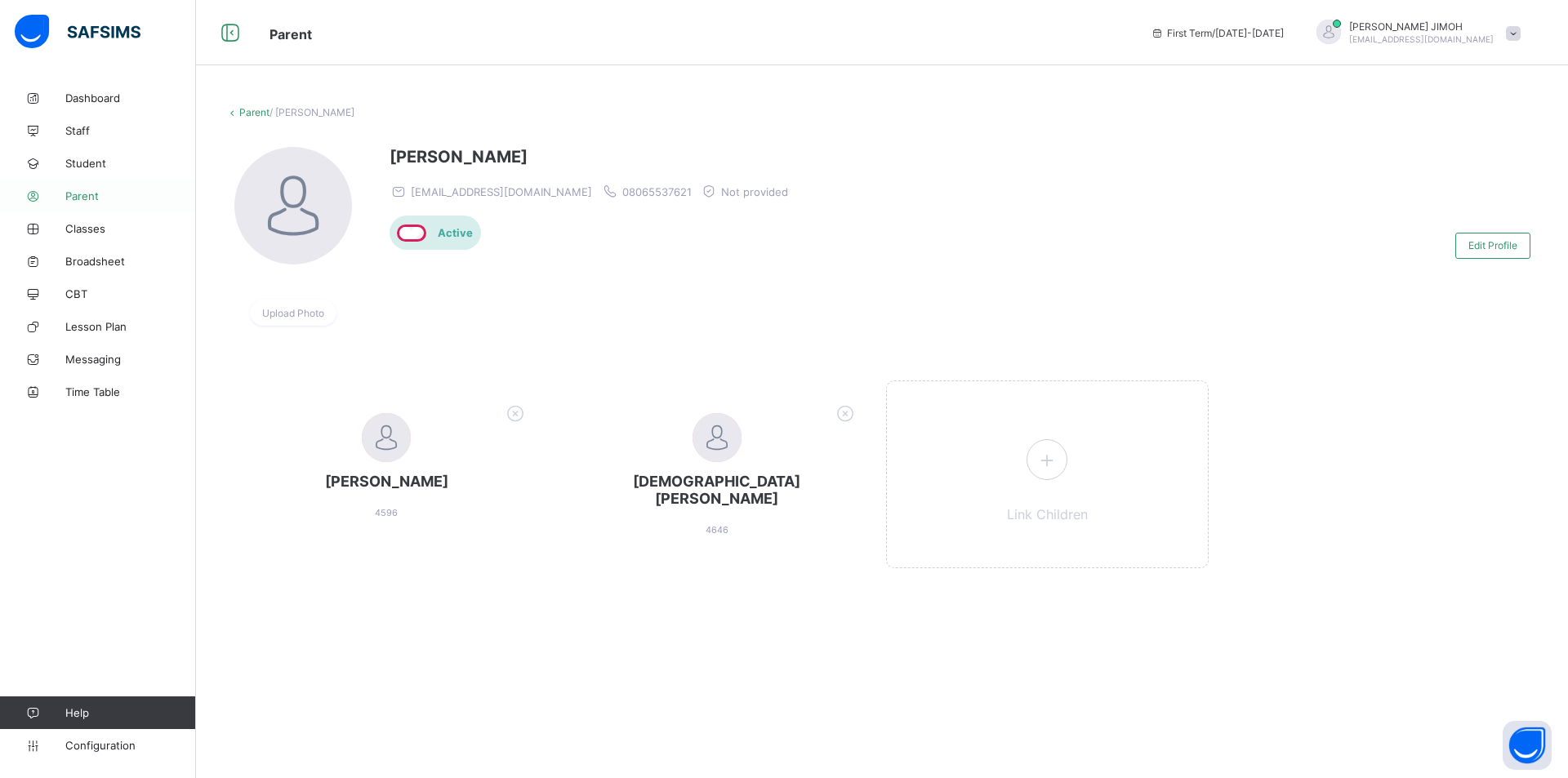
click at [87, 192] on span "Parent" at bounding box center [131, 196] width 131 height 13
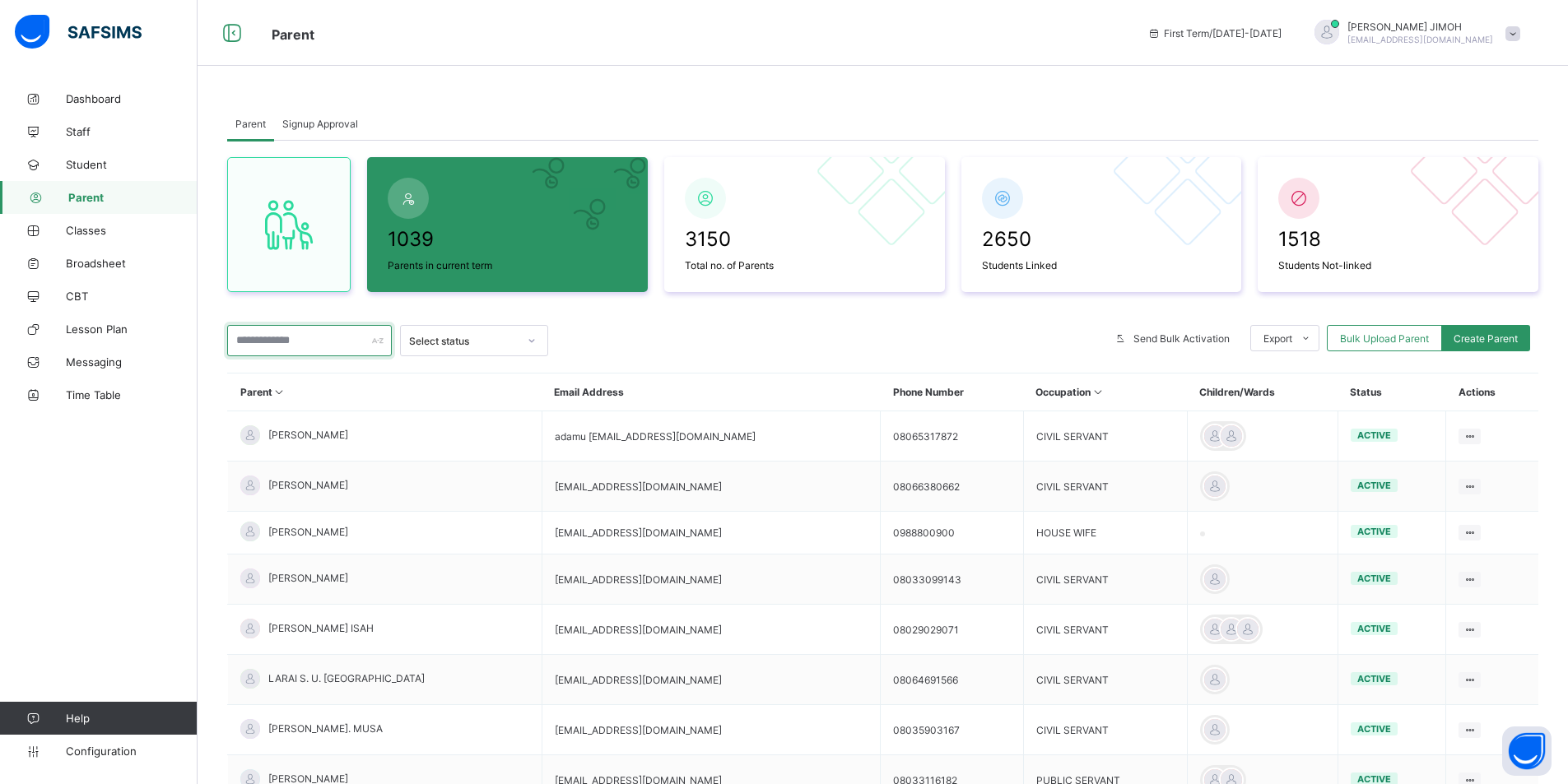
click at [298, 340] on input "text" at bounding box center [309, 340] width 165 height 31
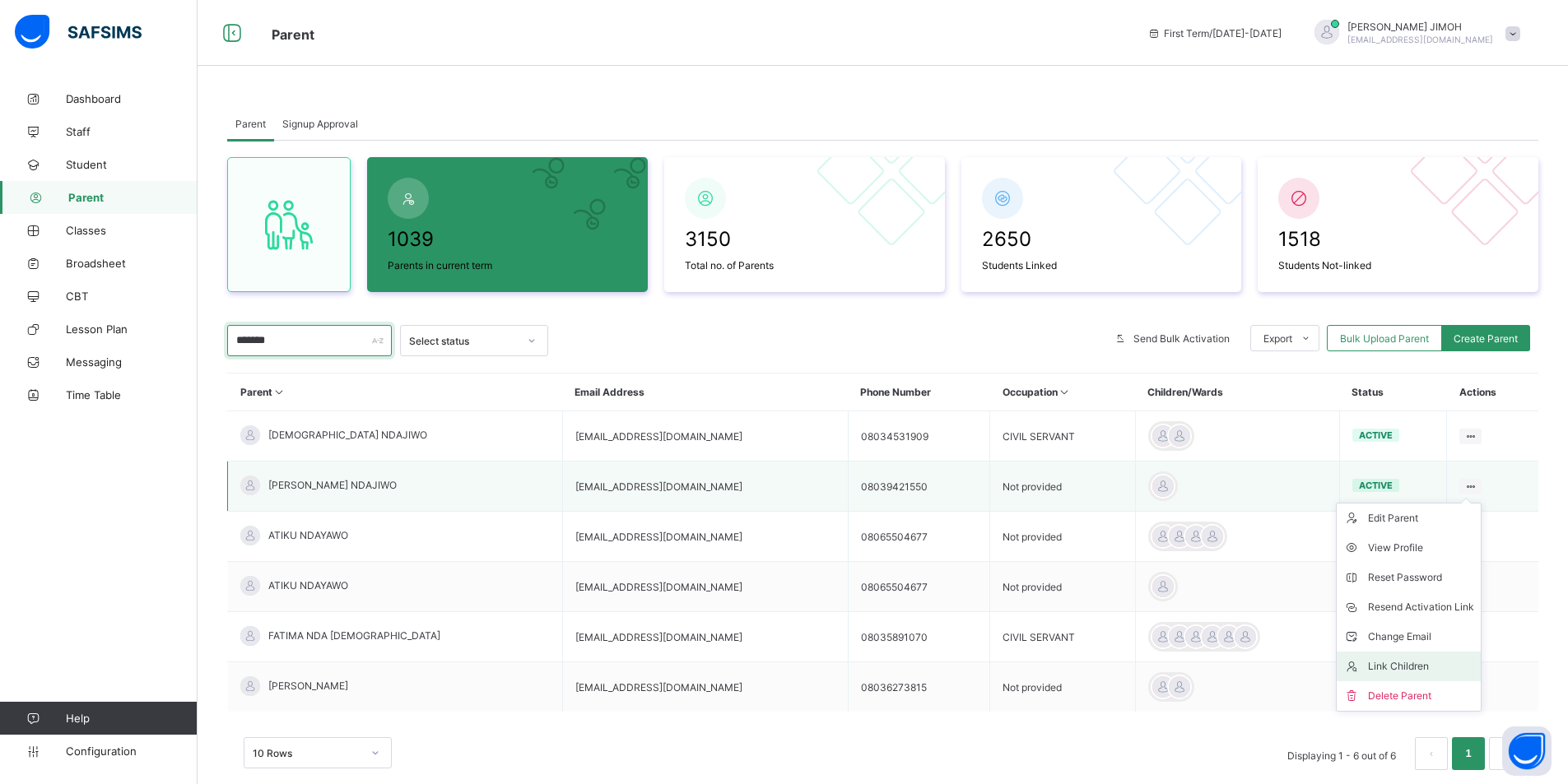
type input "*******"
click at [0, 0] on div "Link Children" at bounding box center [0, 0] width 0 height 0
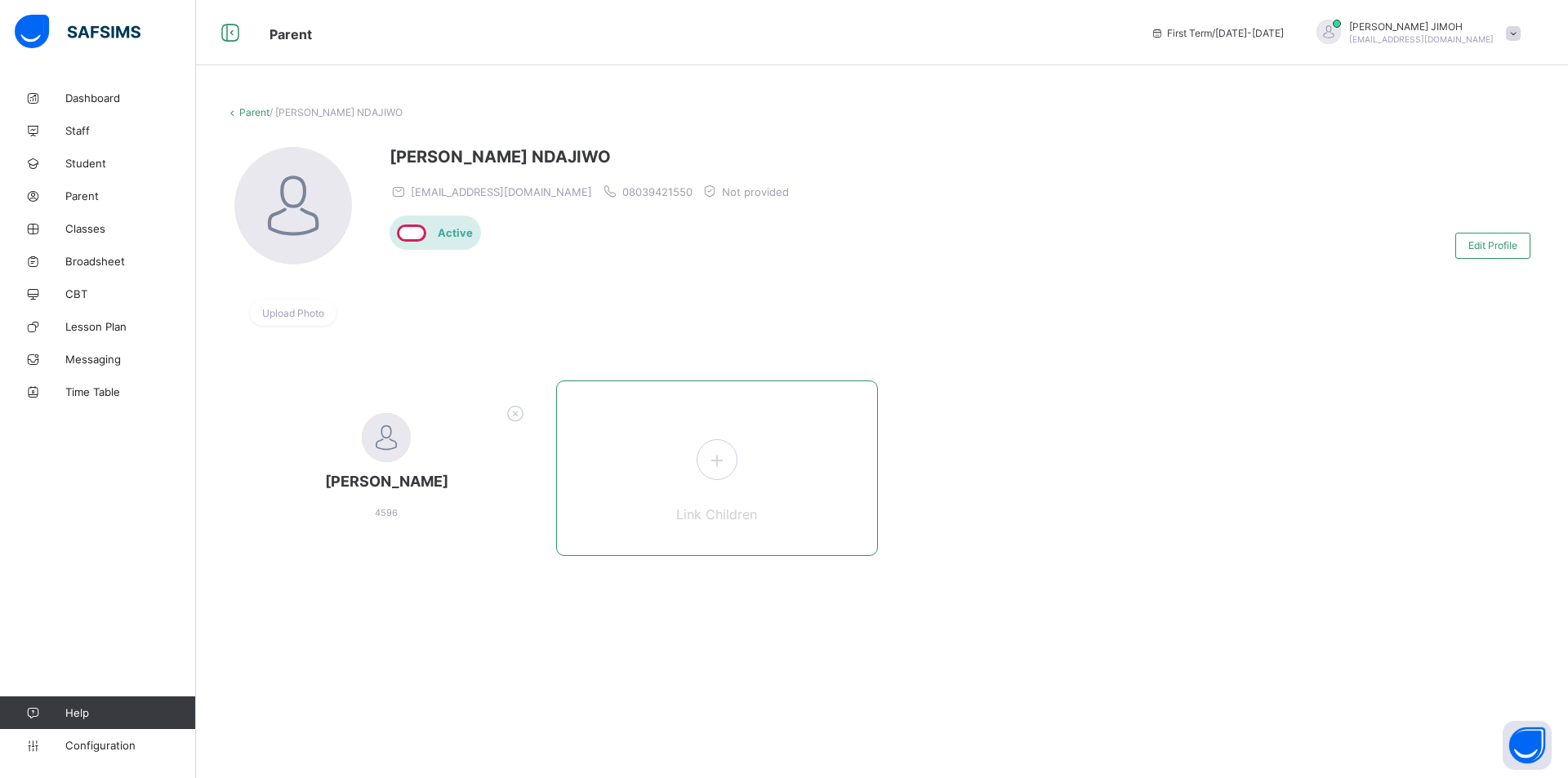
click at [716, 456] on icon at bounding box center [716, 460] width 29 height 25
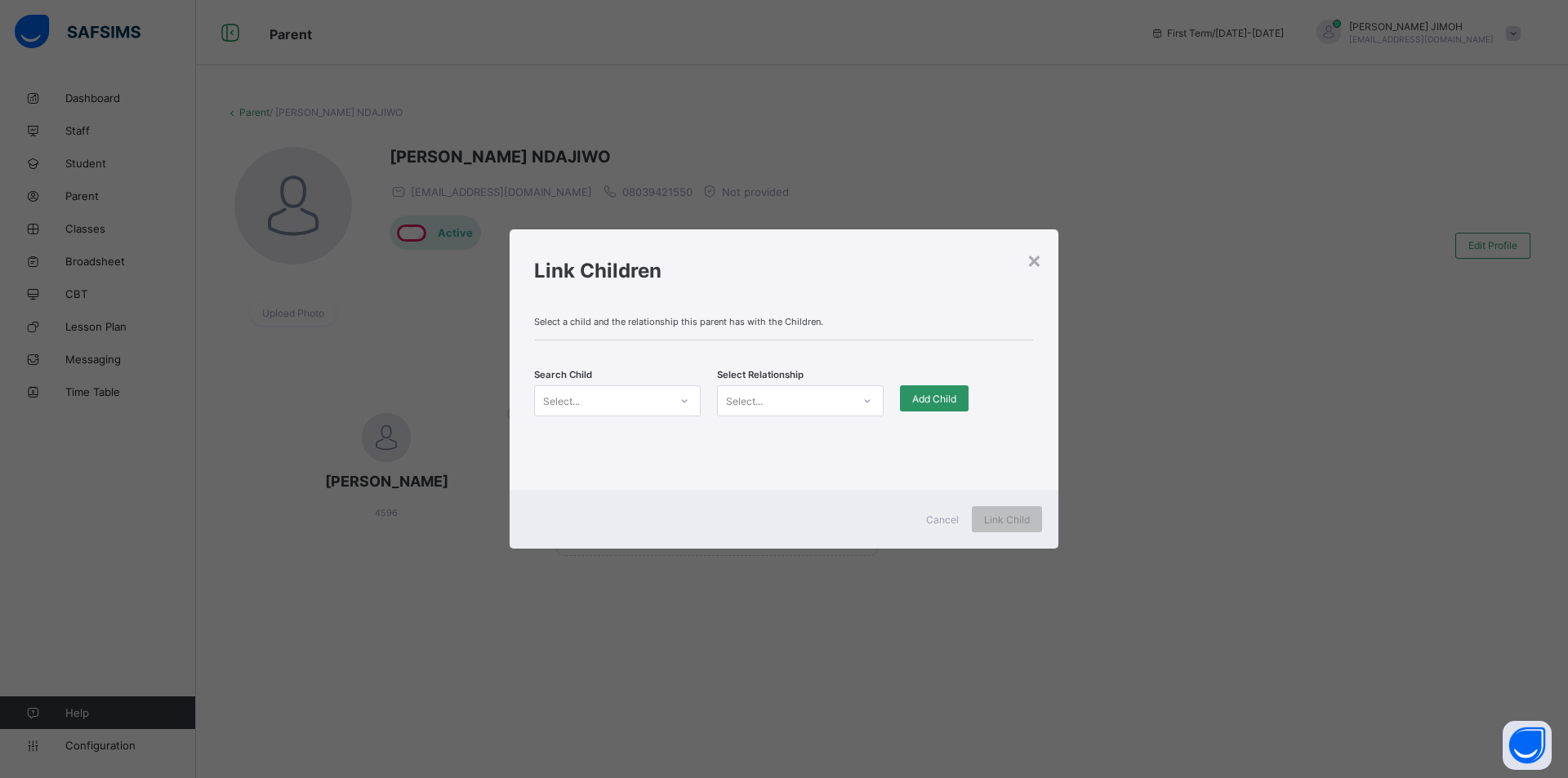
click at [609, 400] on div "Select..." at bounding box center [601, 401] width 134 height 22
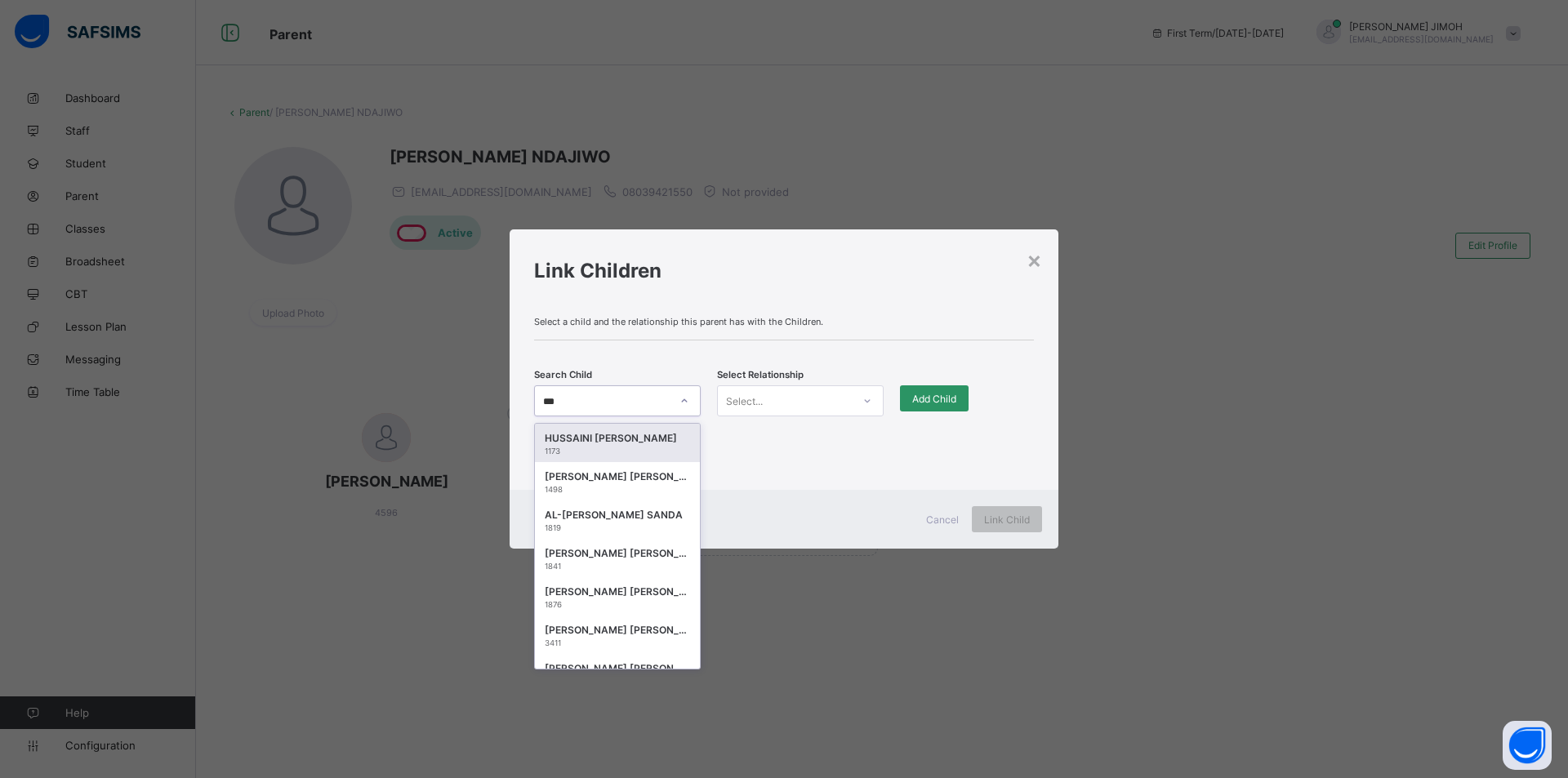
type input "****"
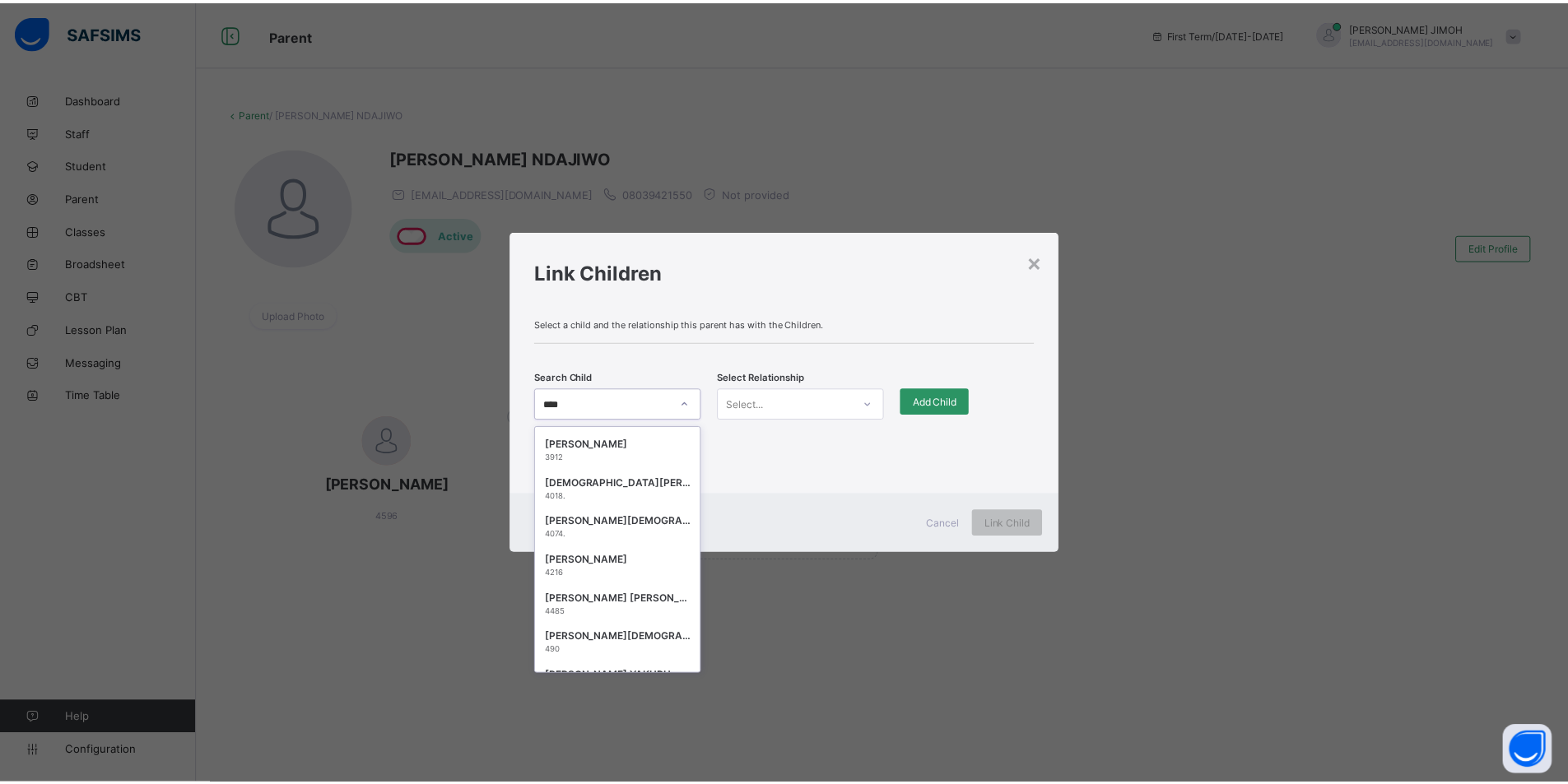
scroll to position [566, 0]
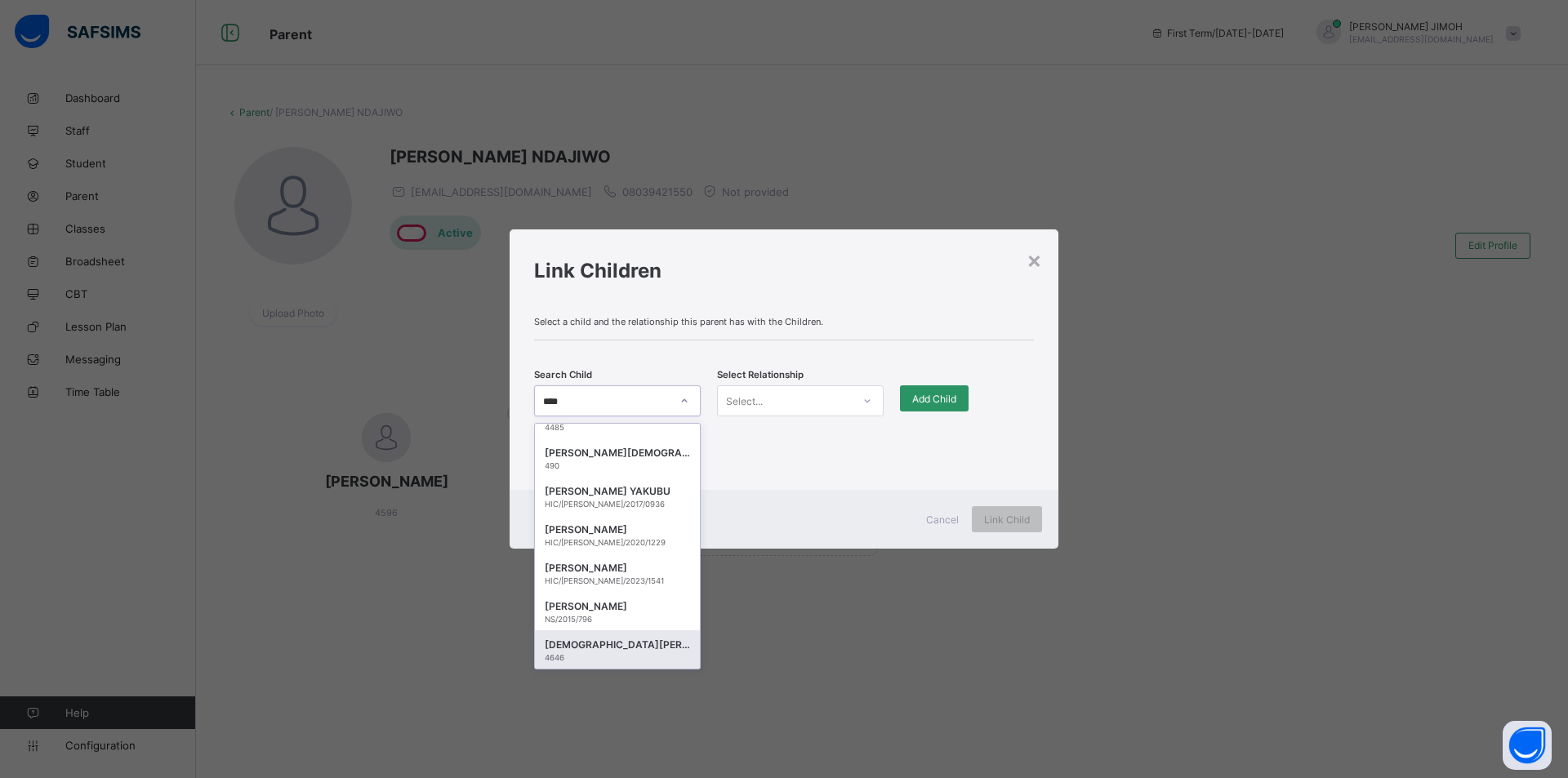
click at [628, 644] on div "[DEMOGRAPHIC_DATA][PERSON_NAME]" at bounding box center [617, 644] width 146 height 16
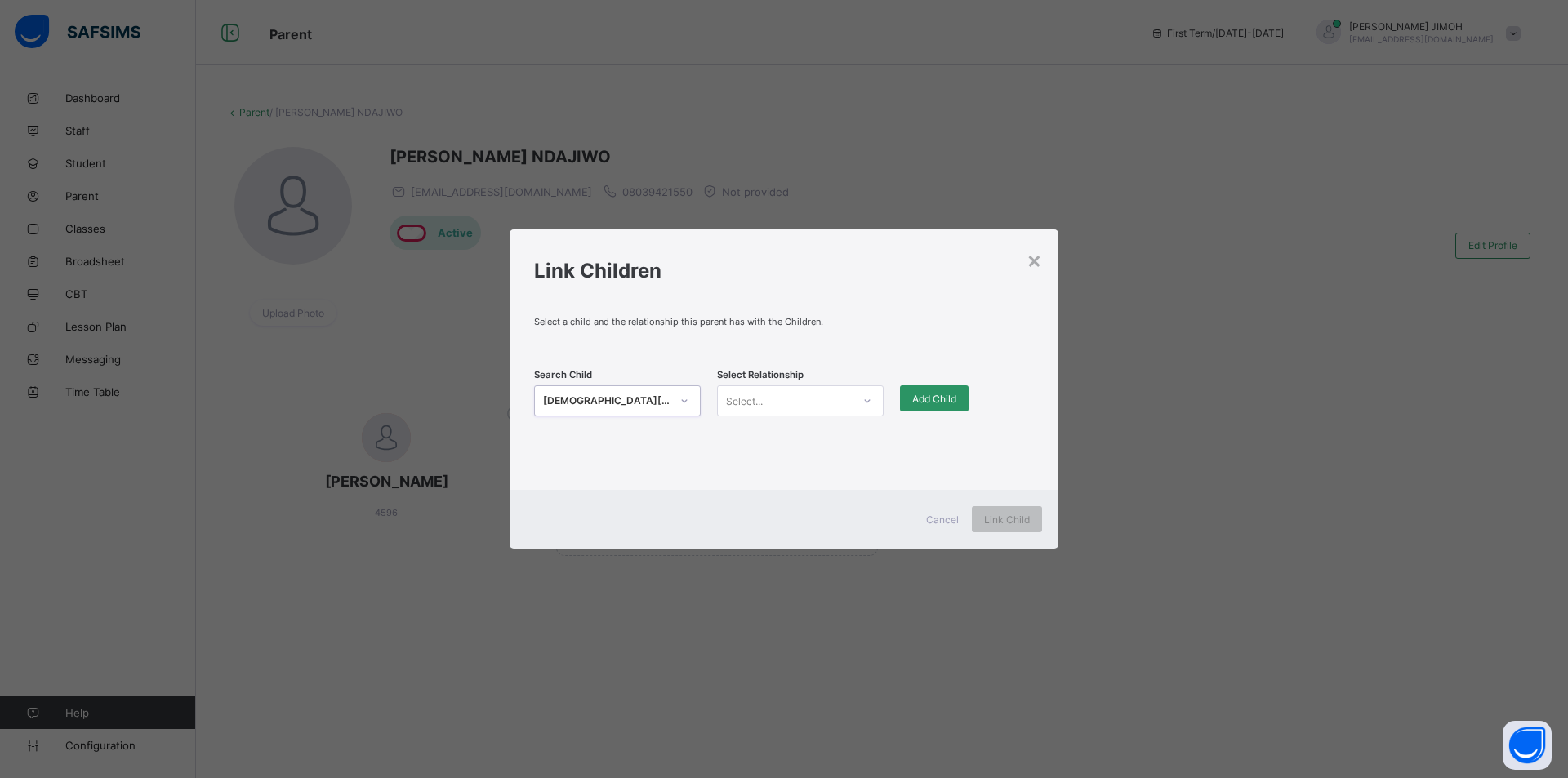
click at [869, 398] on icon at bounding box center [868, 401] width 9 height 16
click at [799, 462] on div "Mother" at bounding box center [800, 461] width 165 height 25
click at [931, 398] on span "Add Child" at bounding box center [934, 399] width 44 height 12
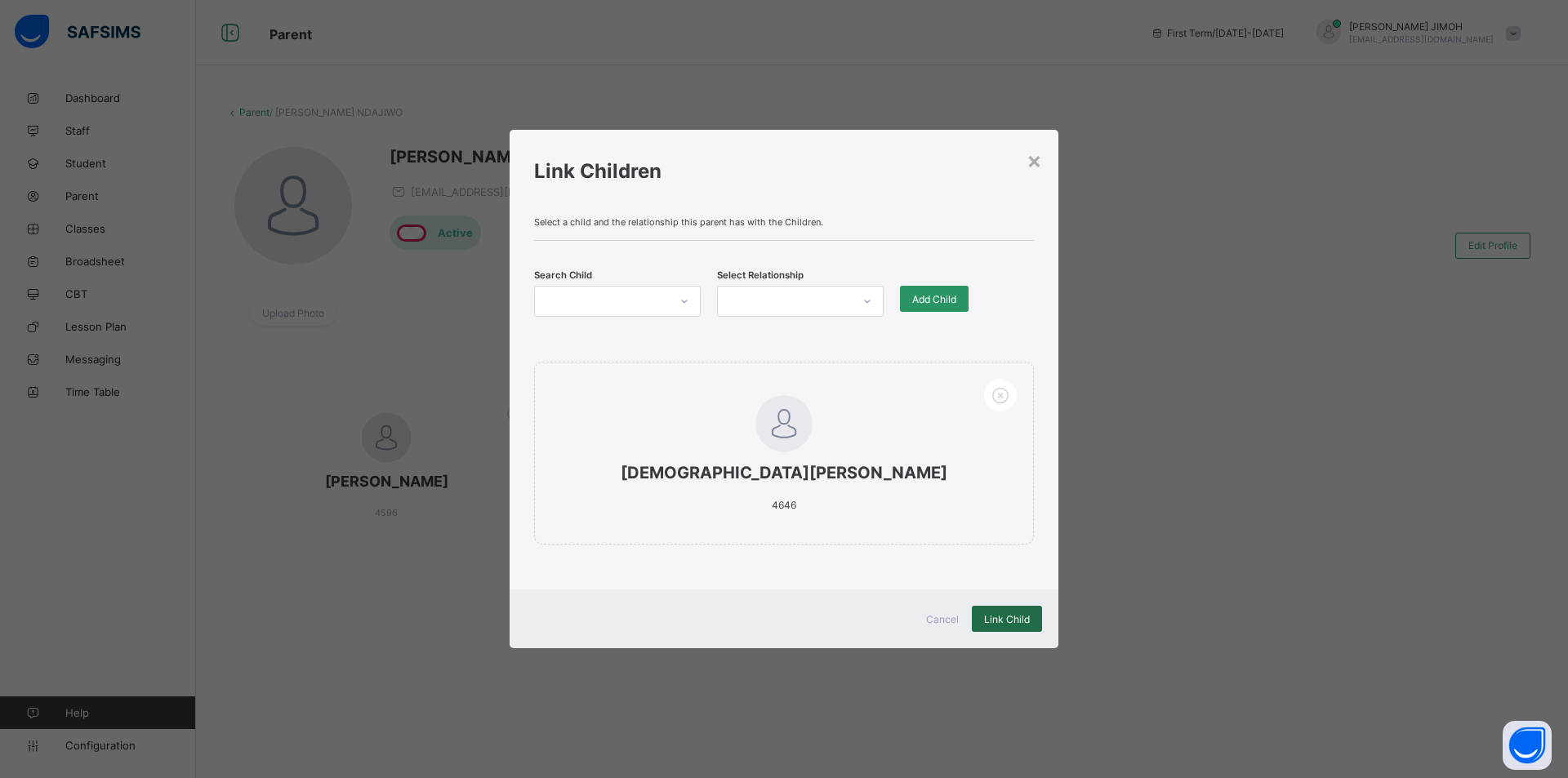
click at [998, 615] on span "Link Child" at bounding box center [1007, 619] width 46 height 12
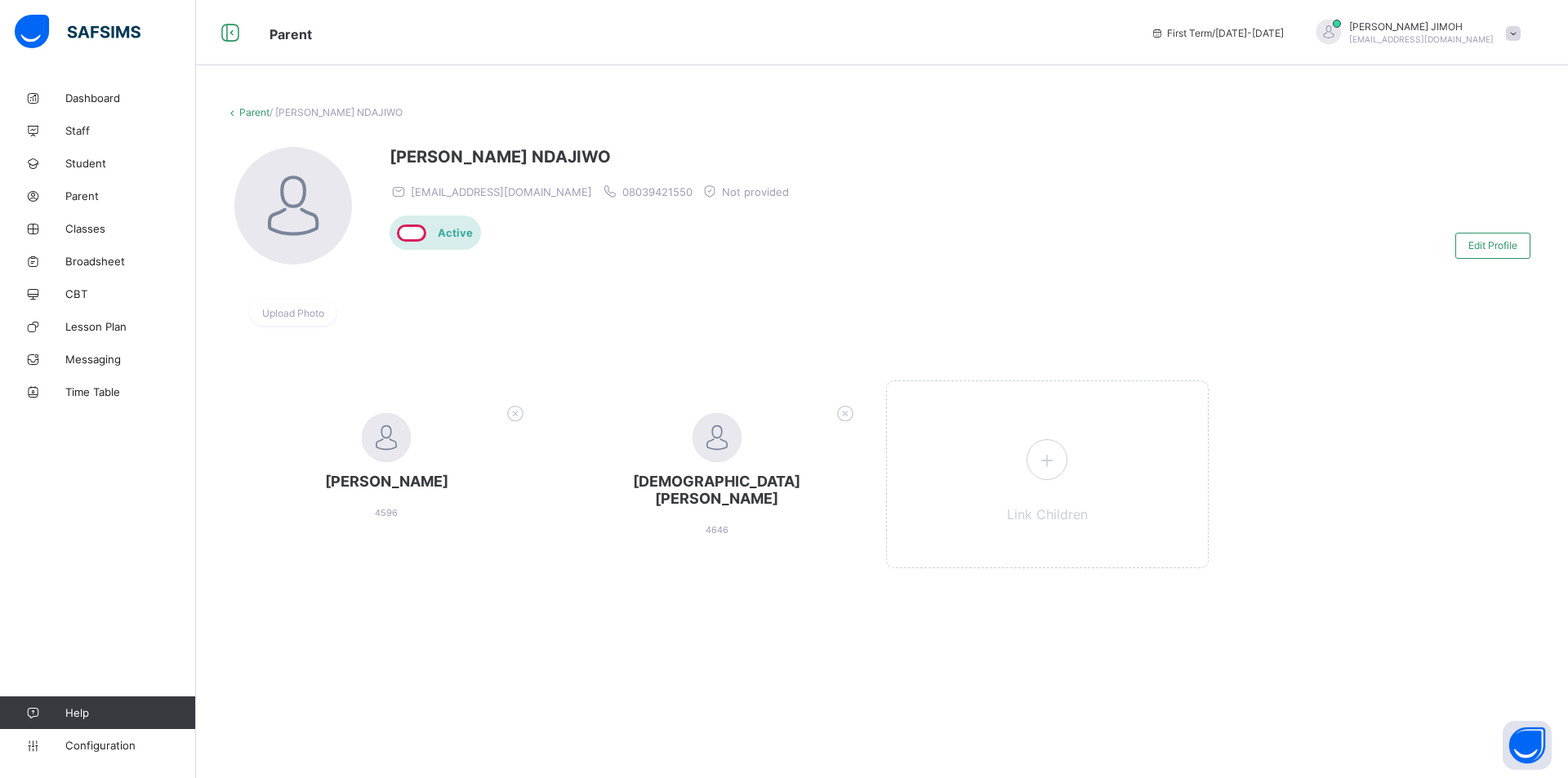
click at [247, 108] on link "Parent" at bounding box center [254, 112] width 30 height 12
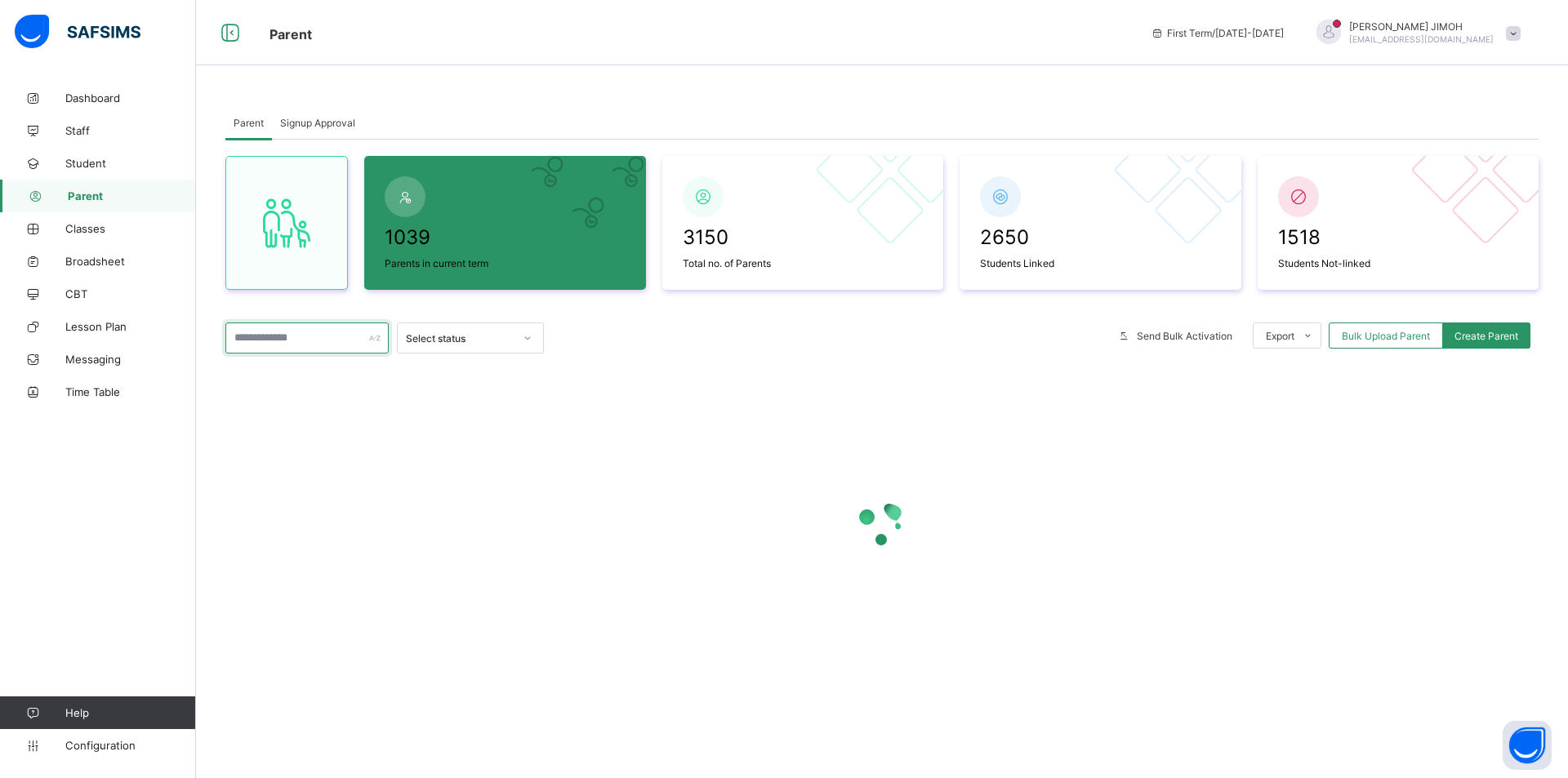
click at [237, 342] on input "text" at bounding box center [306, 337] width 163 height 31
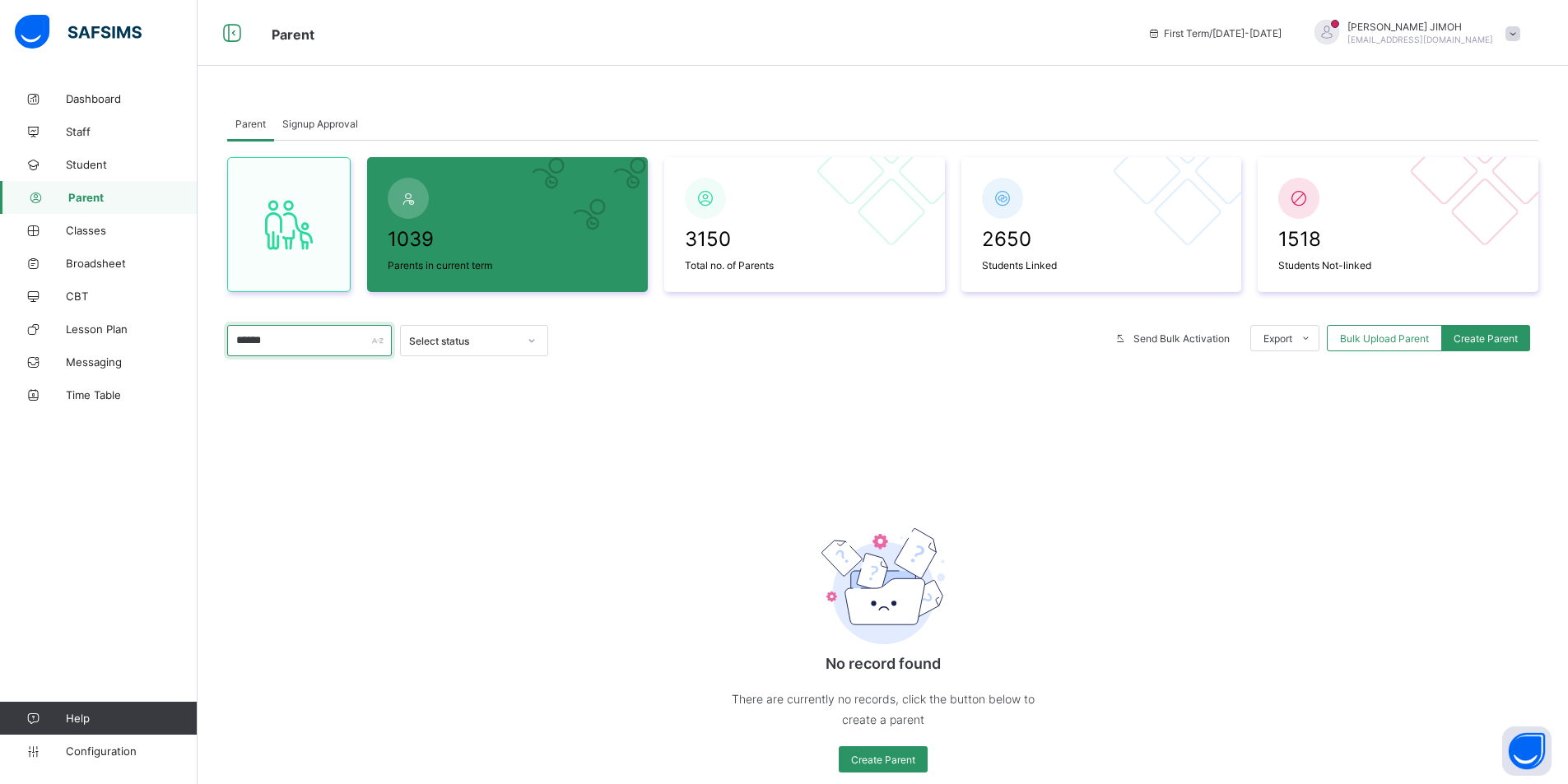
click at [292, 333] on input "******" at bounding box center [309, 340] width 165 height 31
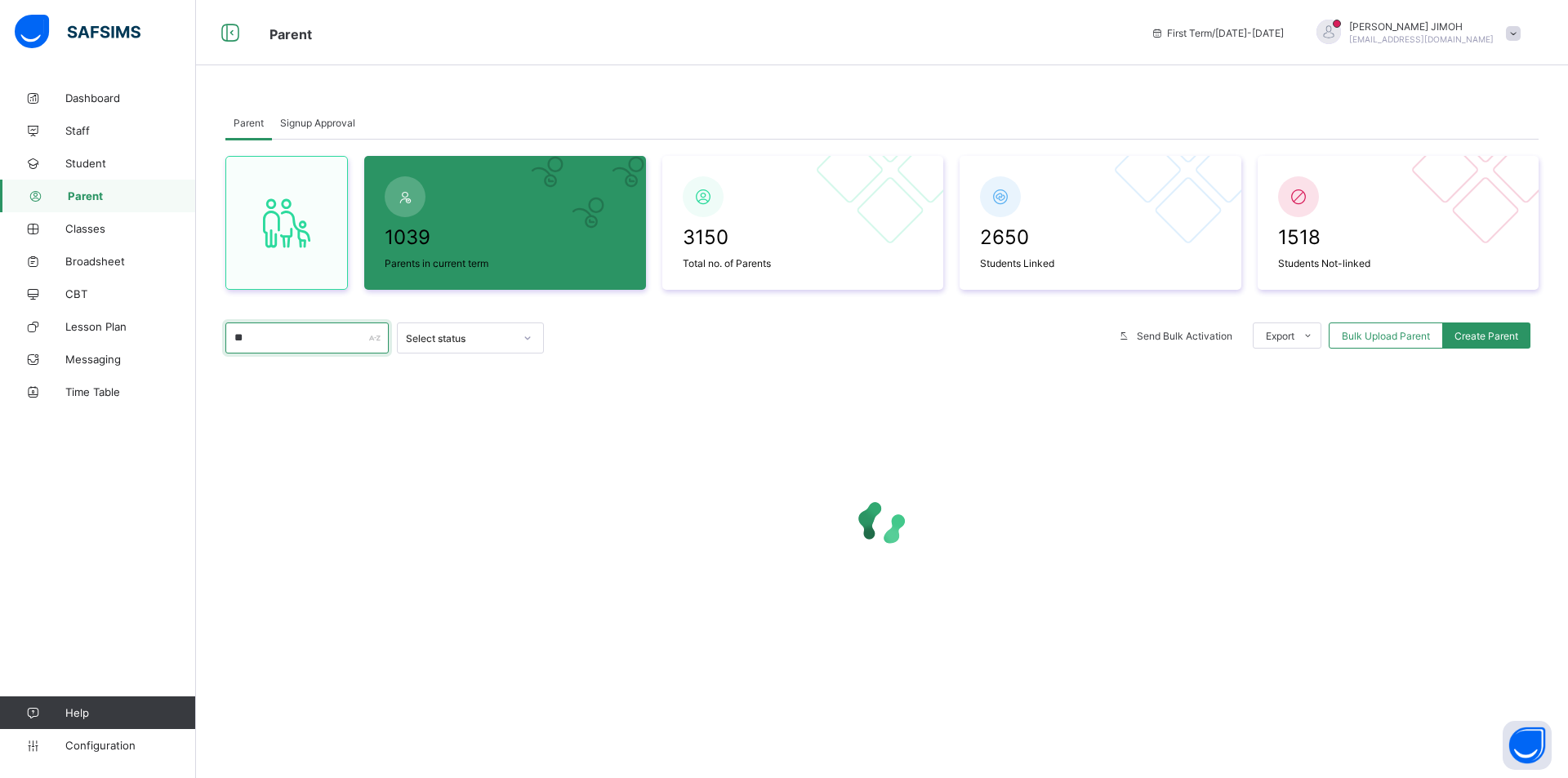
type input "*"
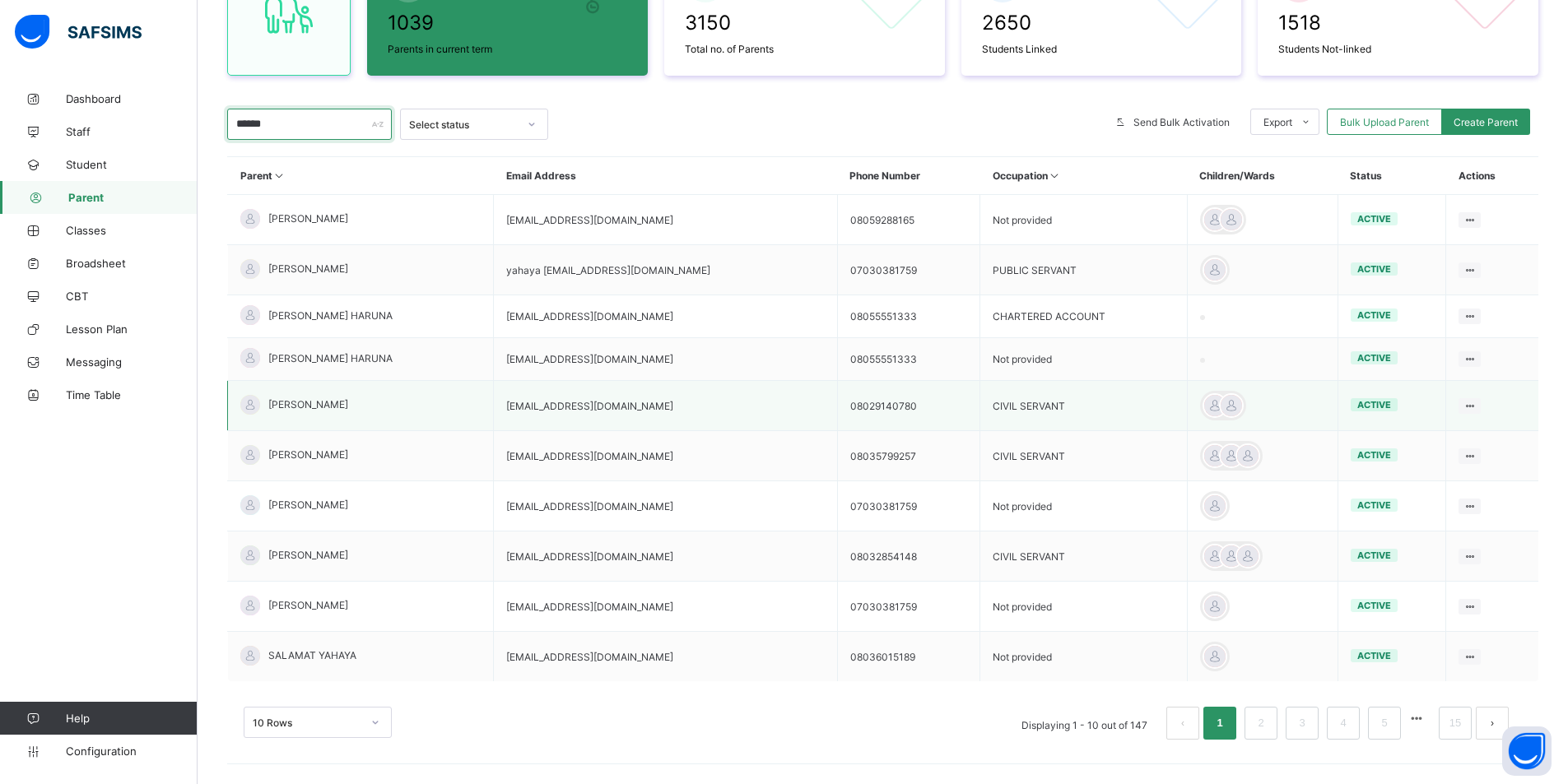
scroll to position [230, 0]
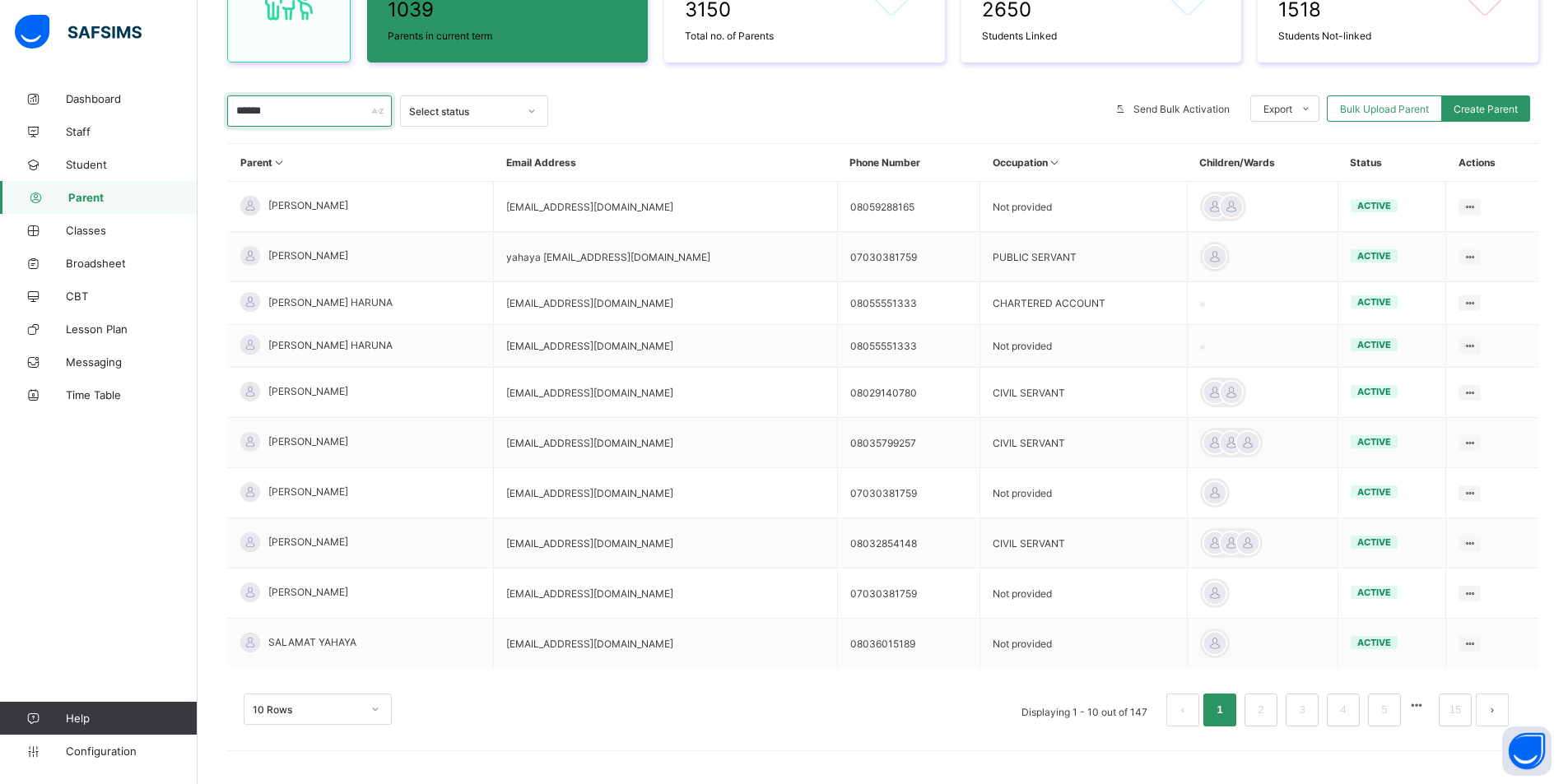
type input "******"
click at [374, 666] on div "10 Rows" at bounding box center [317, 709] width 148 height 31
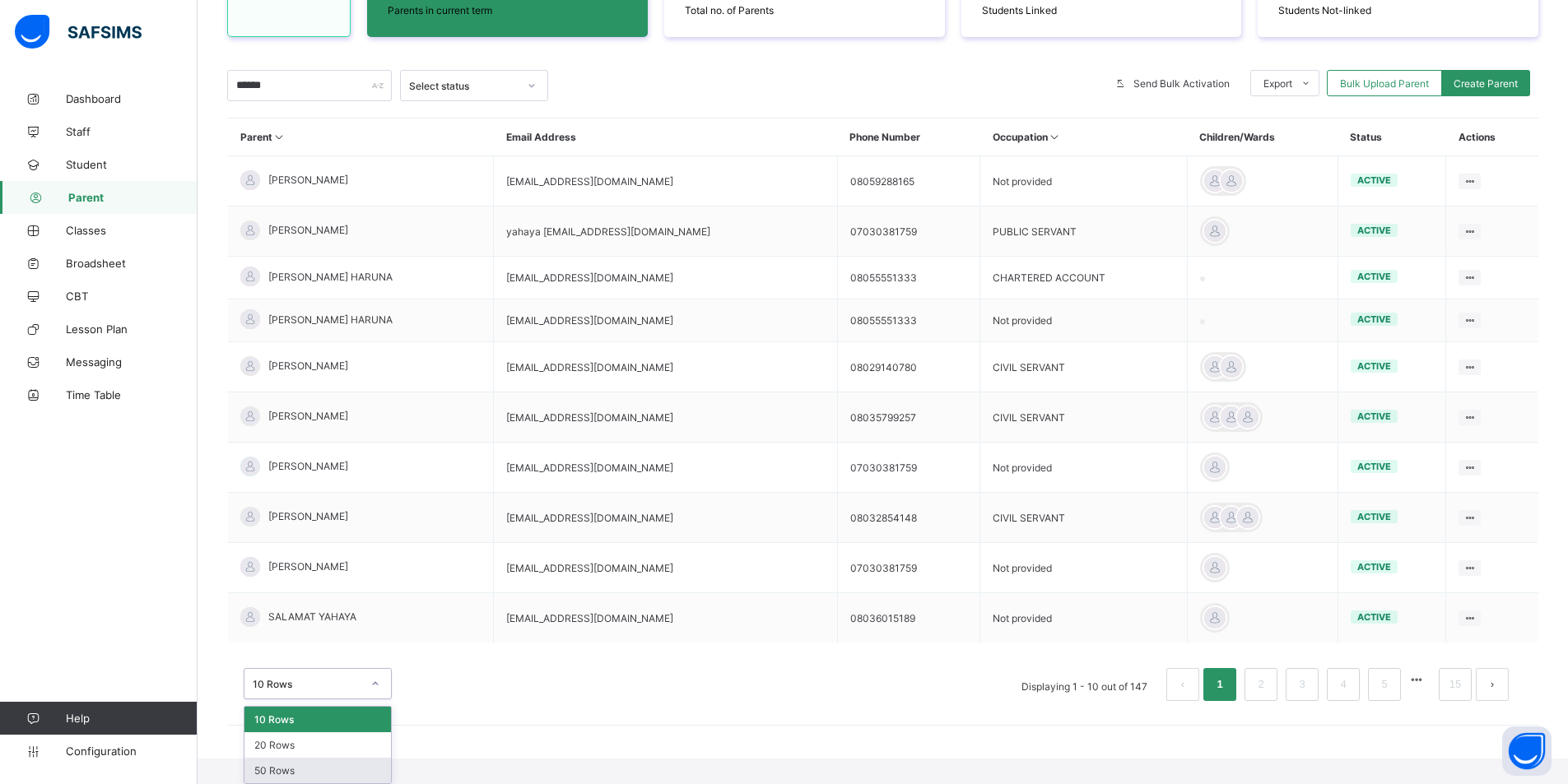
click at [306, 666] on div "50 Rows" at bounding box center [318, 770] width 147 height 25
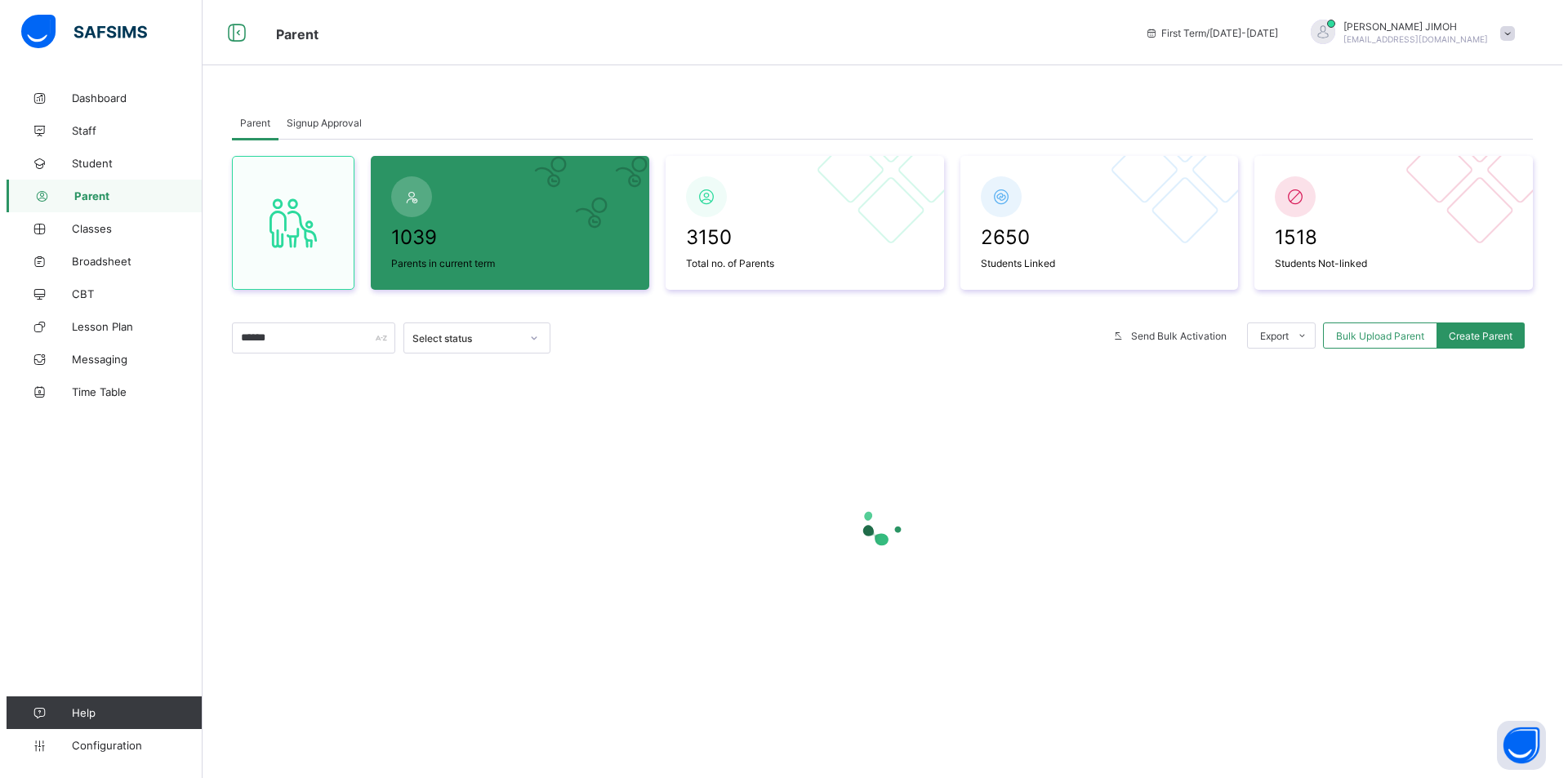
scroll to position [0, 0]
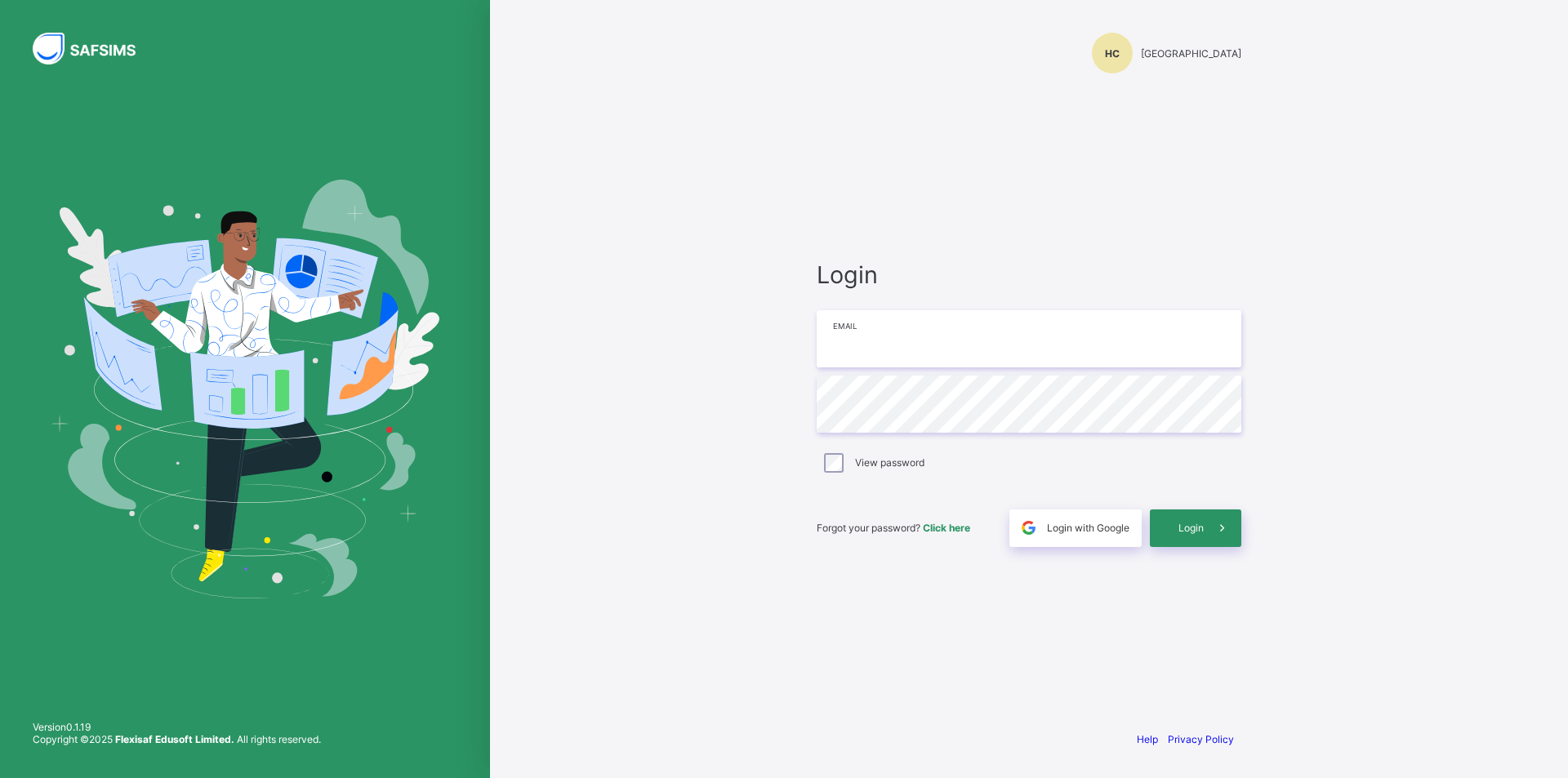
type input "**********"
click at [815, 401] on div "**********" at bounding box center [1029, 403] width 458 height 628
click at [1189, 527] on span "Login" at bounding box center [1191, 528] width 25 height 12
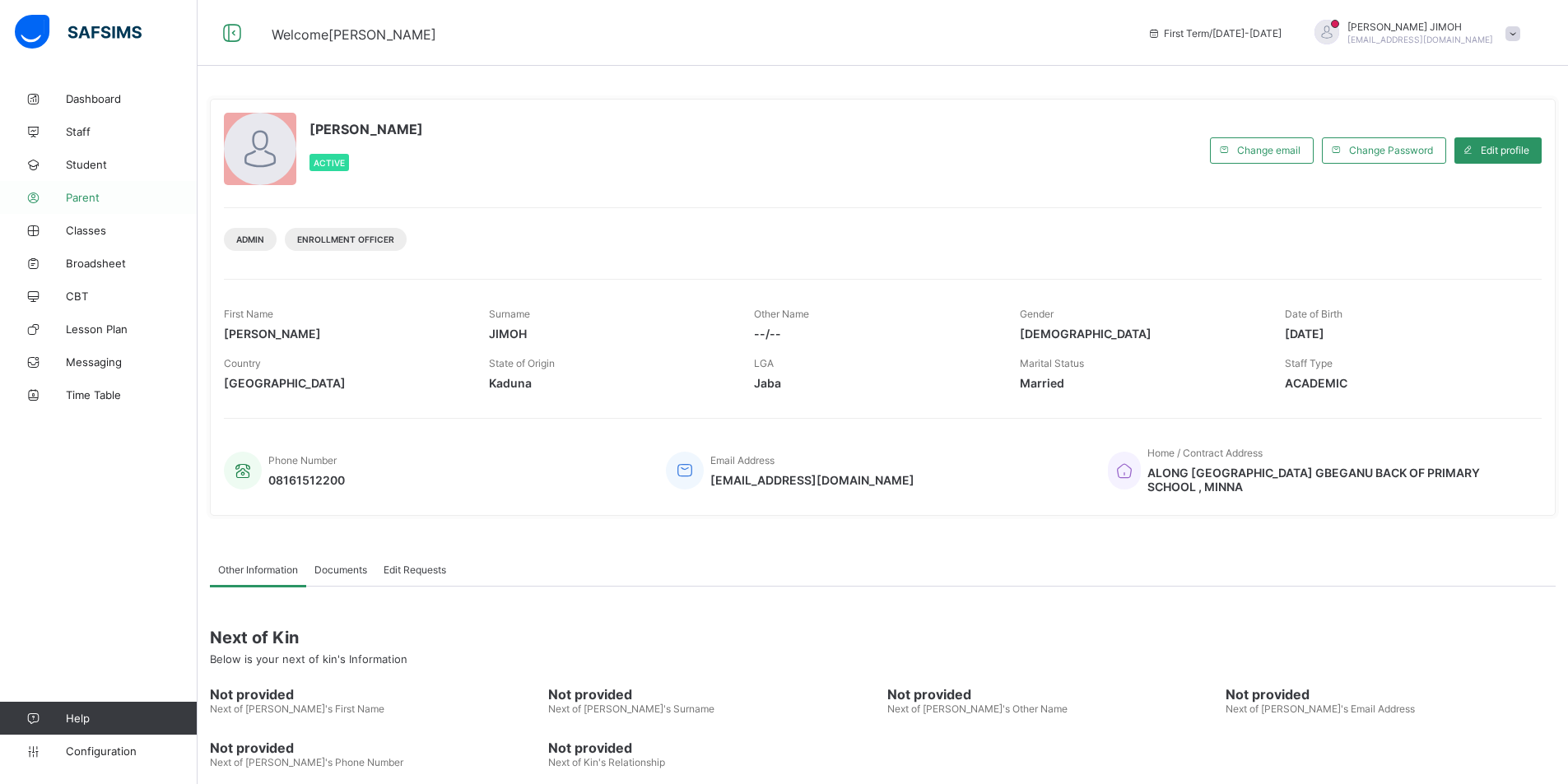
click at [78, 193] on span "Parent" at bounding box center [132, 198] width 132 height 13
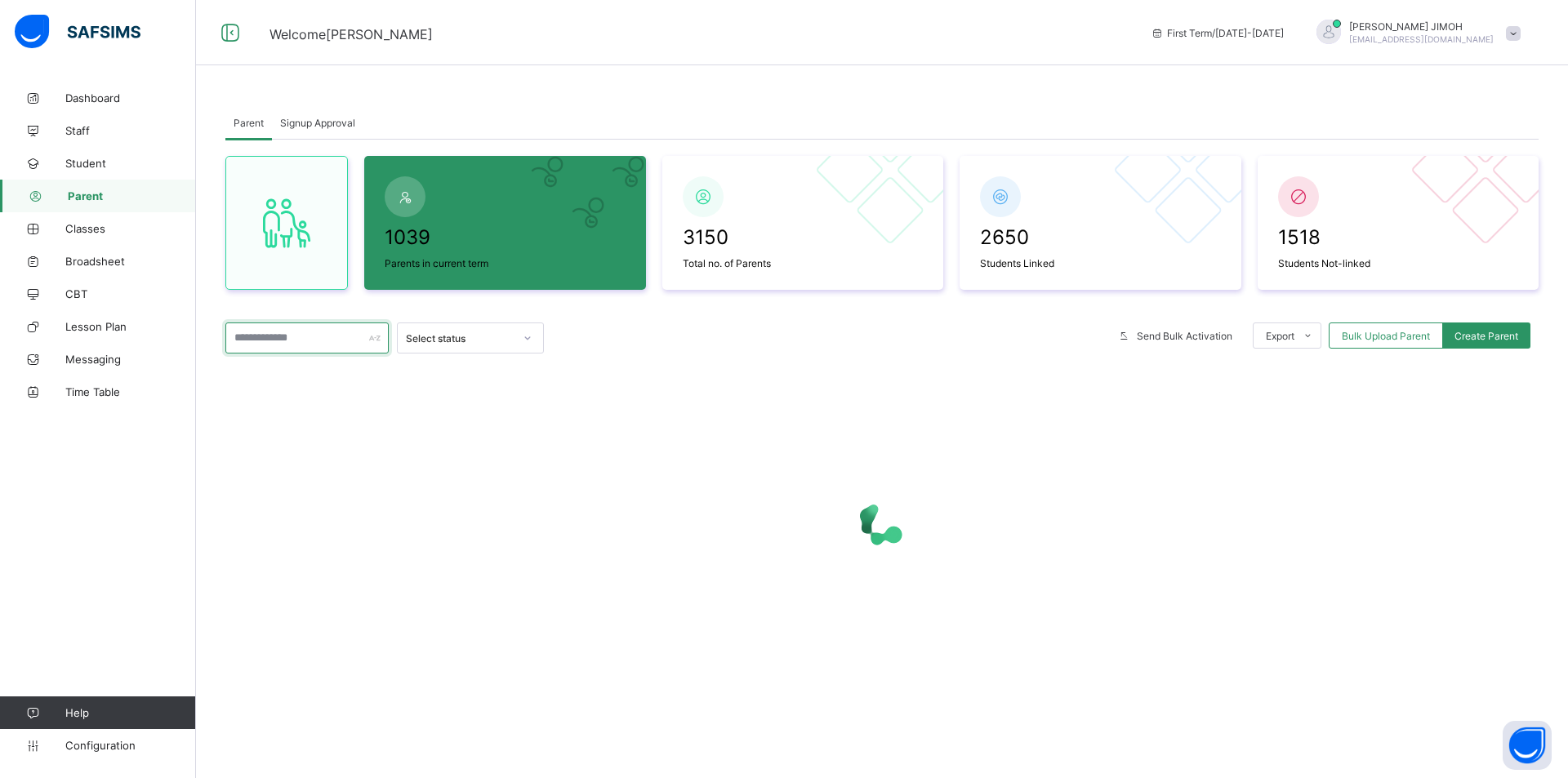
click at [346, 338] on input "text" at bounding box center [306, 337] width 163 height 31
click at [275, 329] on input "text" at bounding box center [306, 337] width 163 height 31
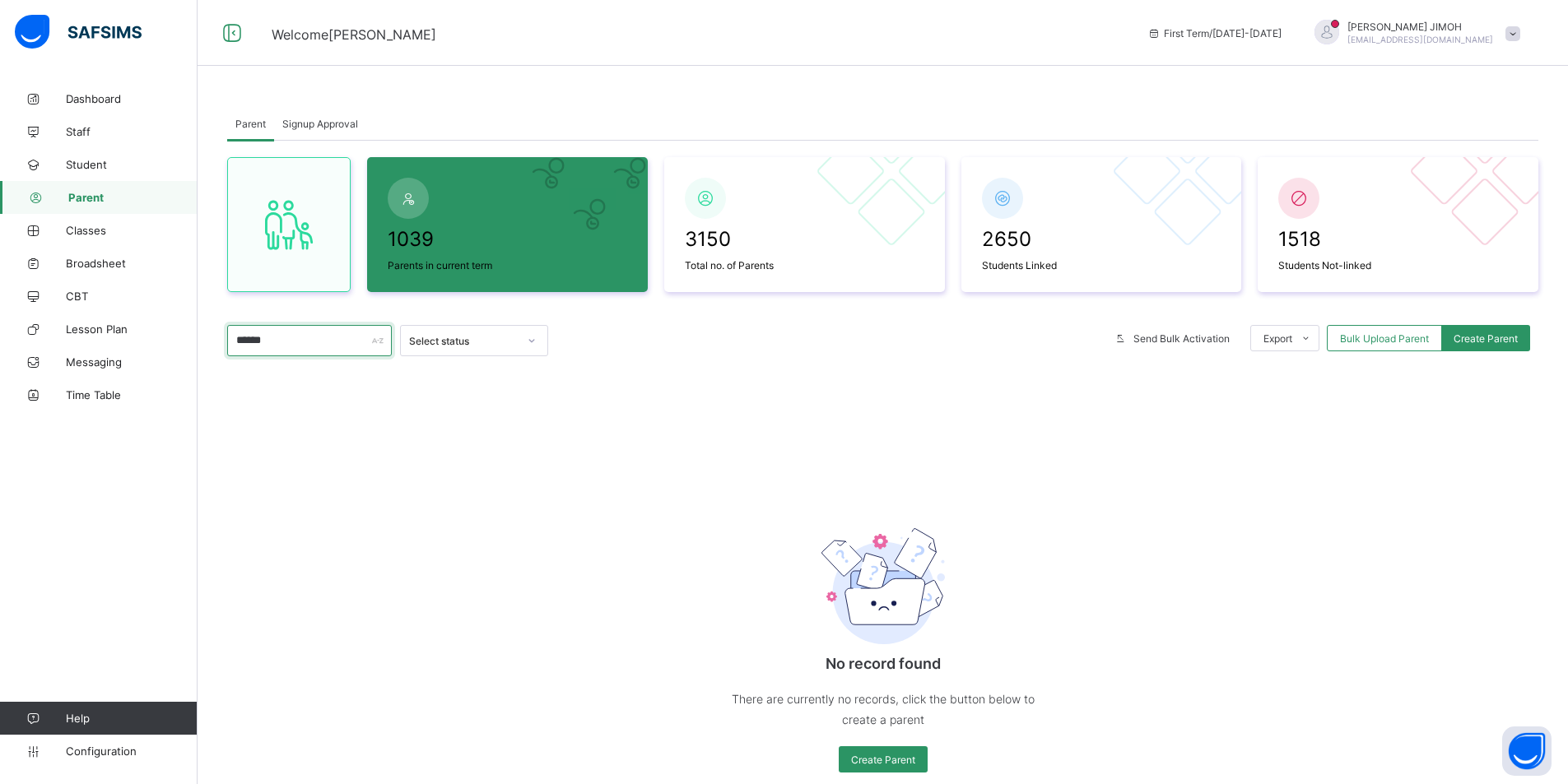
click at [282, 338] on input "******" at bounding box center [309, 340] width 165 height 31
drag, startPoint x: 282, startPoint y: 338, endPoint x: 200, endPoint y: 336, distance: 82.0
click at [200, 336] on div "Parent Signup Approval Parent Signup Approval 1039 Parents in current term 3150…" at bounding box center [883, 456] width 1370 height 748
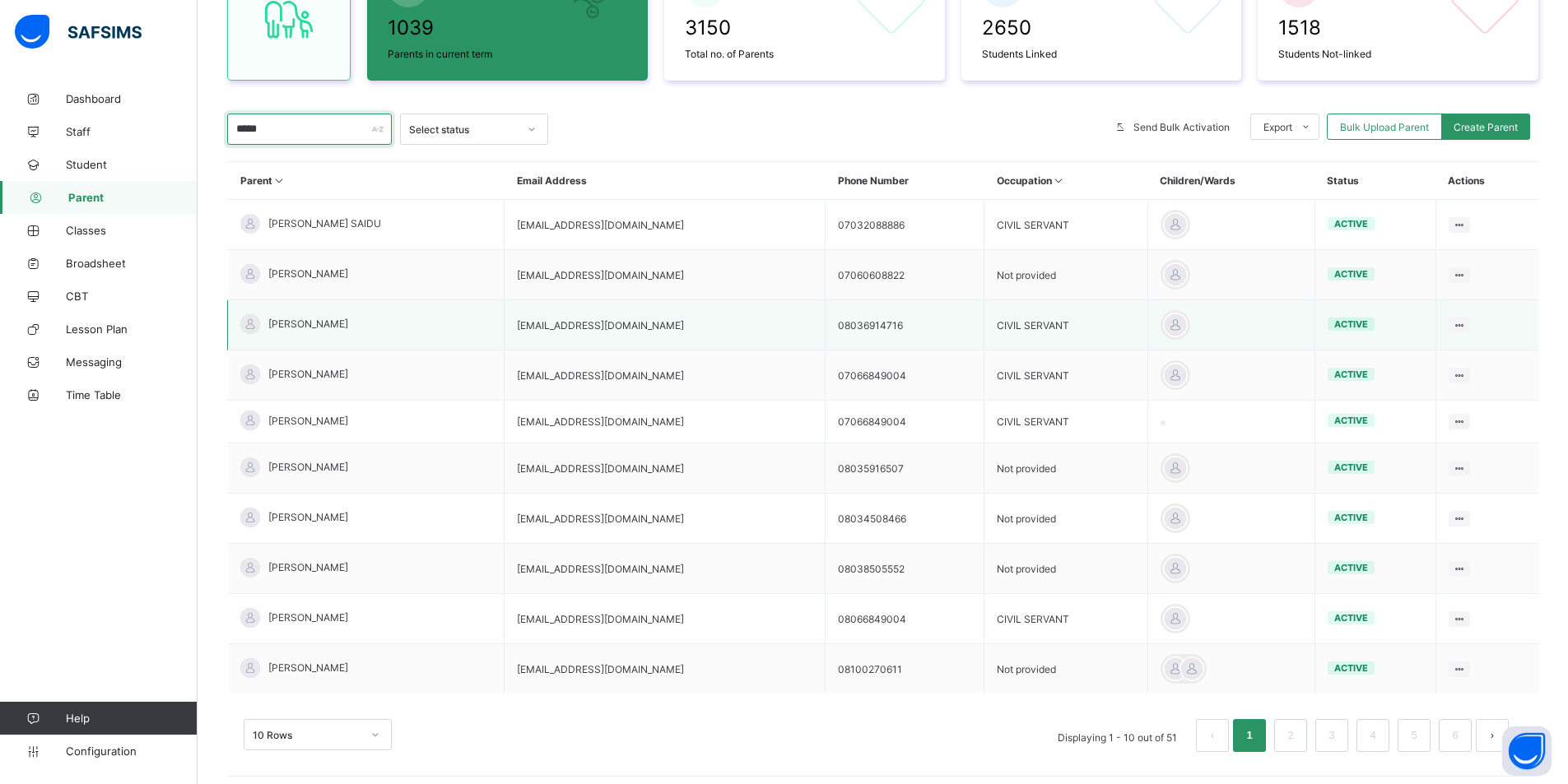
scroll to position [237, 0]
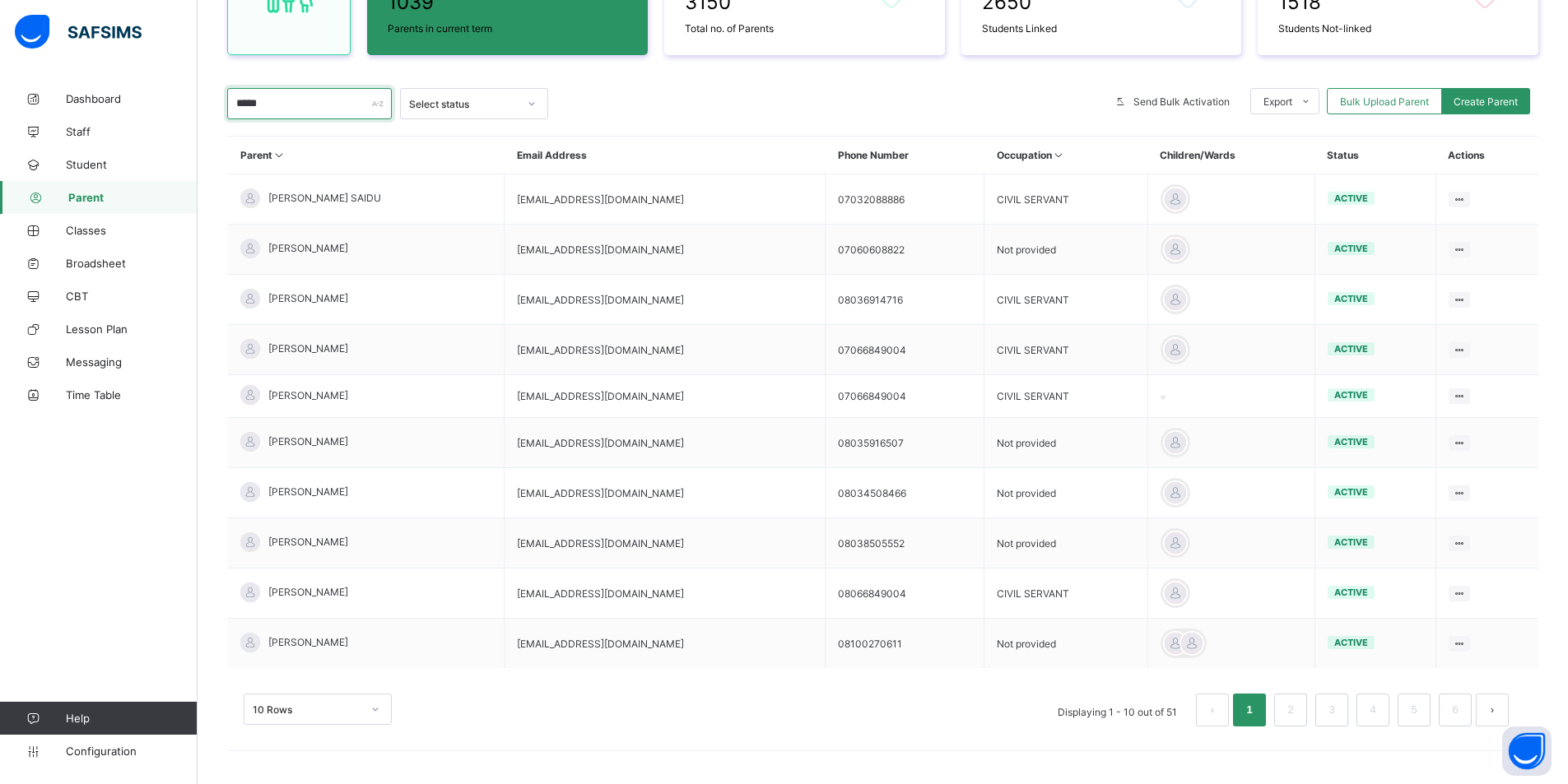
type input "*****"
click at [362, 702] on div "10 Rows Displaying 1 - 10 out of 51 1 2 3 4 5 6" at bounding box center [882, 701] width 1311 height 82
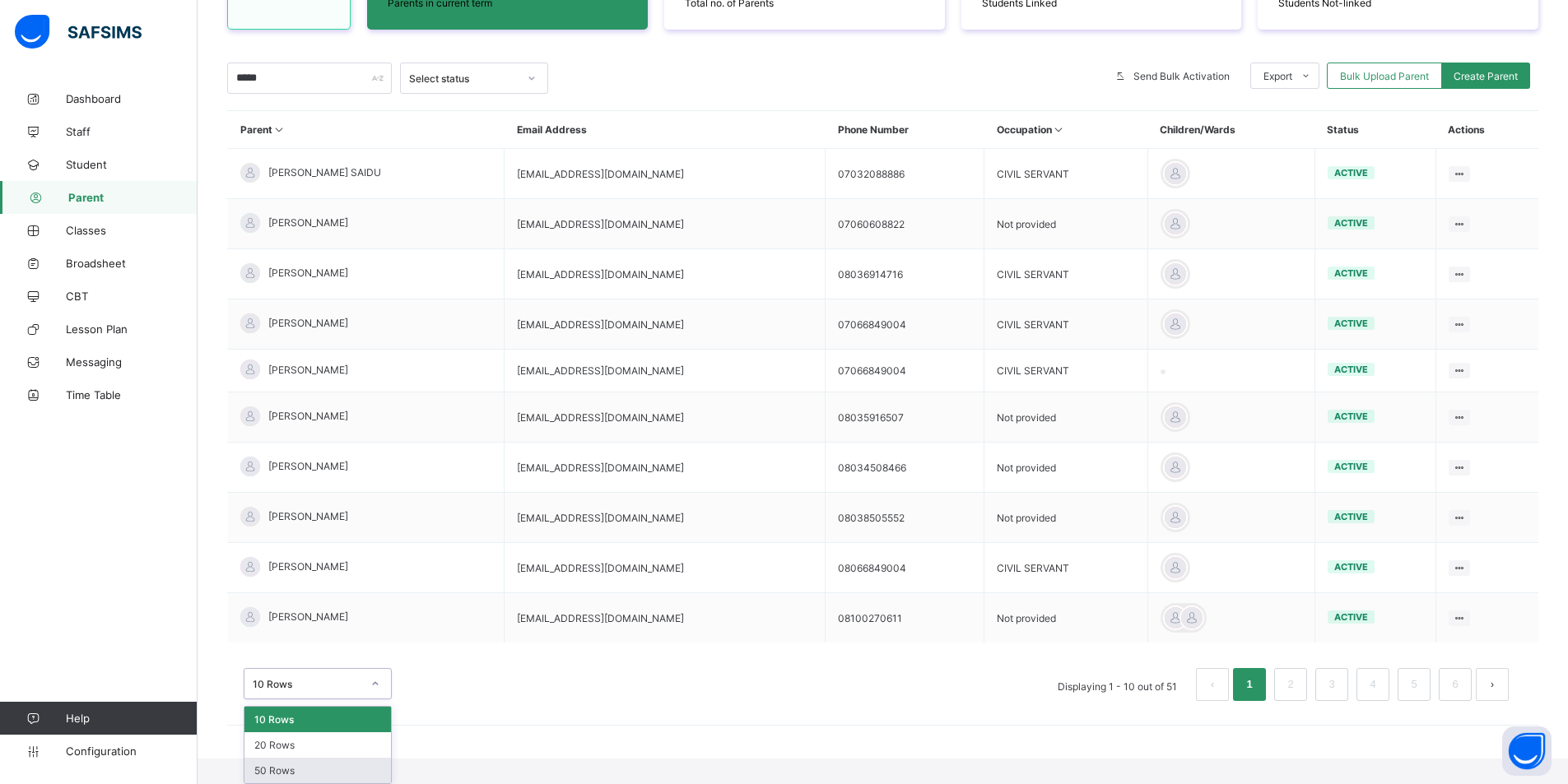
click at [282, 770] on div "50 Rows" at bounding box center [318, 770] width 147 height 25
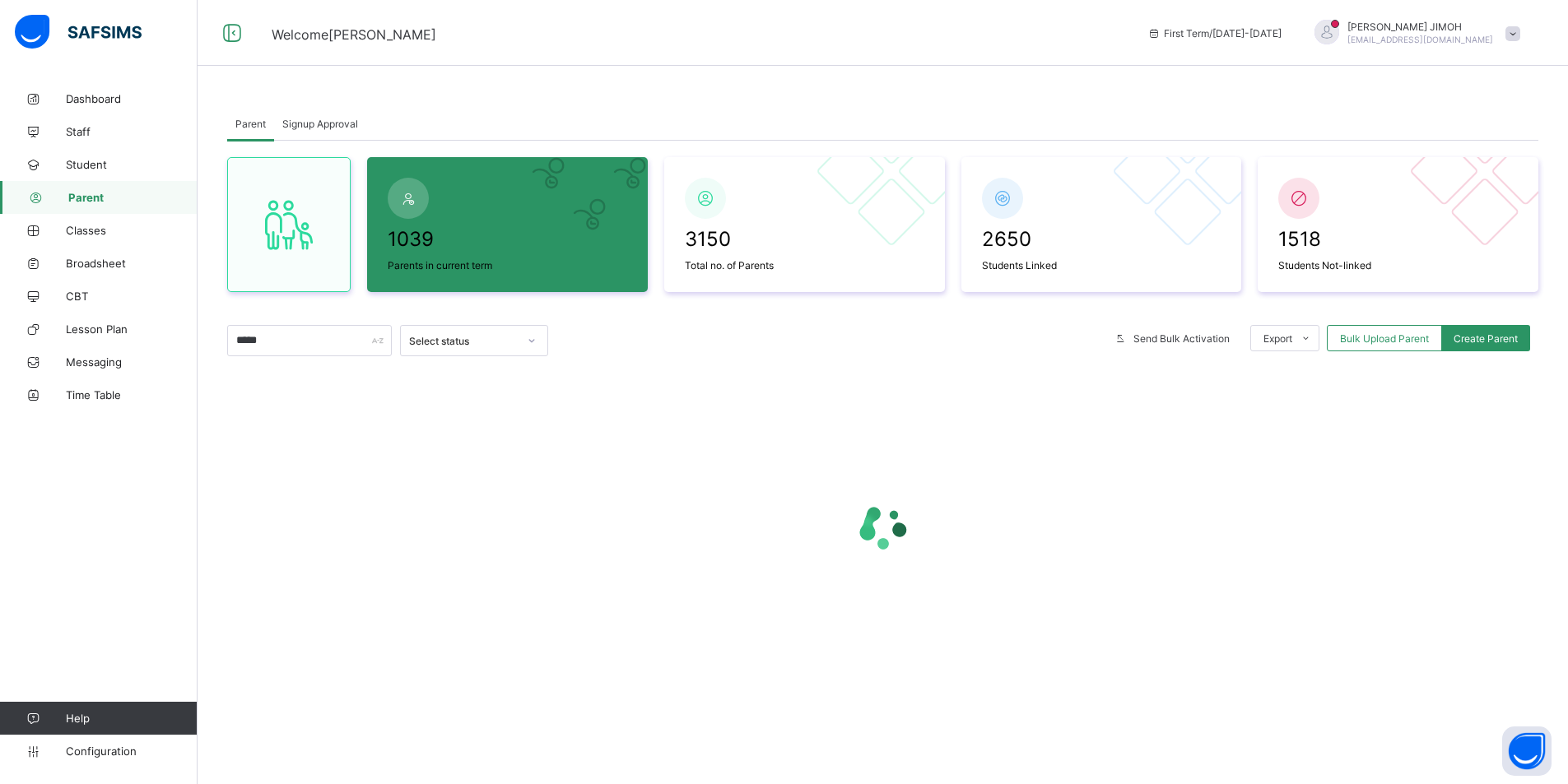
scroll to position [0, 0]
click at [1496, 338] on span "Create Parent" at bounding box center [1498, 338] width 64 height 12
select select "**"
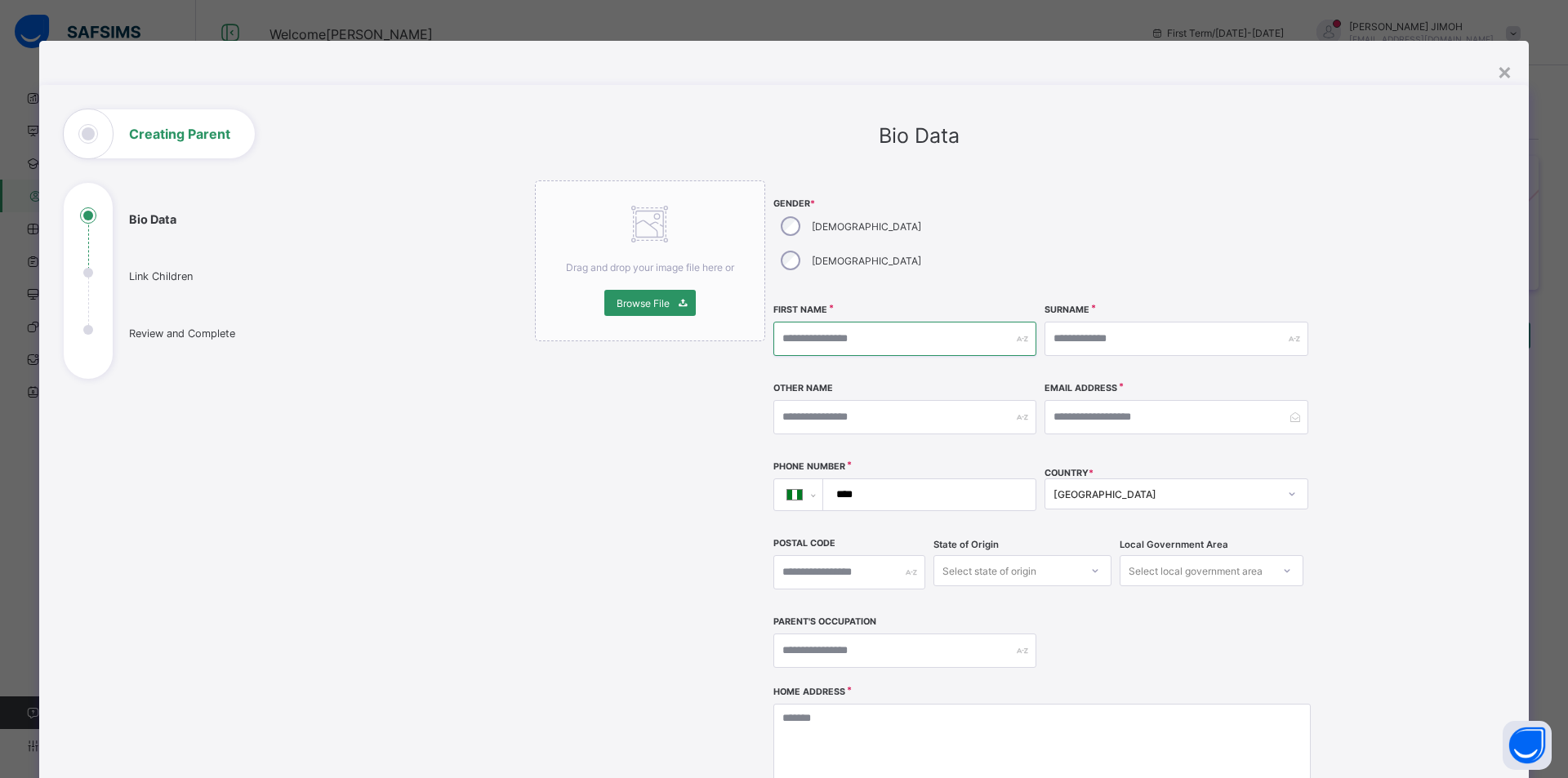
click at [822, 322] on input "text" at bounding box center [905, 339] width 263 height 35
type input "*"
type input "*****"
type input "******"
type input "**********"
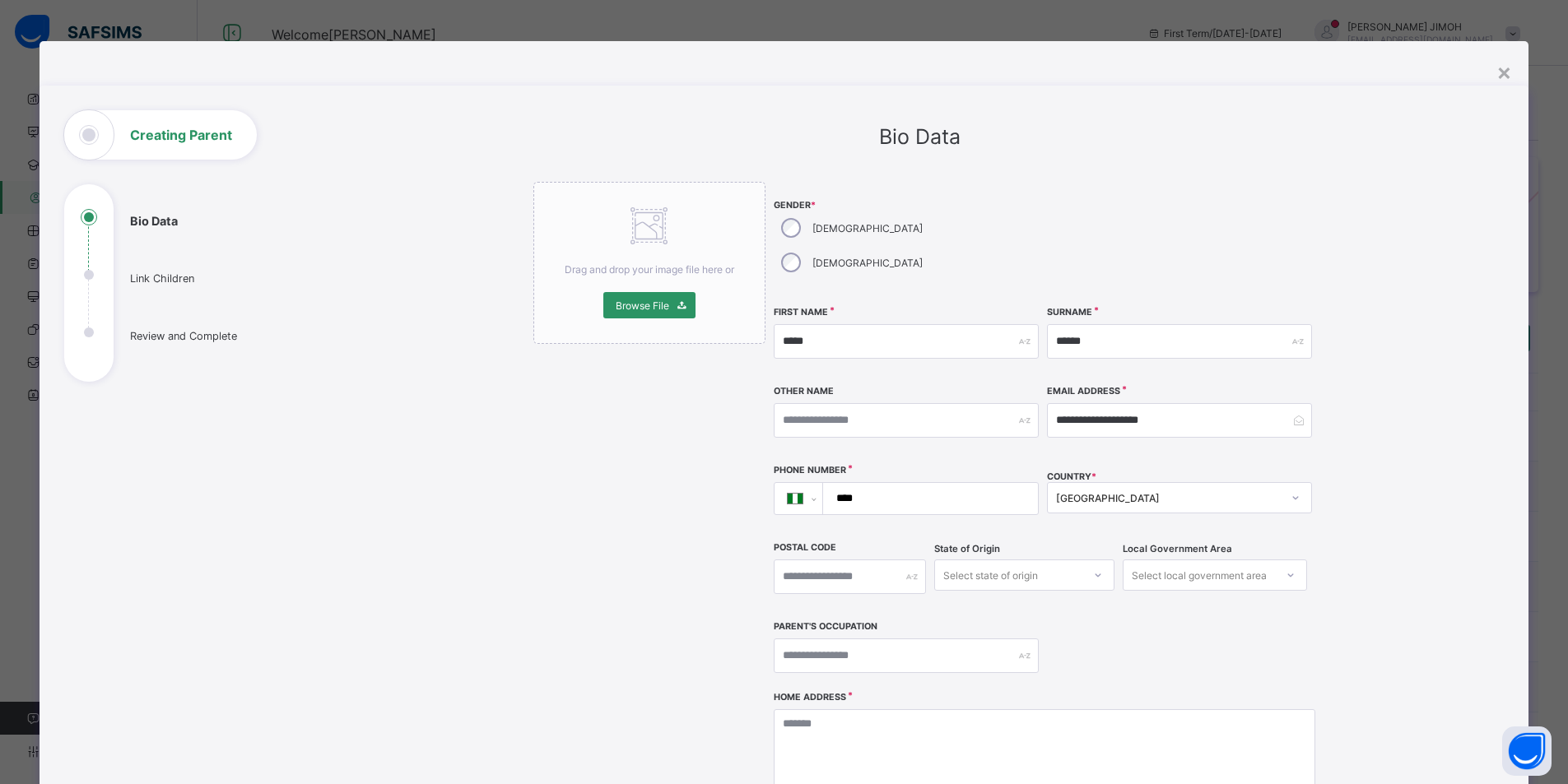
click at [876, 483] on input "****" at bounding box center [927, 498] width 201 height 31
type input "**********"
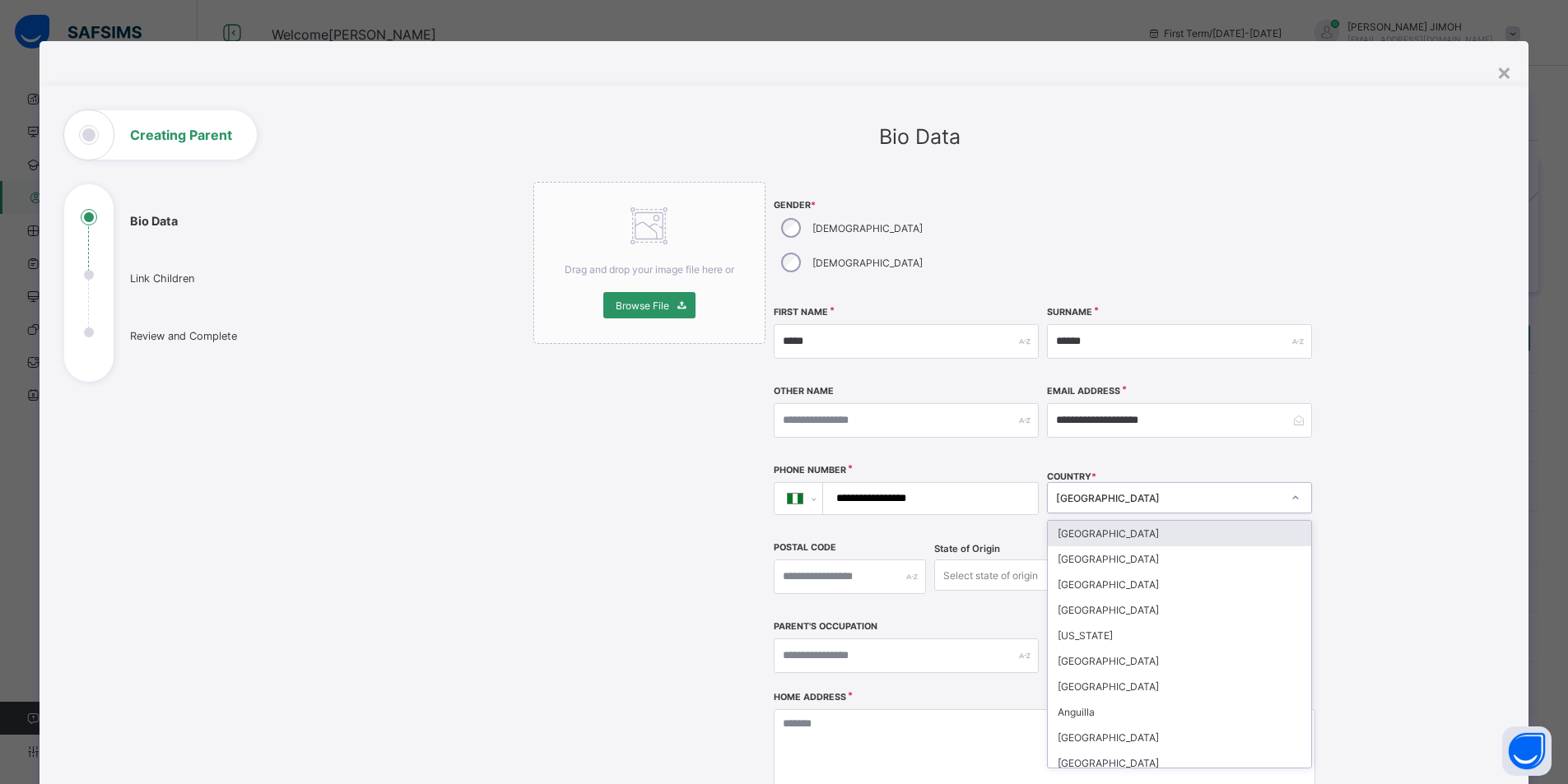
click at [1143, 492] on div "[GEOGRAPHIC_DATA]" at bounding box center [1169, 498] width 226 height 12
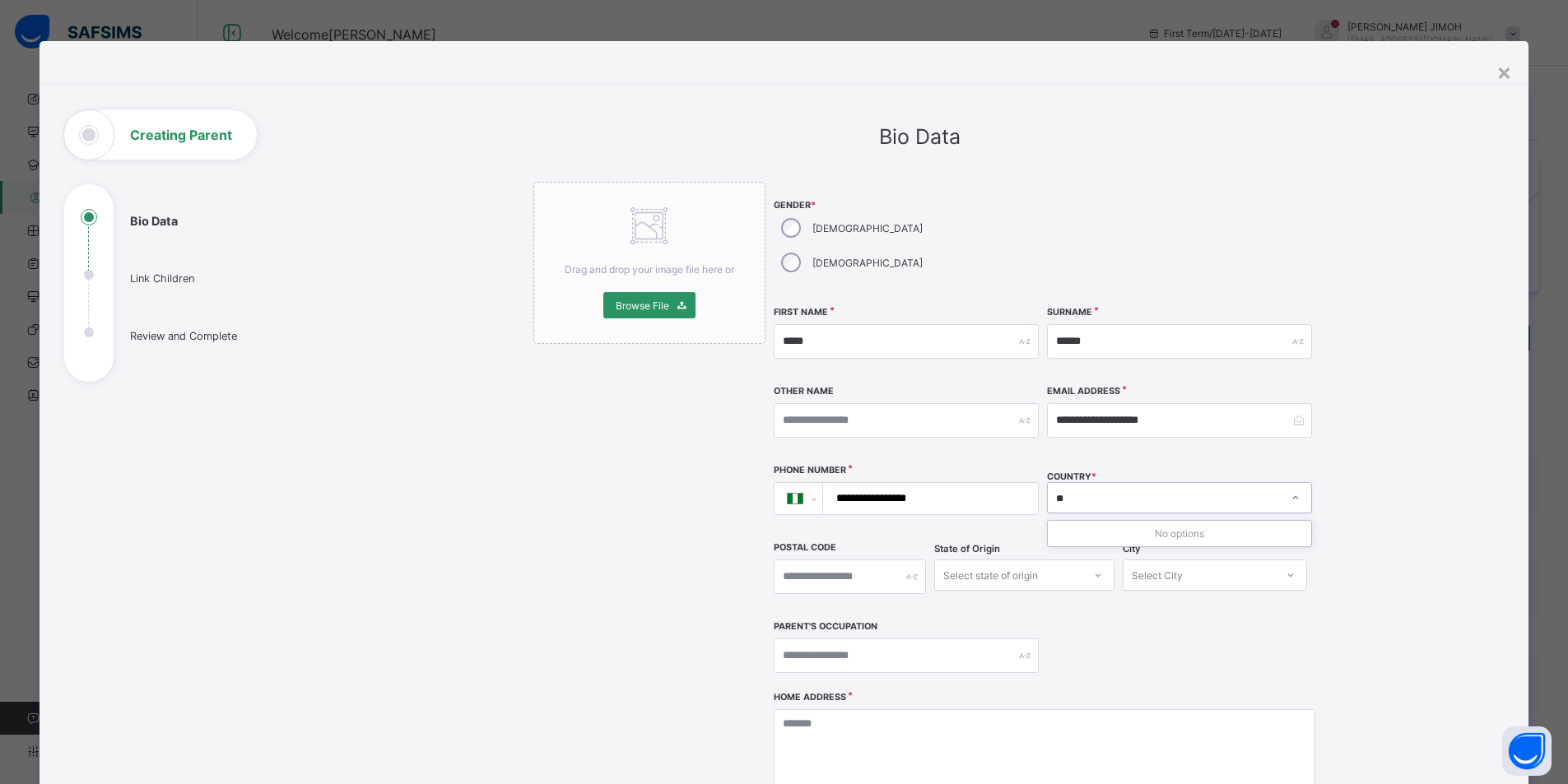
type input "*"
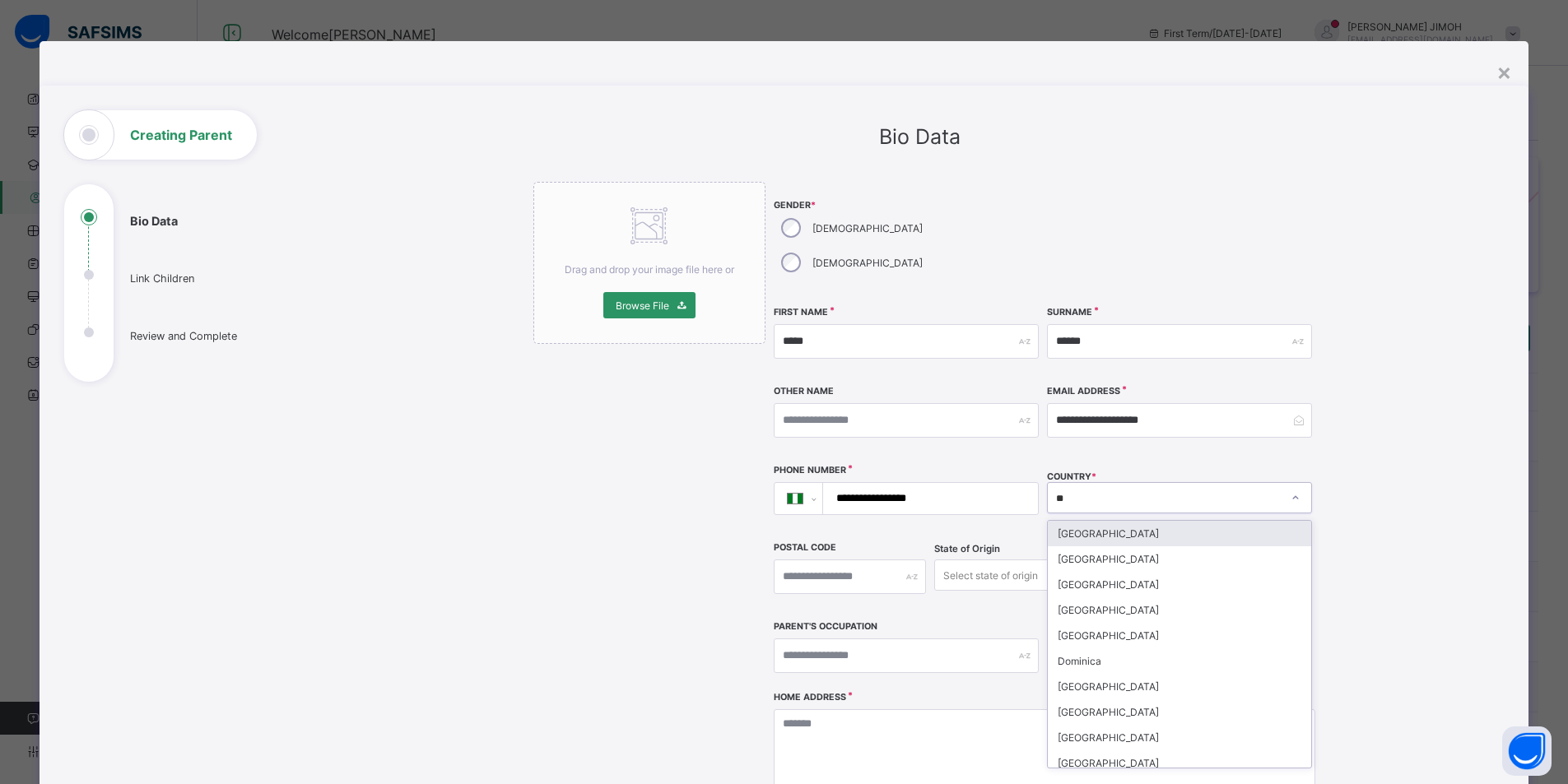
type input "***"
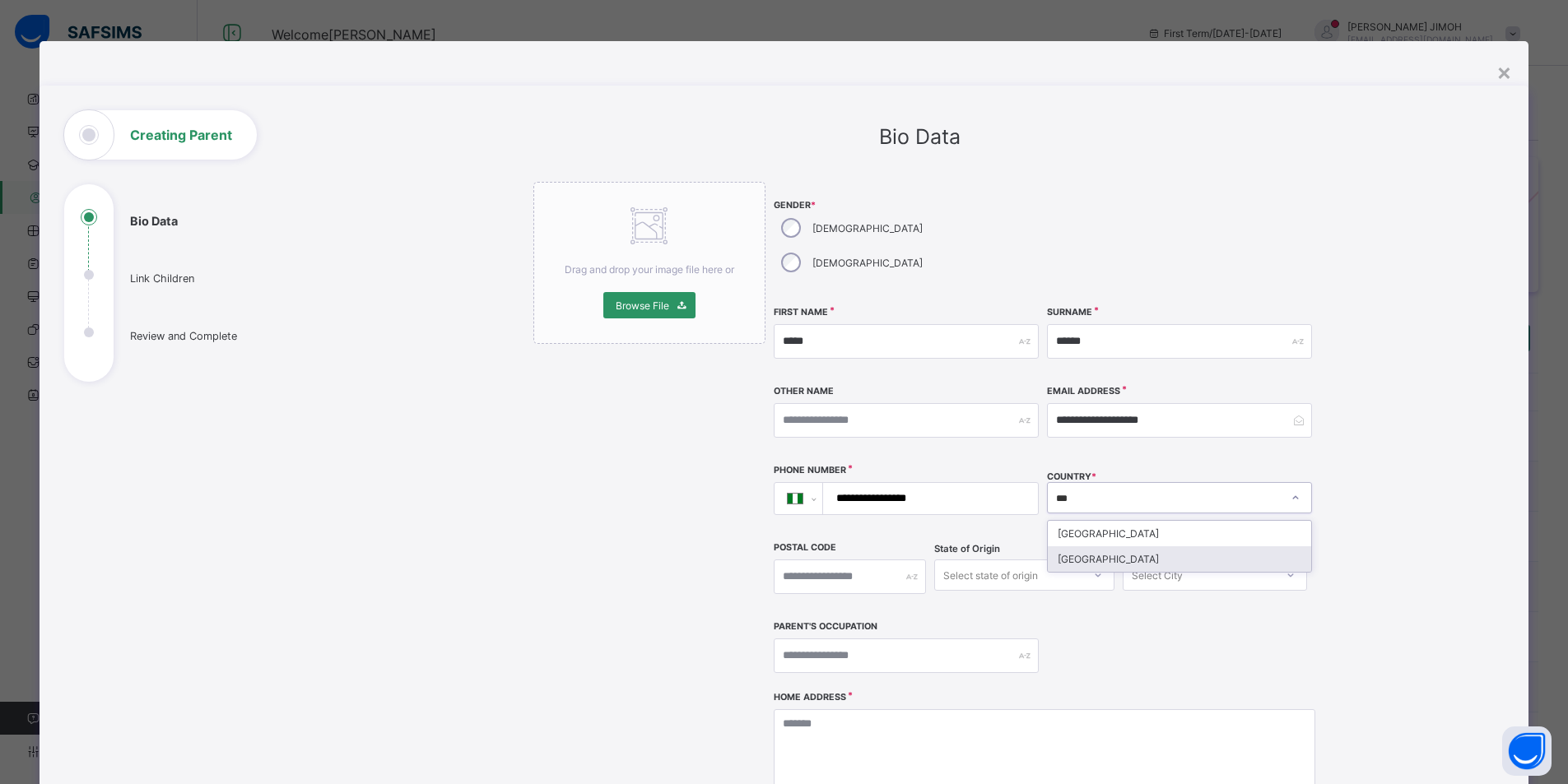
click at [1082, 547] on div "[GEOGRAPHIC_DATA]" at bounding box center [1179, 559] width 264 height 25
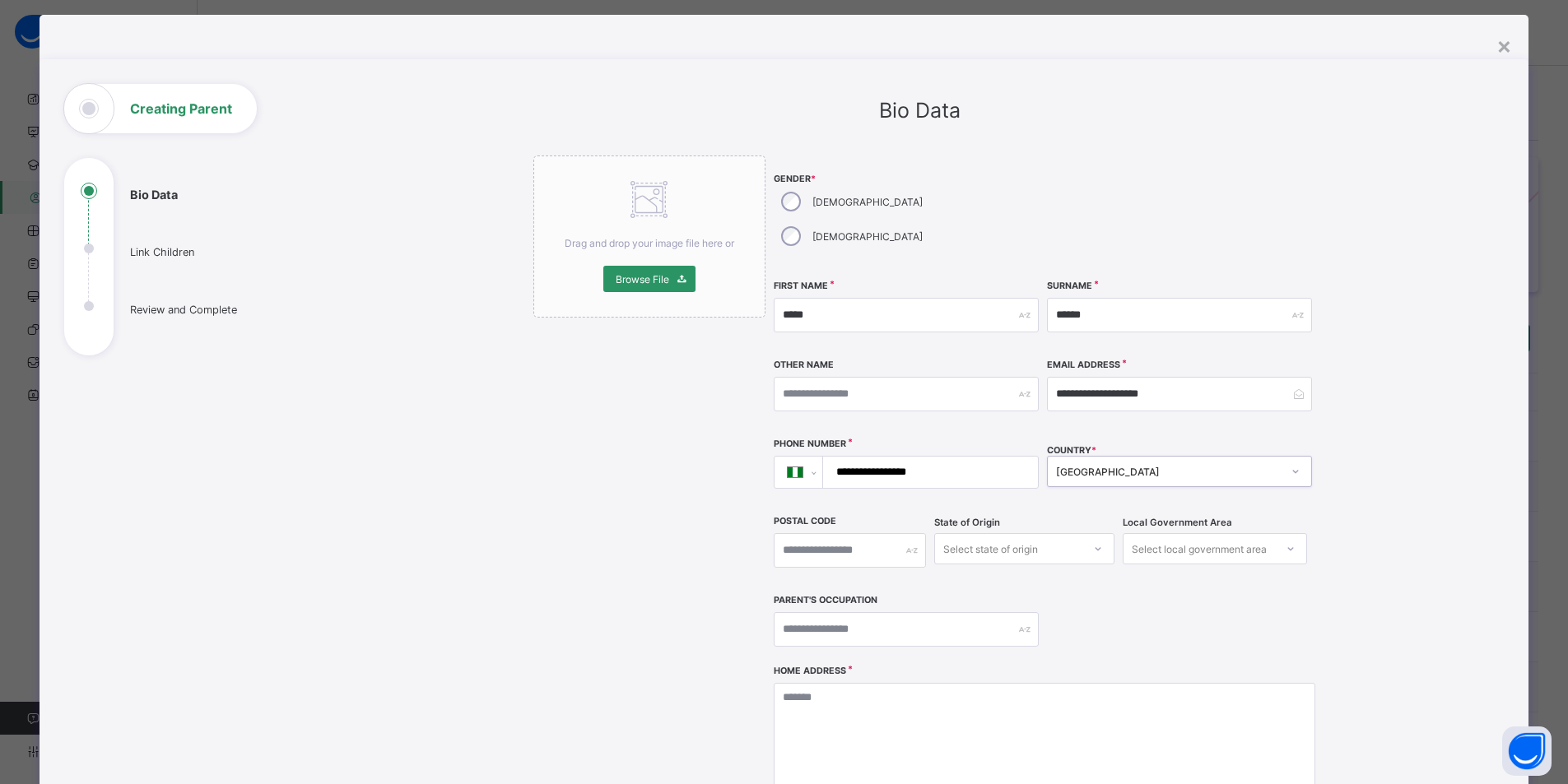
click at [996, 539] on div "Select state of origin" at bounding box center [1024, 549] width 180 height 31
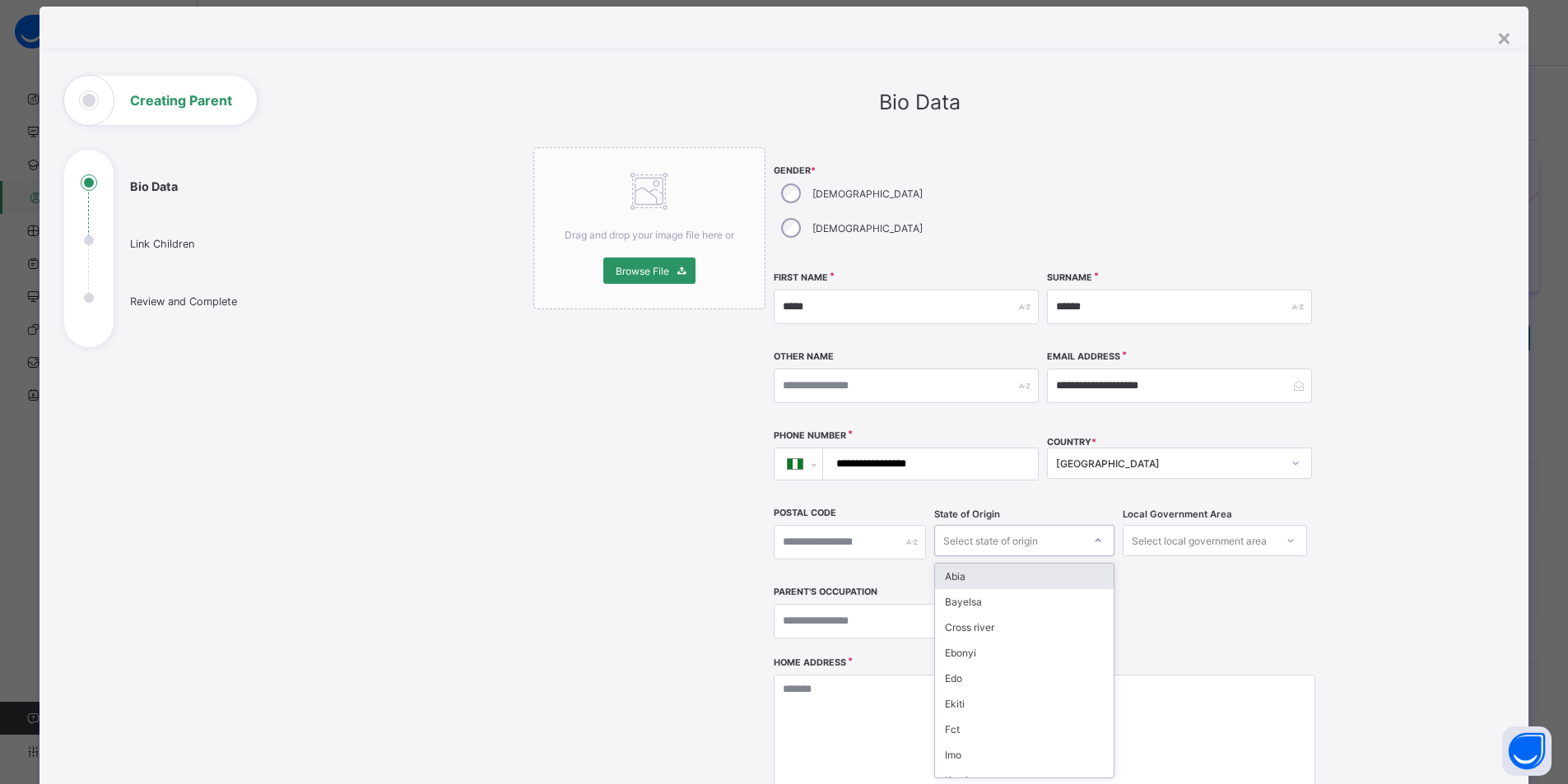
scroll to position [35, 0]
type input "**"
click at [973, 564] on div "Niger" at bounding box center [1023, 576] width 178 height 25
click at [1172, 525] on div "Select local government area" at bounding box center [1199, 540] width 135 height 31
click at [1168, 525] on div "Select local government area" at bounding box center [1199, 540] width 135 height 31
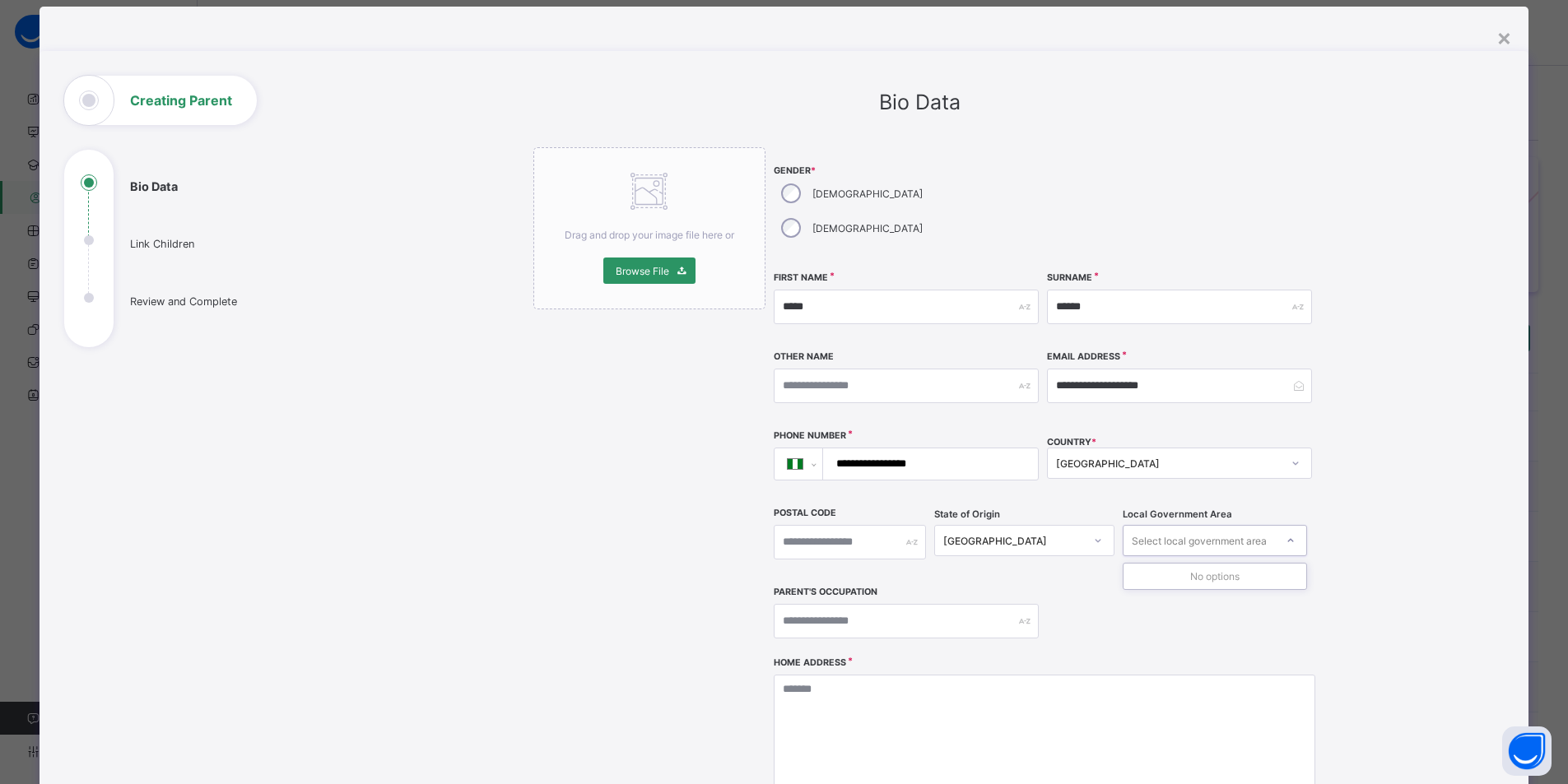
click at [1168, 525] on div "Select local government area" at bounding box center [1199, 540] width 135 height 31
click at [827, 675] on textarea at bounding box center [1044, 757] width 541 height 165
type textarea "**********"
click at [1184, 525] on div "Select local government area" at bounding box center [1199, 540] width 135 height 31
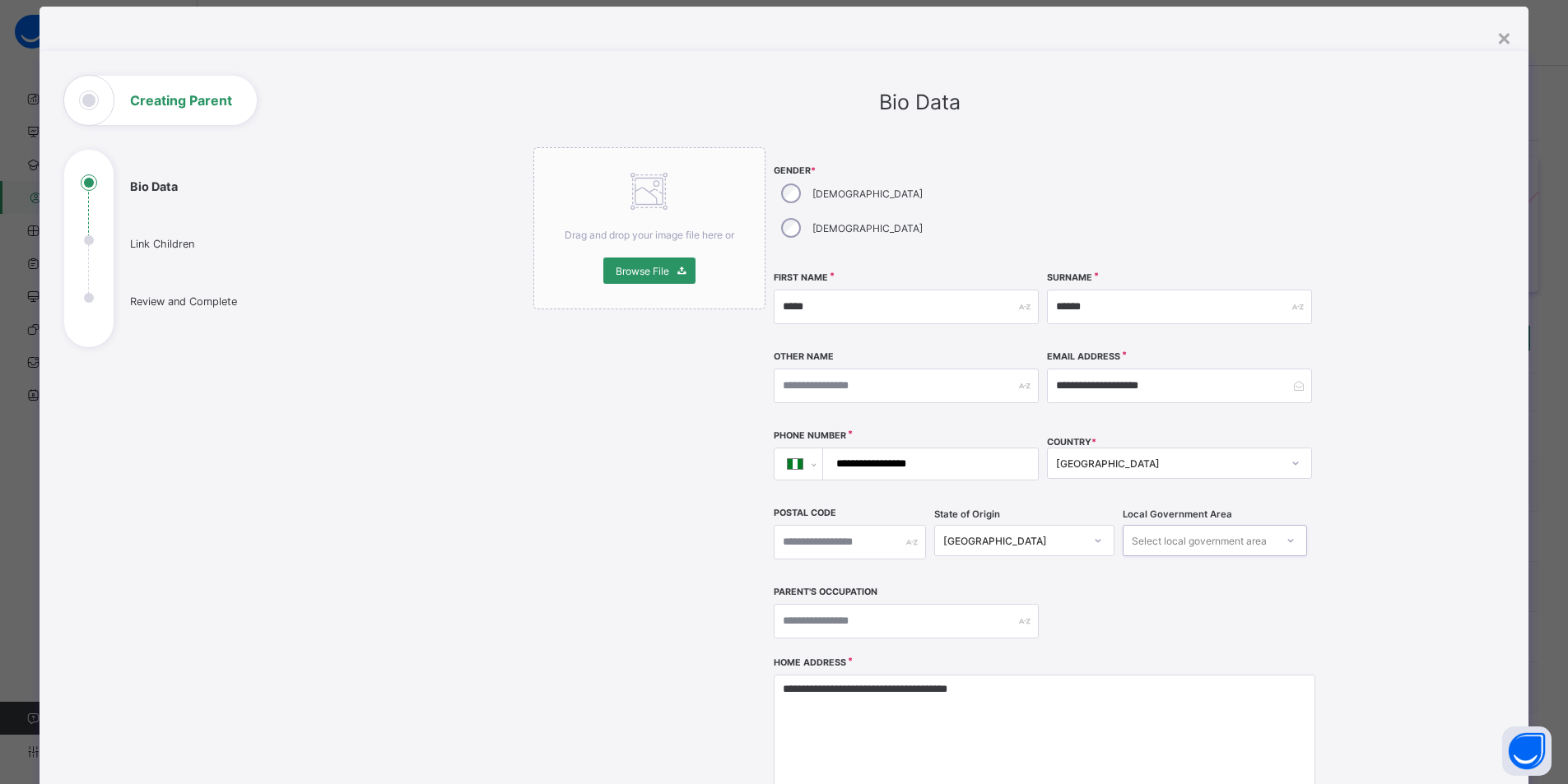
click at [1184, 525] on div "Select local government area" at bounding box center [1199, 540] width 135 height 31
click at [1095, 533] on icon at bounding box center [1097, 540] width 9 height 16
click at [978, 564] on div "Abia" at bounding box center [1023, 576] width 178 height 25
click at [1160, 525] on div "Select local government area" at bounding box center [1199, 540] width 135 height 31
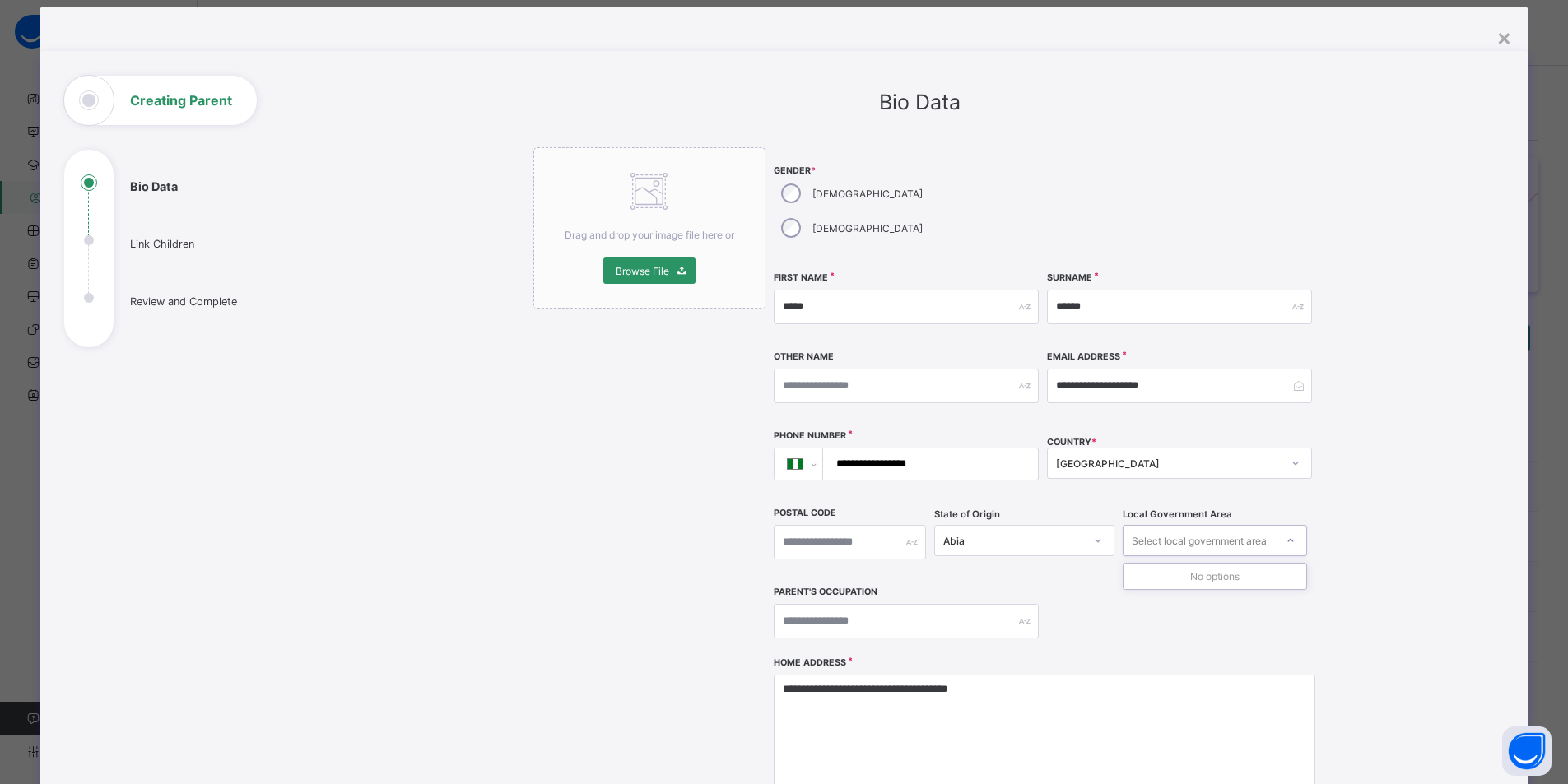
click at [1160, 525] on div "Select local government area" at bounding box center [1199, 540] width 135 height 31
click at [1093, 533] on icon at bounding box center [1097, 540] width 9 height 16
click at [957, 717] on div "Fct" at bounding box center [1023, 729] width 178 height 25
click at [1167, 525] on div "Select local government area" at bounding box center [1199, 540] width 135 height 31
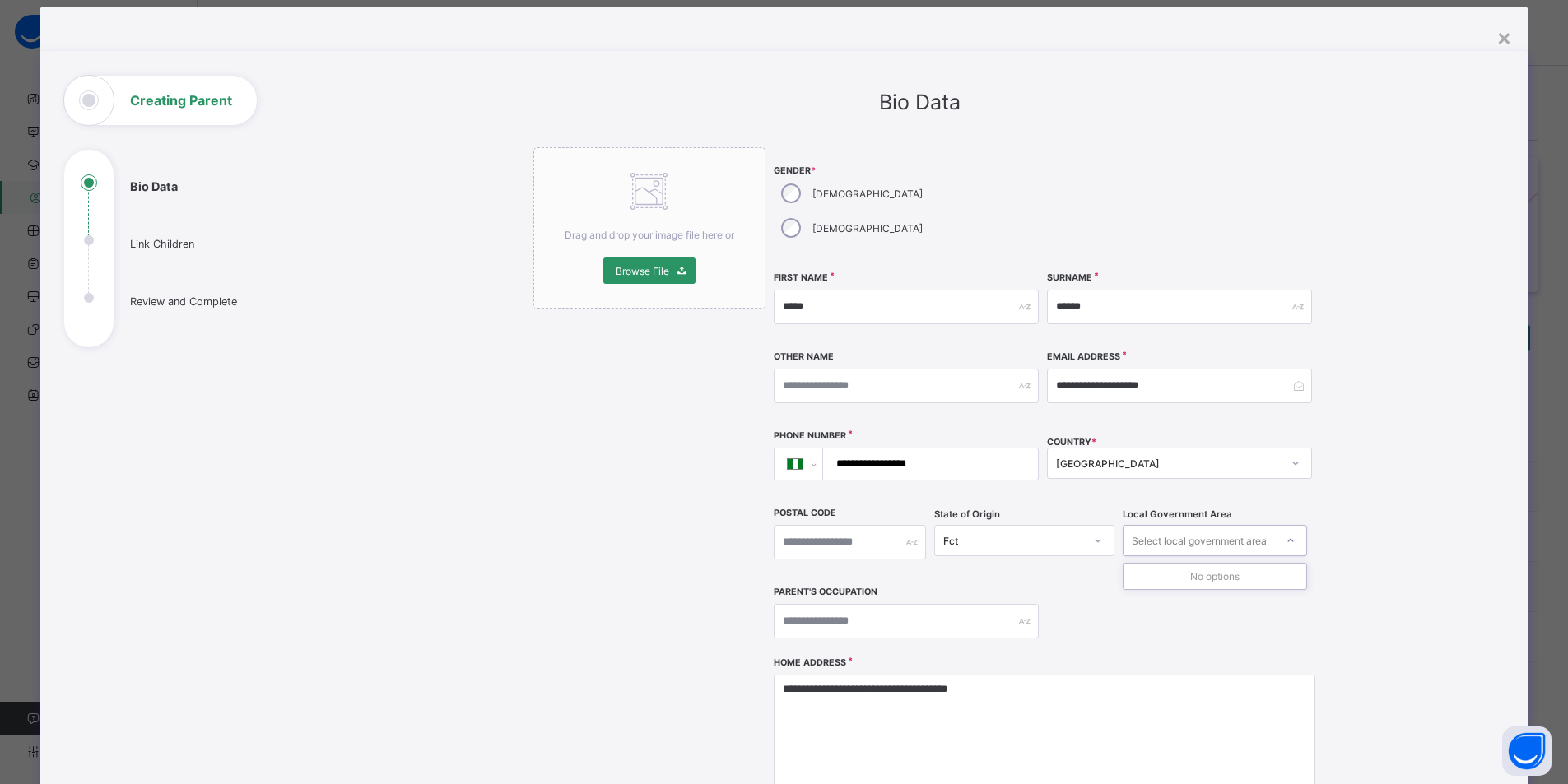
click at [1167, 525] on div "Select local government area" at bounding box center [1199, 540] width 135 height 31
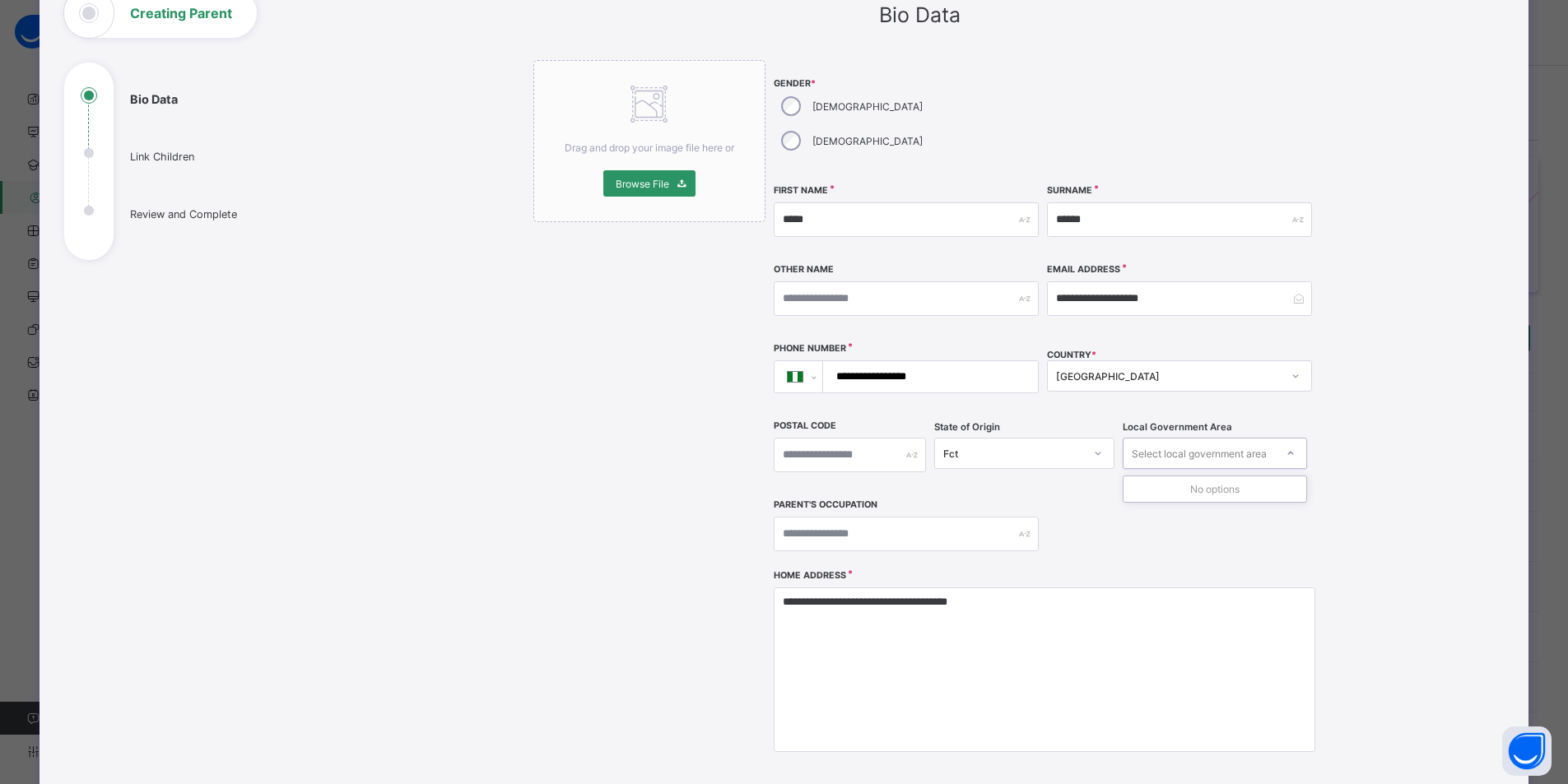
scroll to position [117, 0]
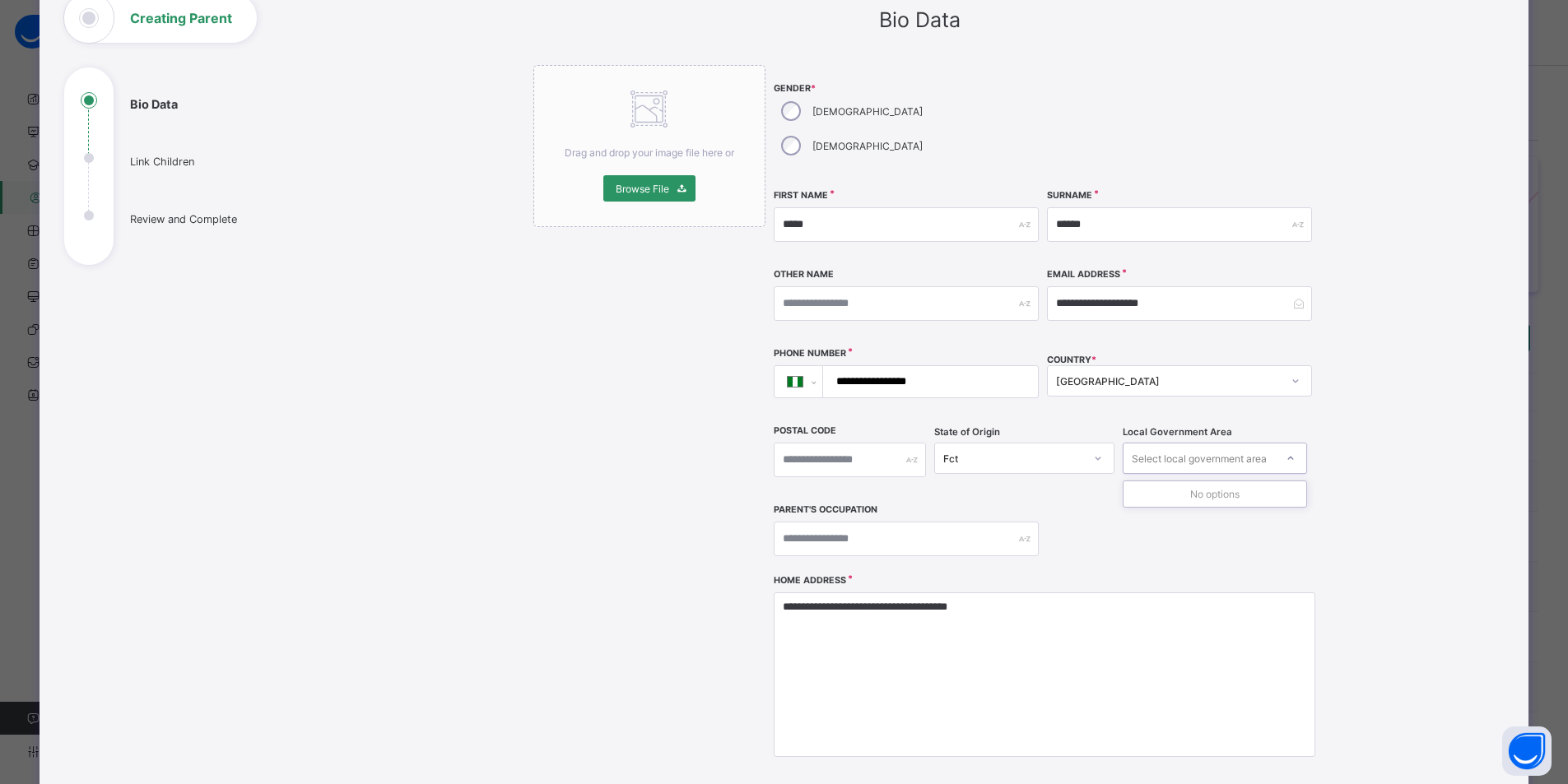
click at [1061, 453] on div "Fct" at bounding box center [1013, 458] width 140 height 12
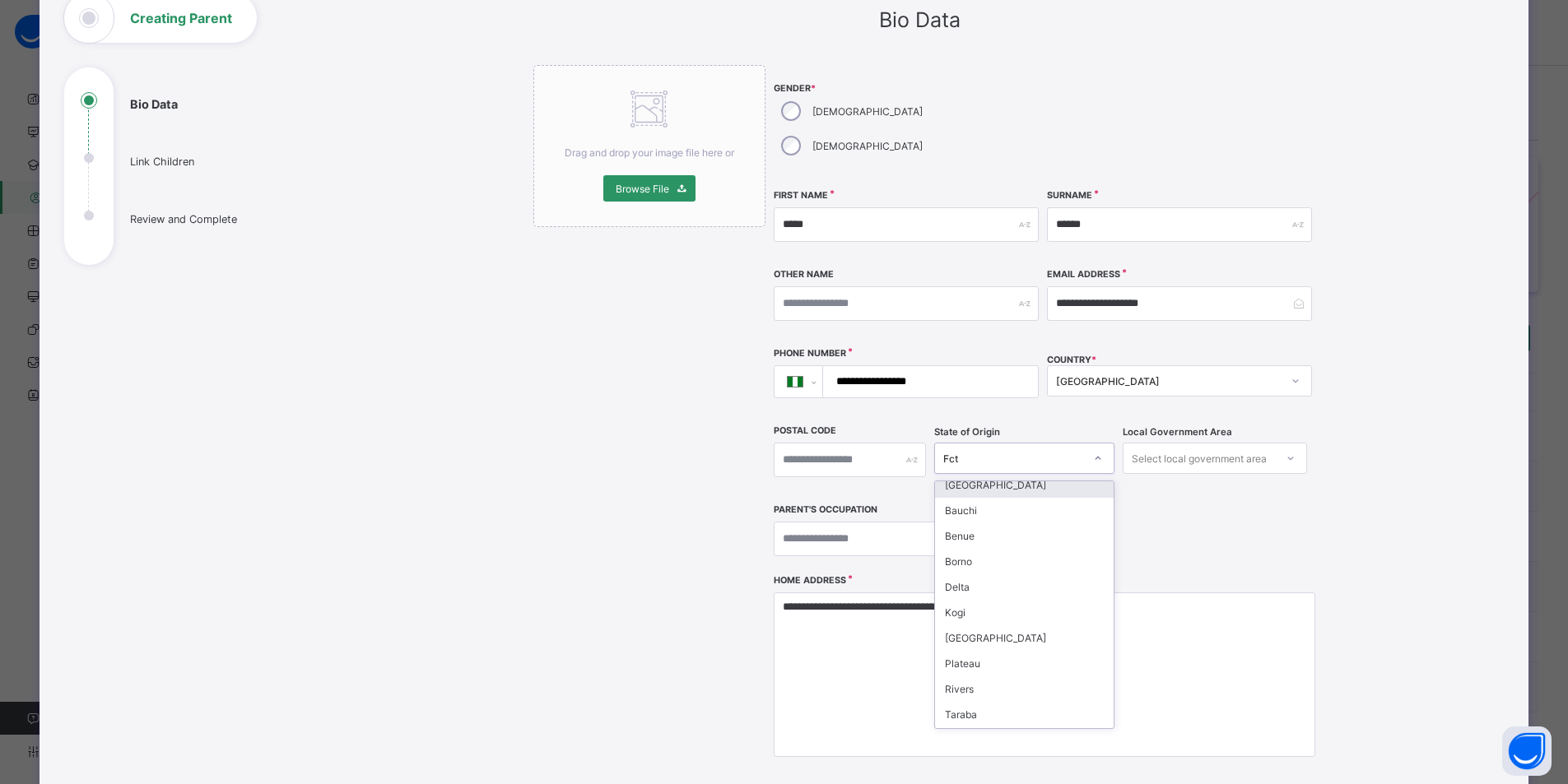
scroll to position [697, 0]
click at [979, 600] on div "Niger" at bounding box center [1023, 613] width 178 height 25
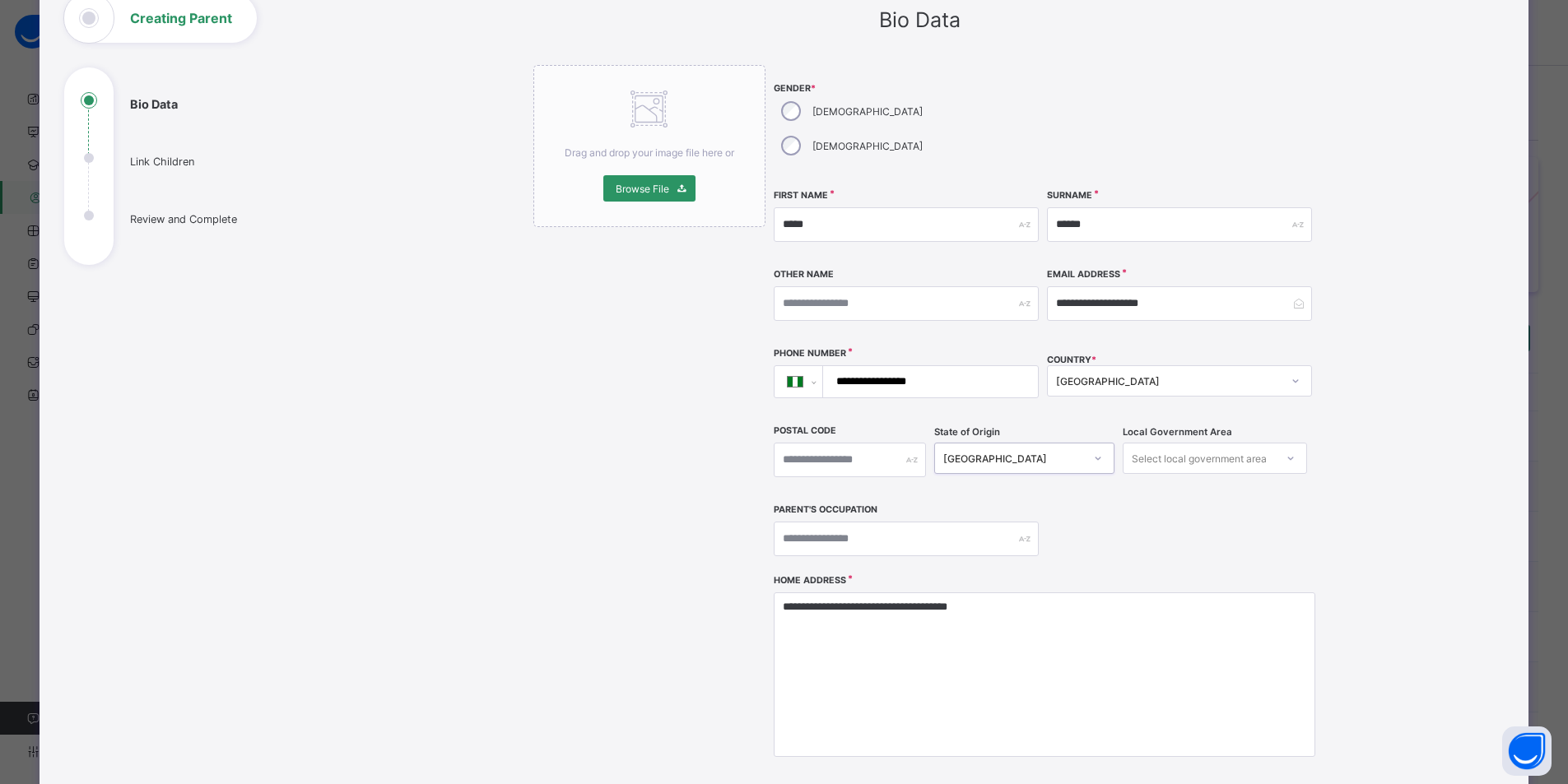
click at [1214, 443] on div "Select local government area" at bounding box center [1199, 458] width 135 height 31
click at [1241, 443] on div "Select local government area" at bounding box center [1199, 458] width 135 height 31
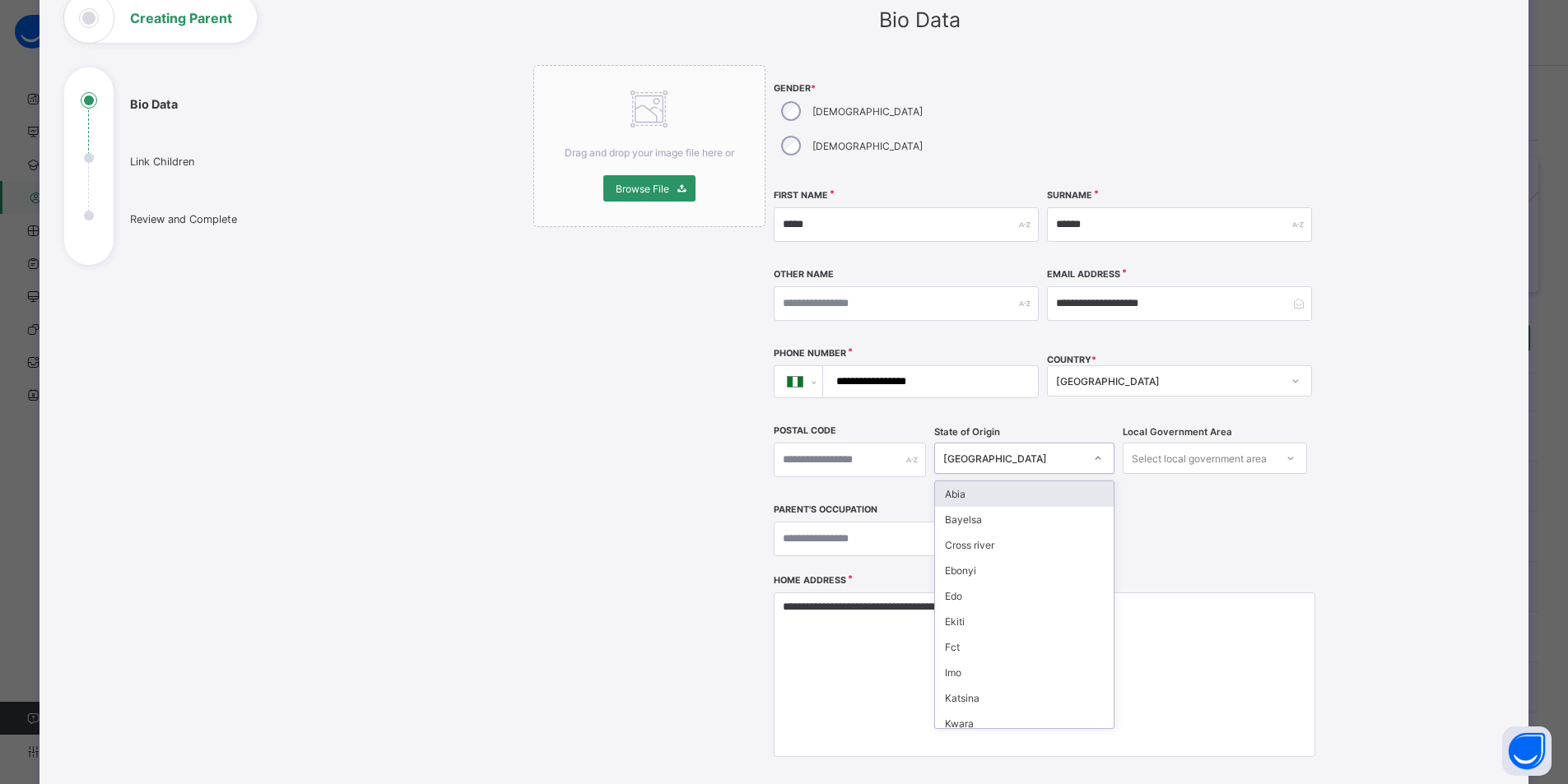
click at [1093, 450] on icon at bounding box center [1097, 457] width 9 height 16
click at [977, 634] on div "Fct" at bounding box center [1023, 647] width 178 height 25
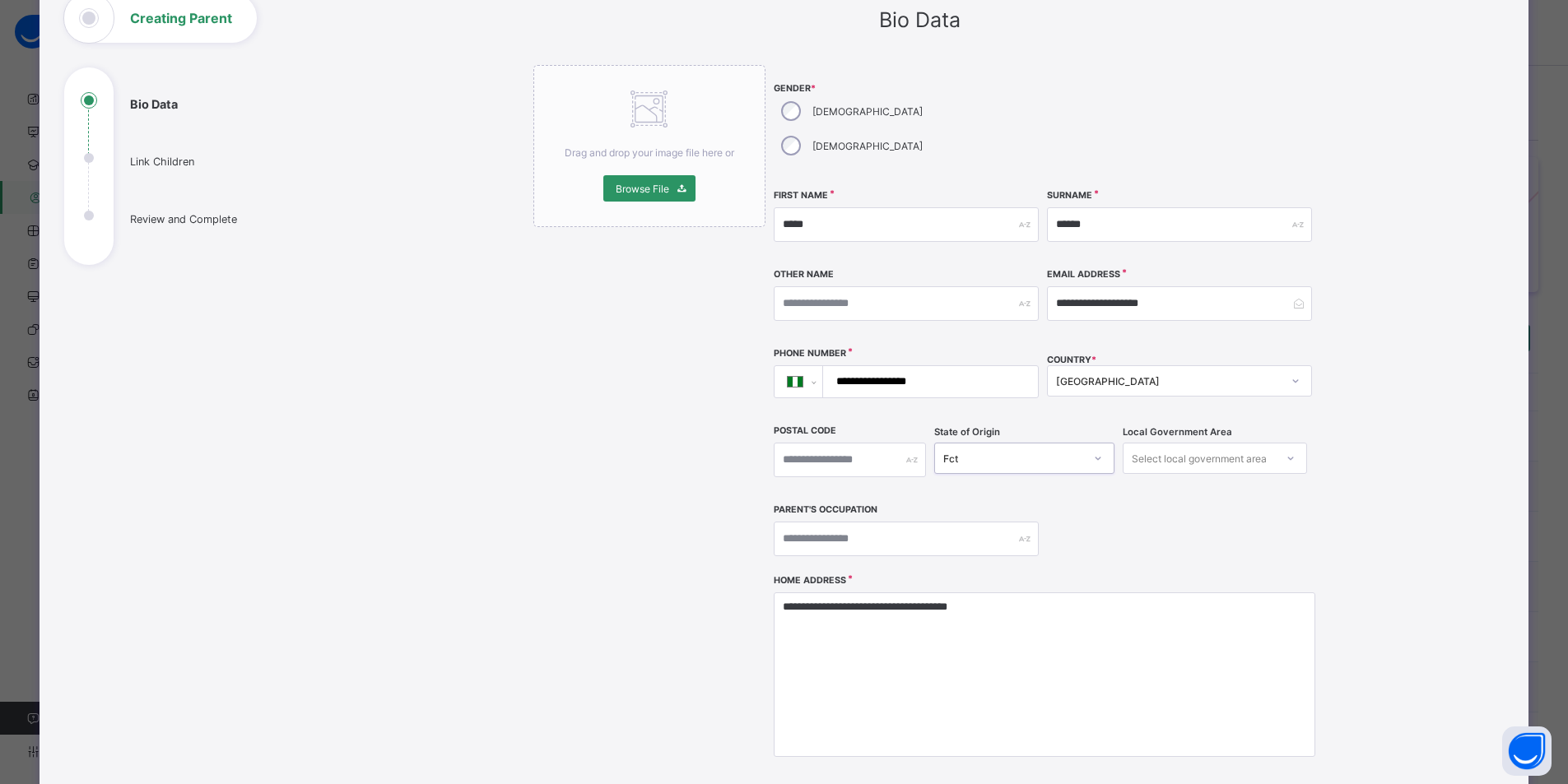
click at [1187, 443] on div "Select local government area" at bounding box center [1199, 458] width 135 height 31
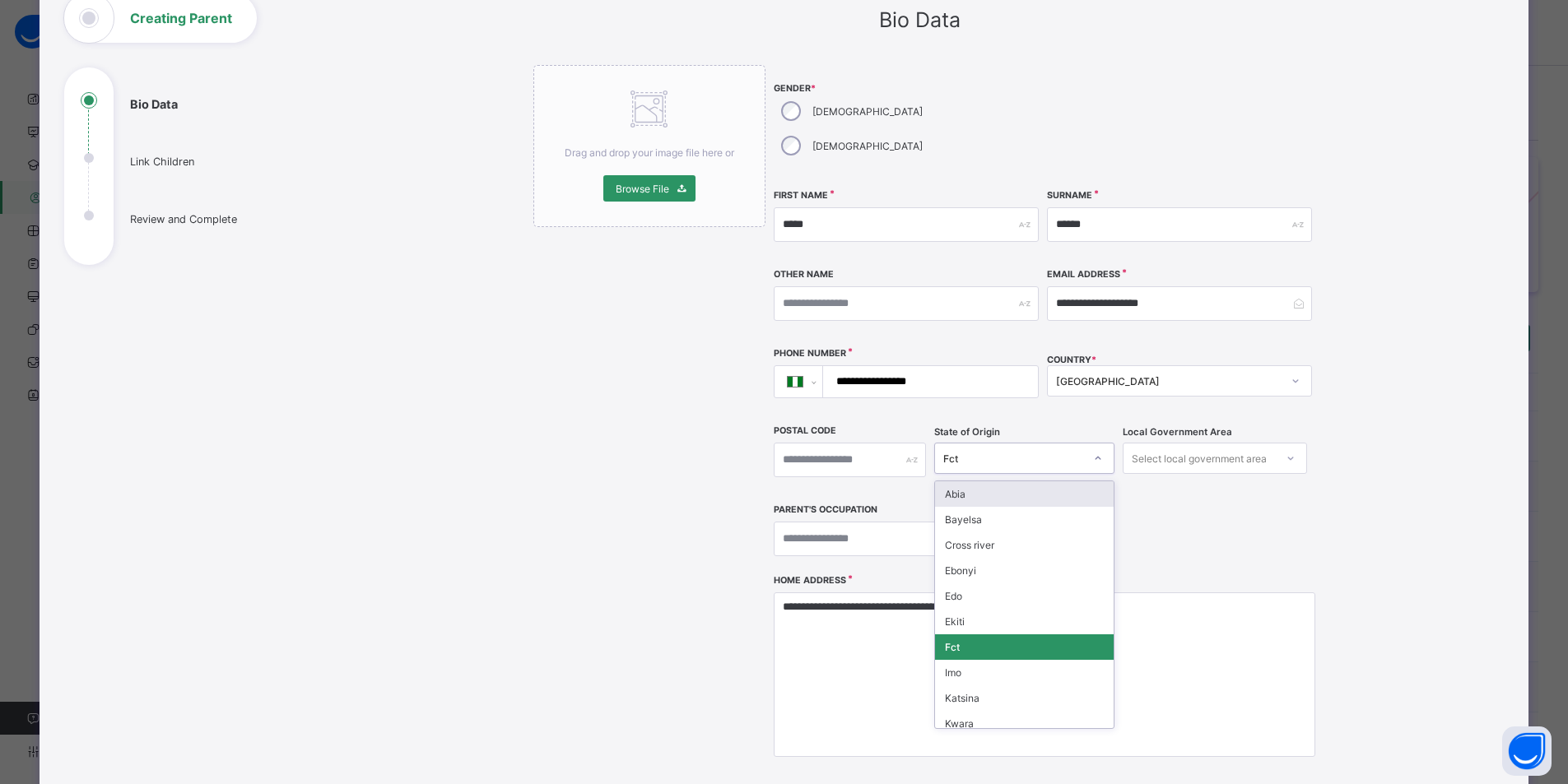
click at [1093, 450] on icon at bounding box center [1097, 457] width 9 height 16
click at [982, 640] on div "Niger" at bounding box center [1023, 652] width 178 height 25
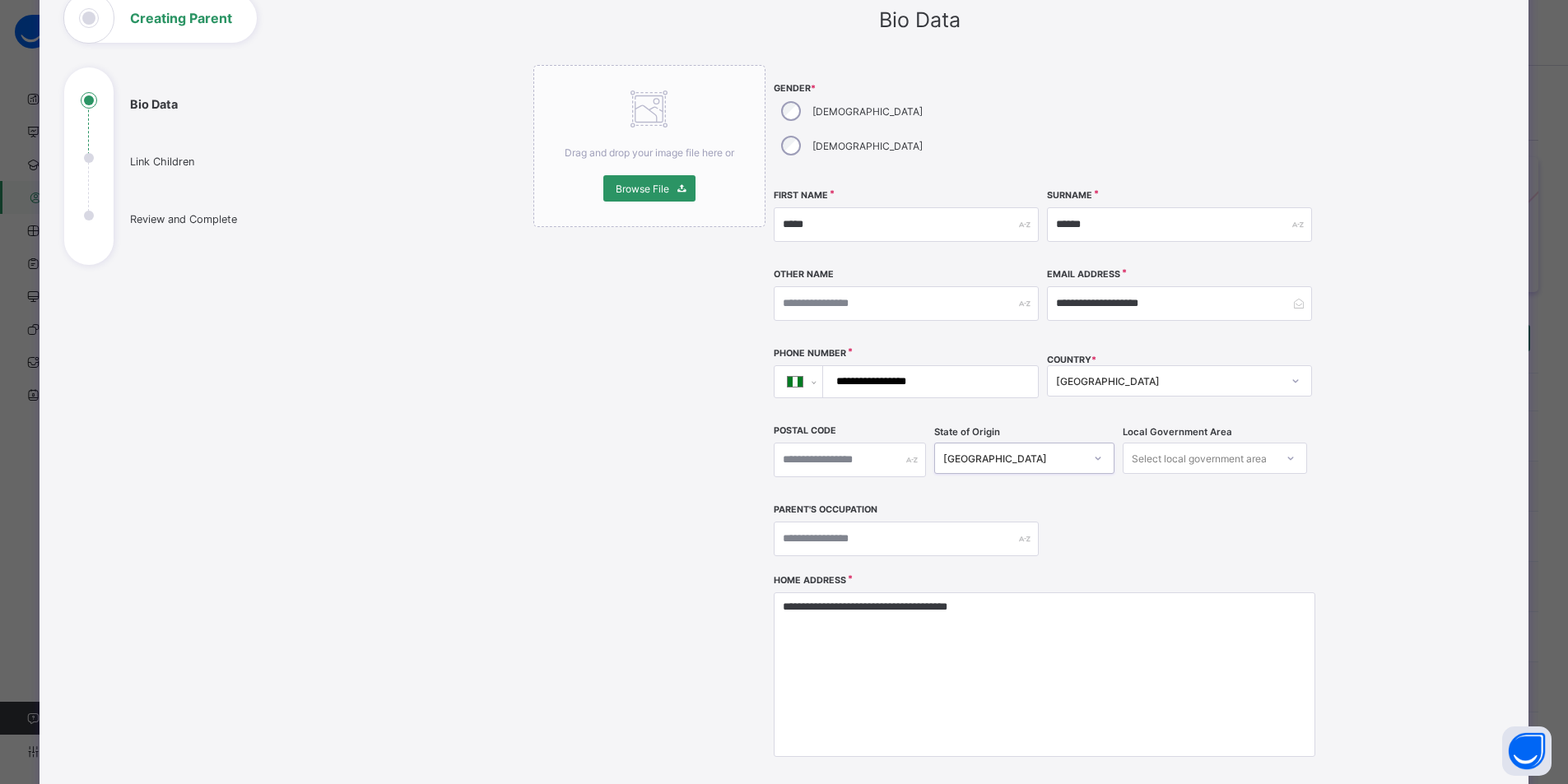
click at [1210, 443] on div "Select local government area" at bounding box center [1199, 458] width 135 height 31
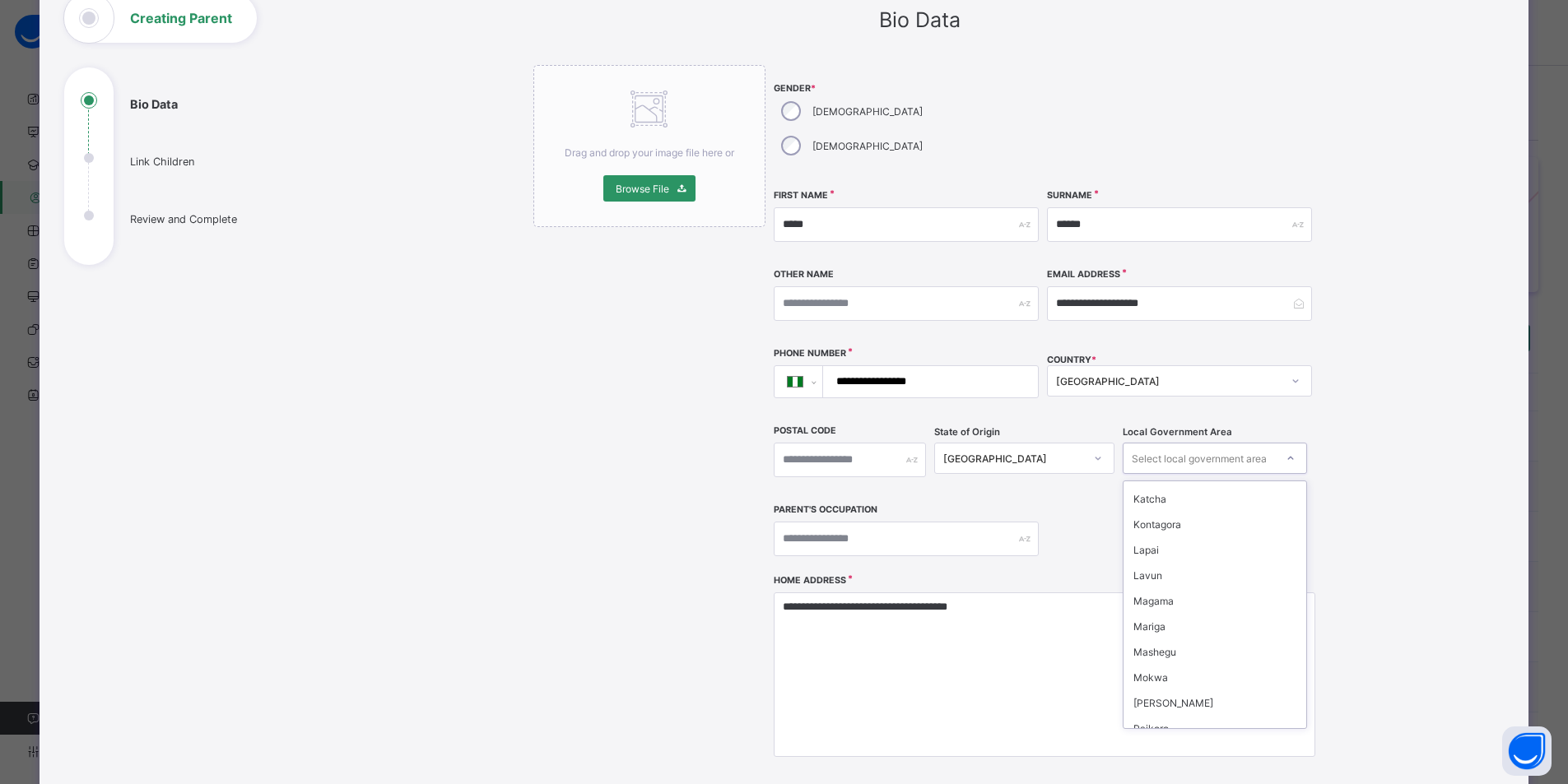
scroll to position [247, 0]
click at [1154, 668] on div "Muya" at bounding box center [1215, 680] width 184 height 25
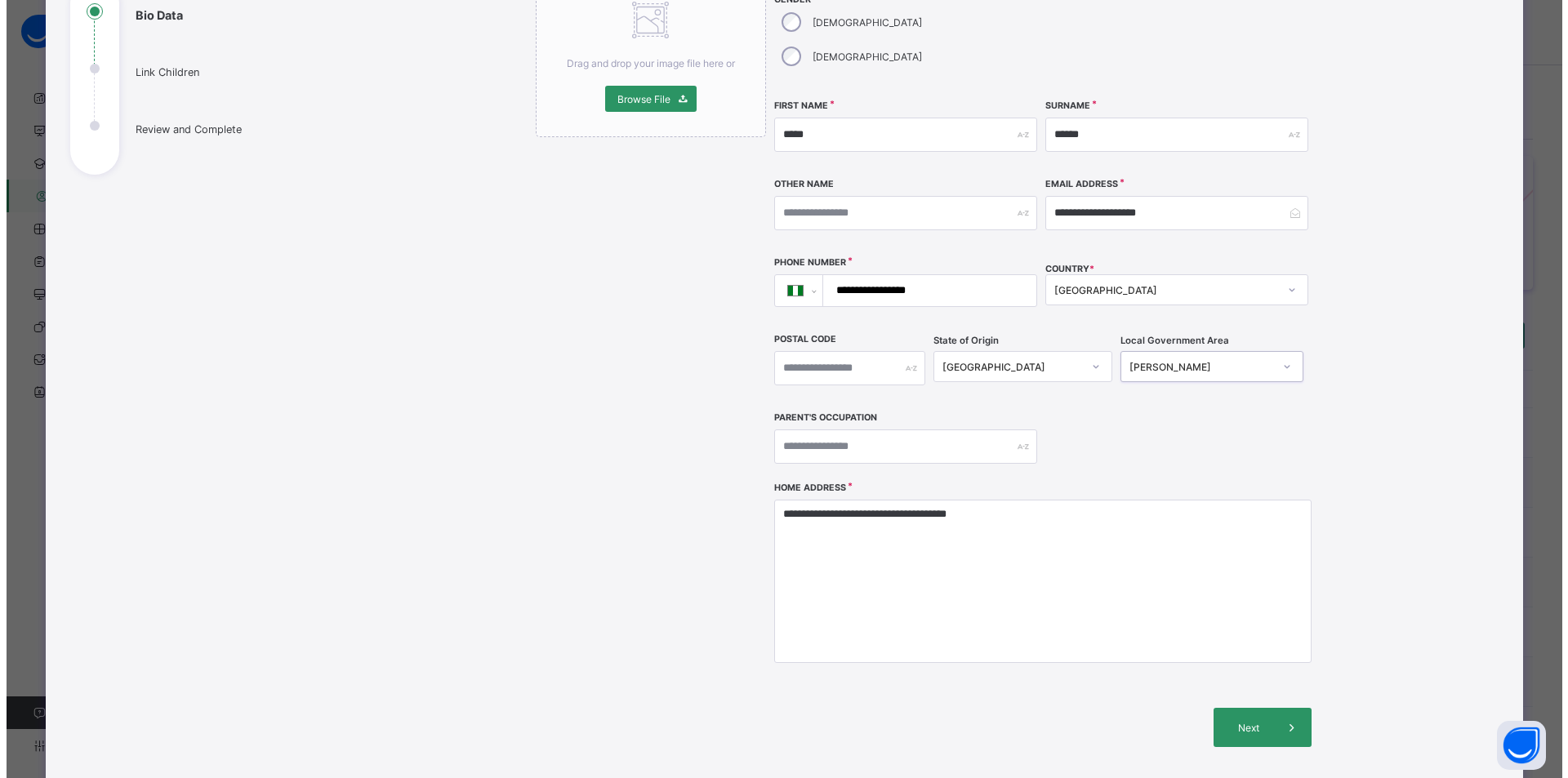
scroll to position [317, 0]
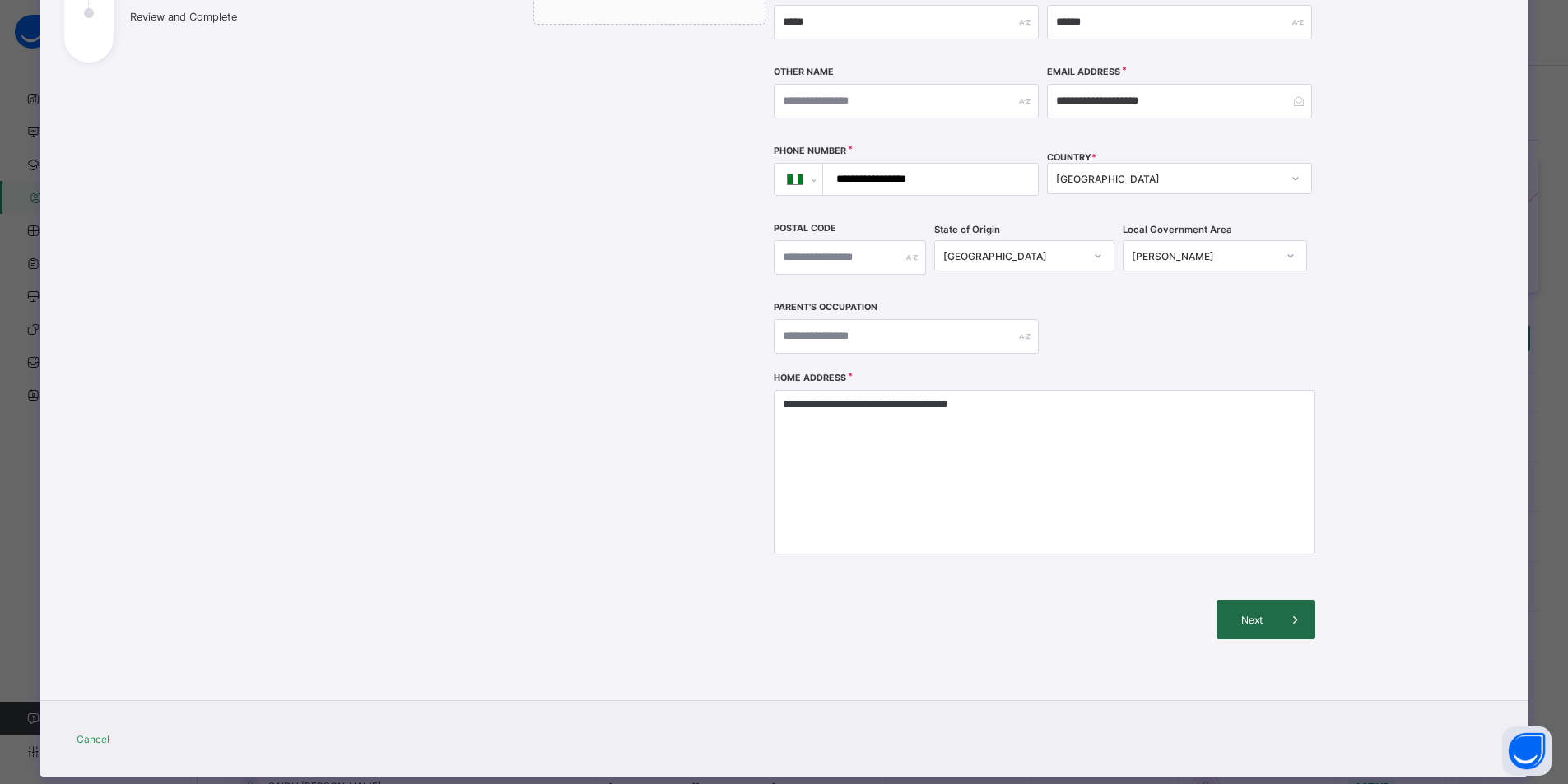
click at [1247, 600] on div "Next" at bounding box center [1266, 620] width 99 height 40
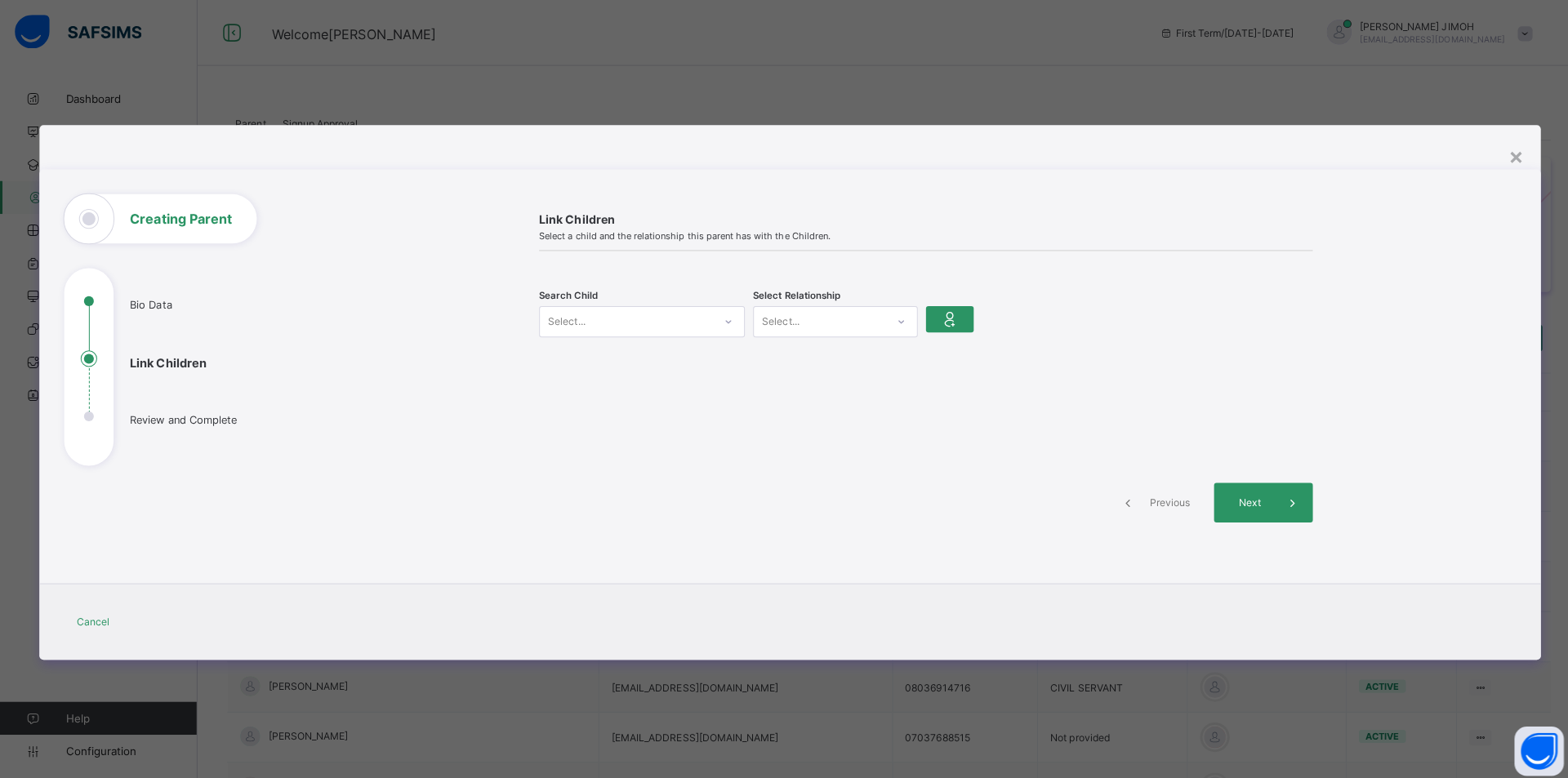
scroll to position [0, 0]
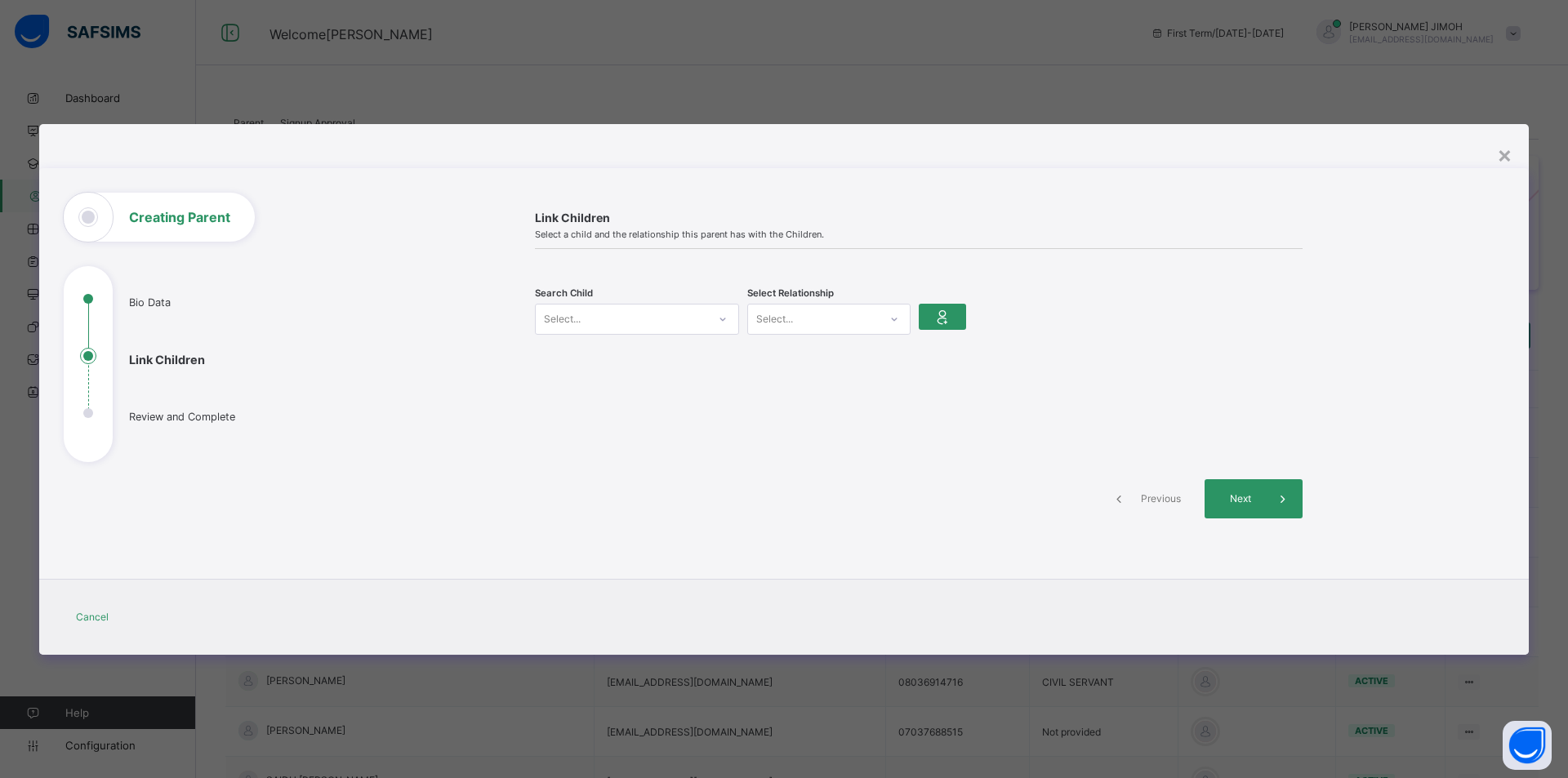
click at [721, 316] on icon at bounding box center [723, 318] width 9 height 16
type input "*******"
click at [641, 355] on div "No options" at bounding box center [637, 354] width 203 height 25
click at [590, 318] on input "*******" at bounding box center [567, 320] width 48 height 10
